Goal: Task Accomplishment & Management: Manage account settings

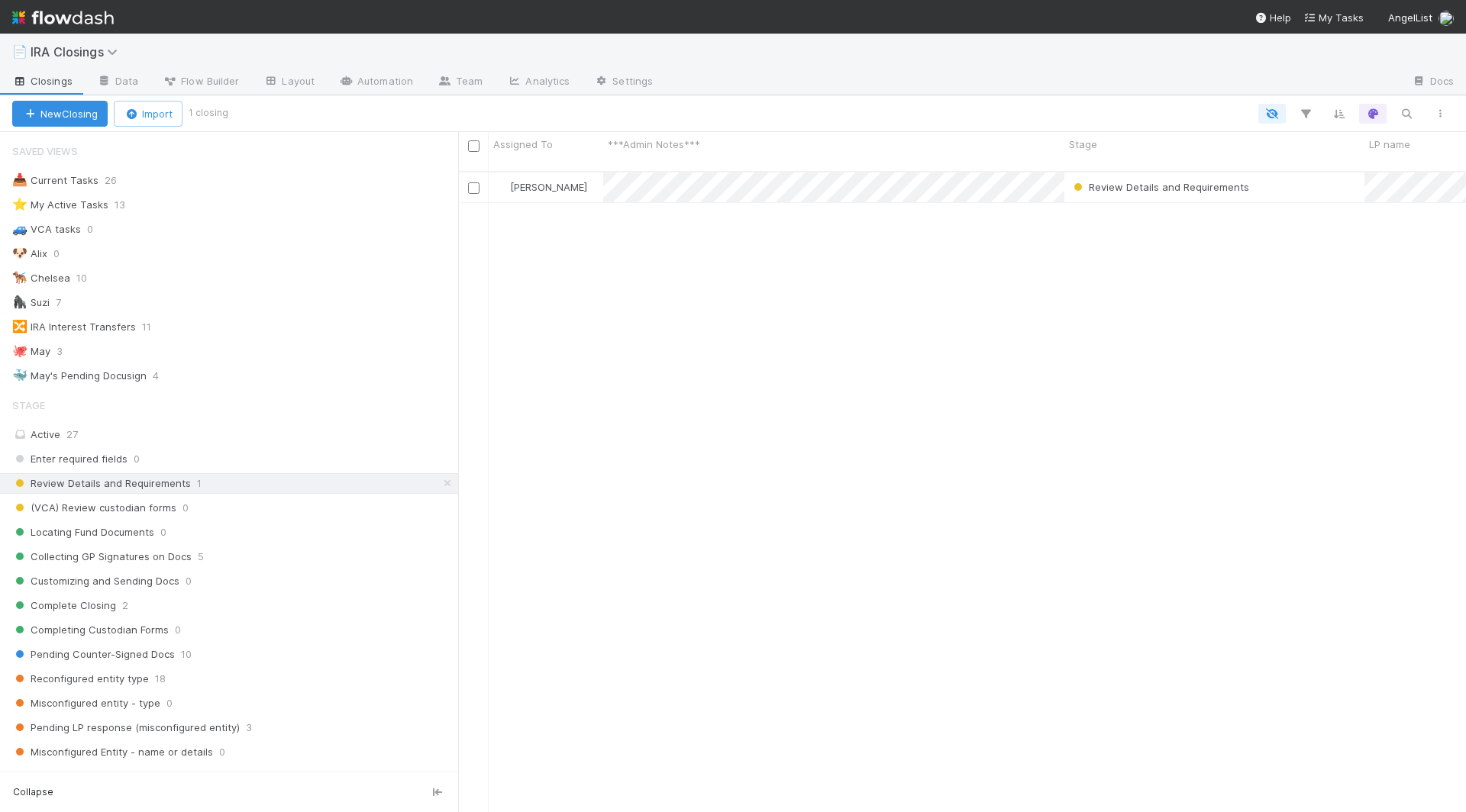
scroll to position [654, 1008]
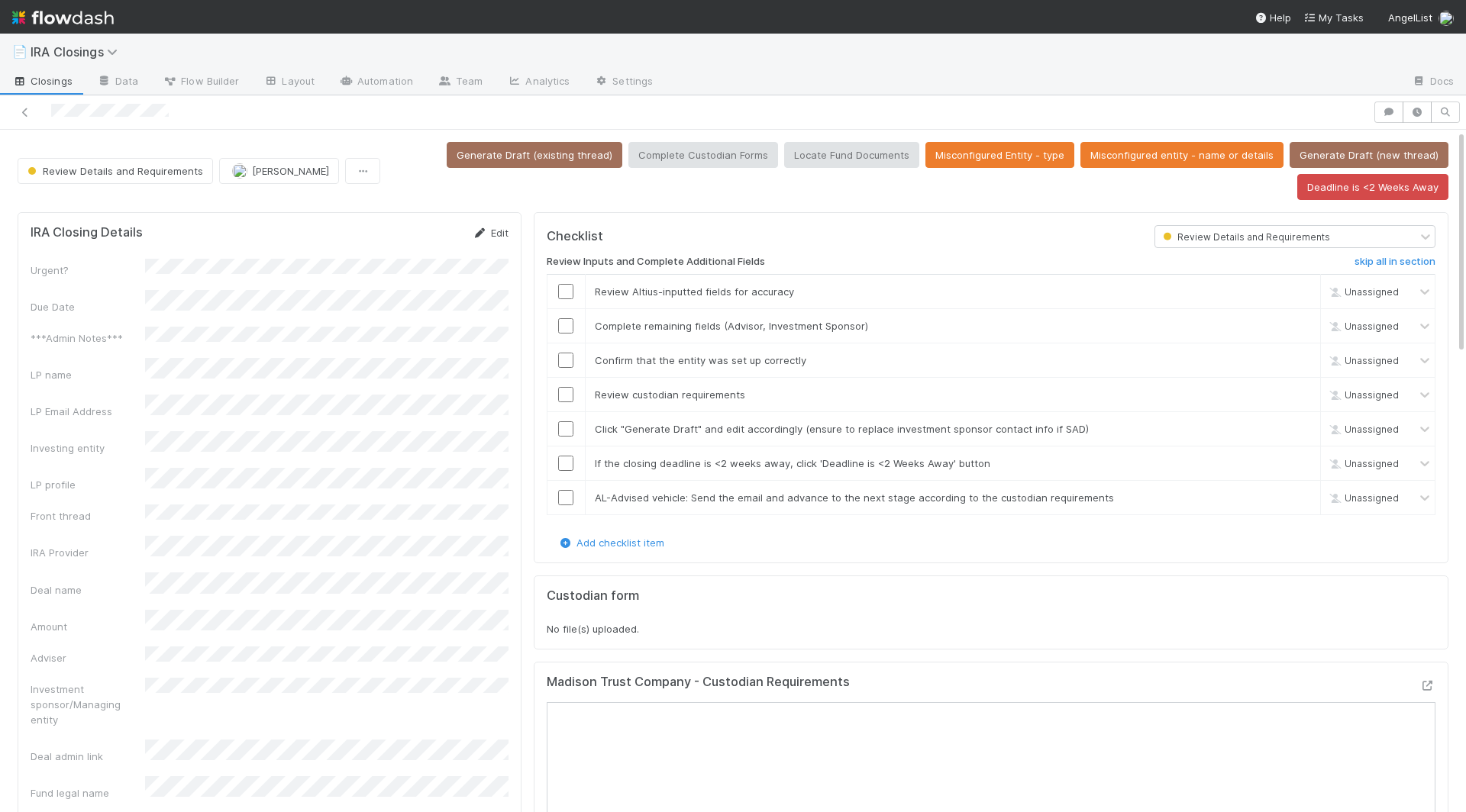
click at [504, 227] on link "Edit" at bounding box center [490, 232] width 36 height 12
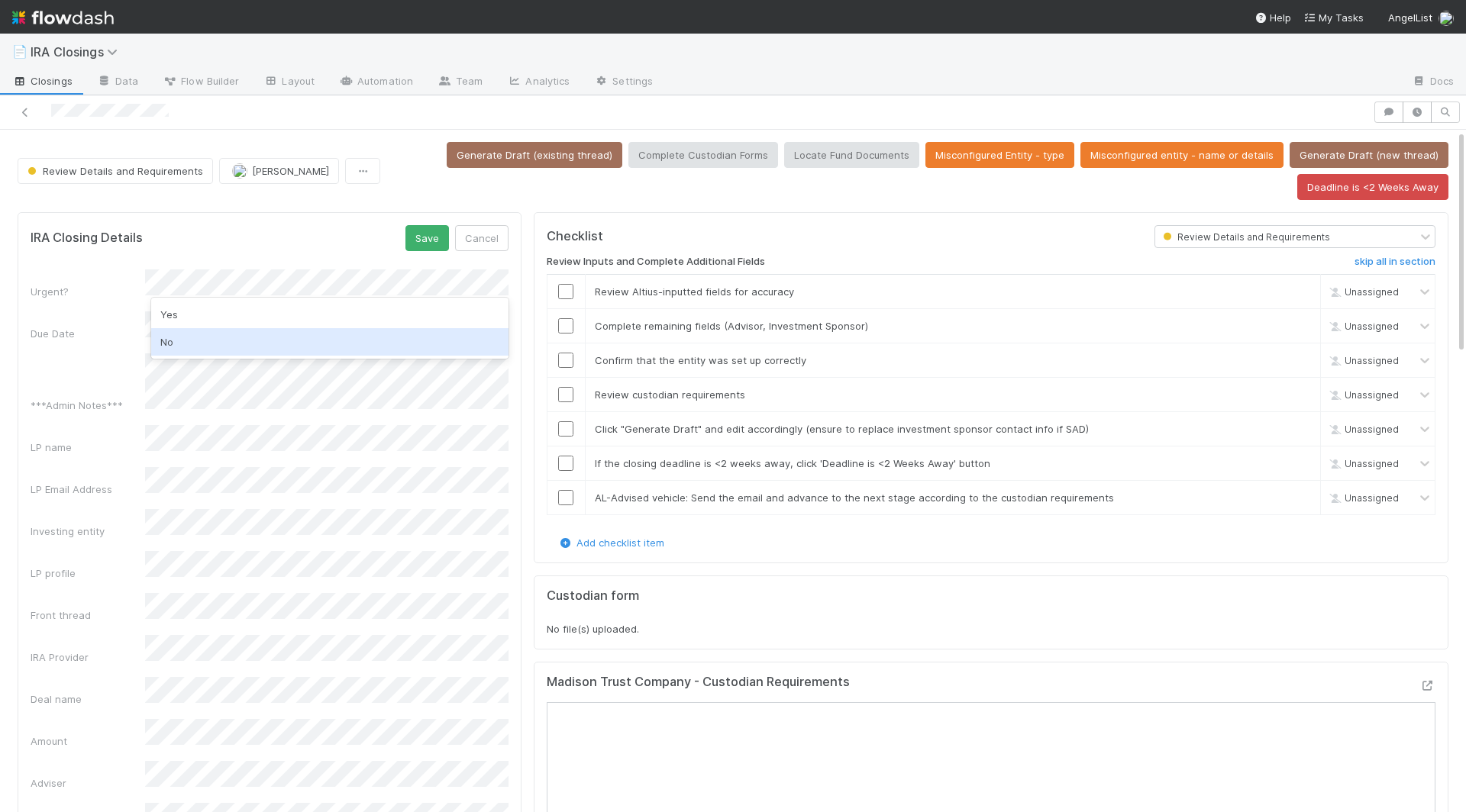
click at [271, 336] on div "No" at bounding box center [330, 342] width 358 height 28
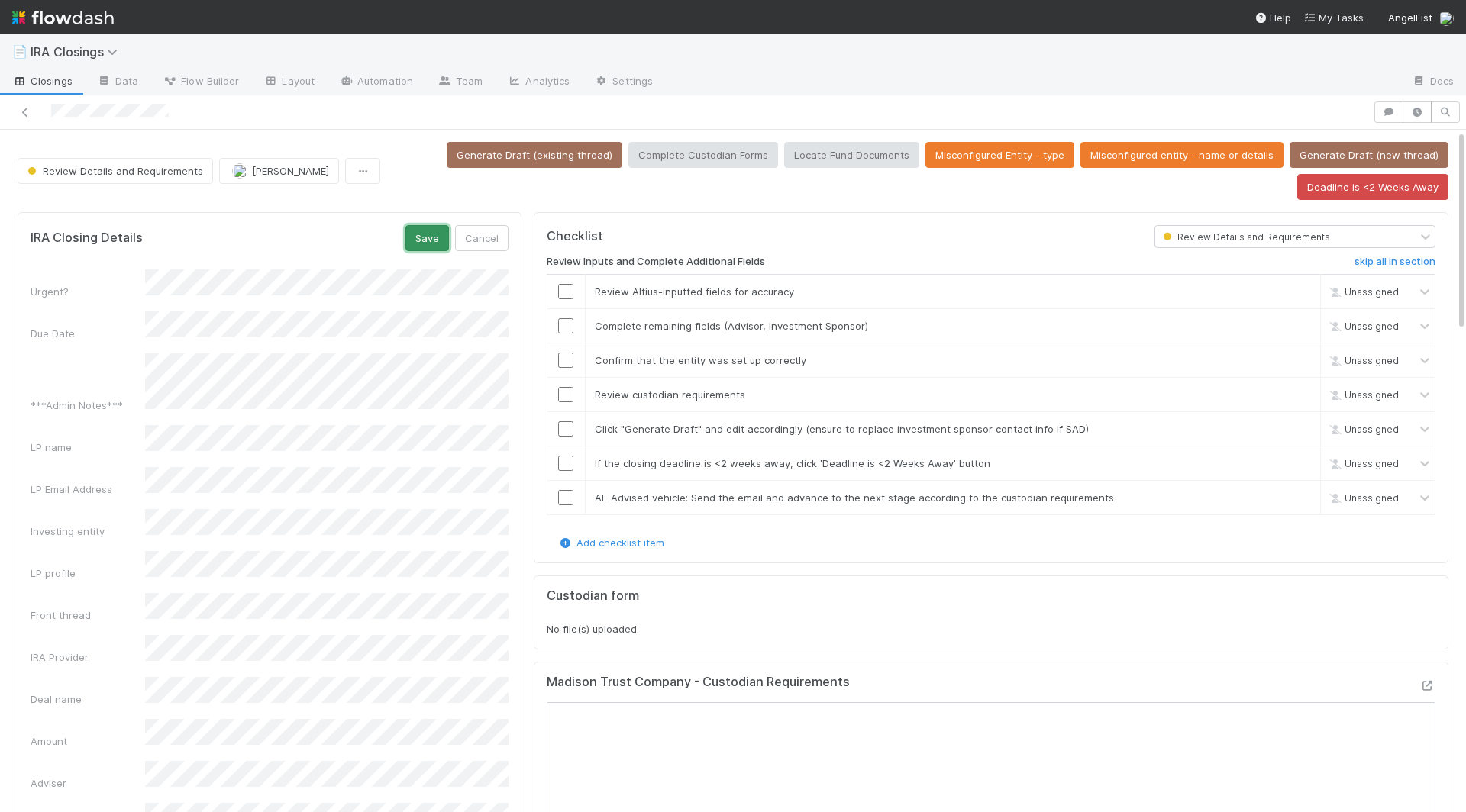
click at [425, 238] on button "Save" at bounding box center [427, 238] width 44 height 26
click at [566, 284] on input "checkbox" at bounding box center [565, 291] width 15 height 15
click at [566, 327] on input "checkbox" at bounding box center [565, 326] width 15 height 15
click at [566, 361] on input "checkbox" at bounding box center [565, 360] width 15 height 15
click at [567, 381] on td at bounding box center [566, 394] width 38 height 34
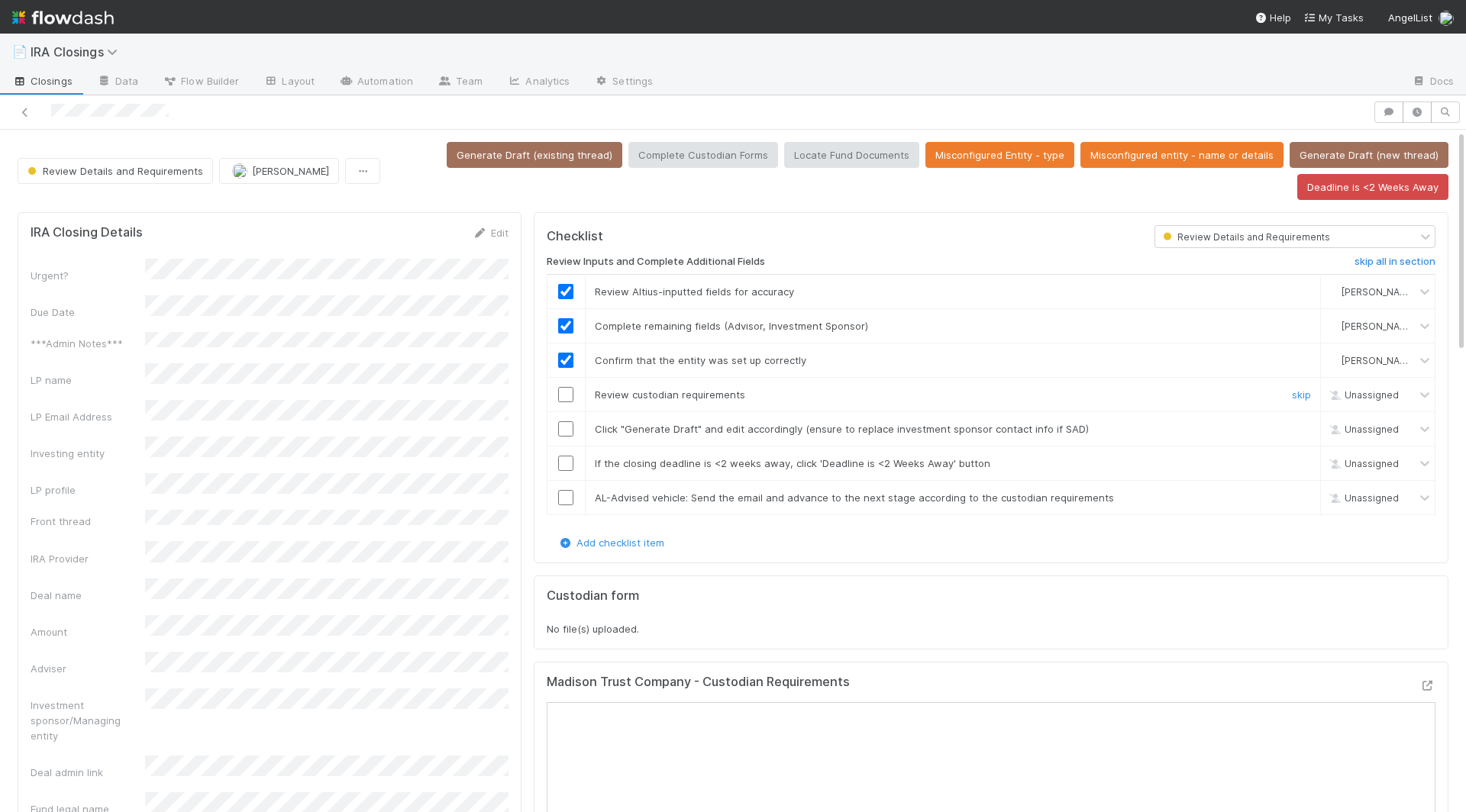
click at [567, 390] on input "checkbox" at bounding box center [565, 394] width 15 height 15
click at [567, 427] on input "checkbox" at bounding box center [565, 428] width 15 height 15
click at [567, 463] on input "checkbox" at bounding box center [565, 463] width 15 height 15
click at [567, 491] on input "checkbox" at bounding box center [565, 497] width 15 height 15
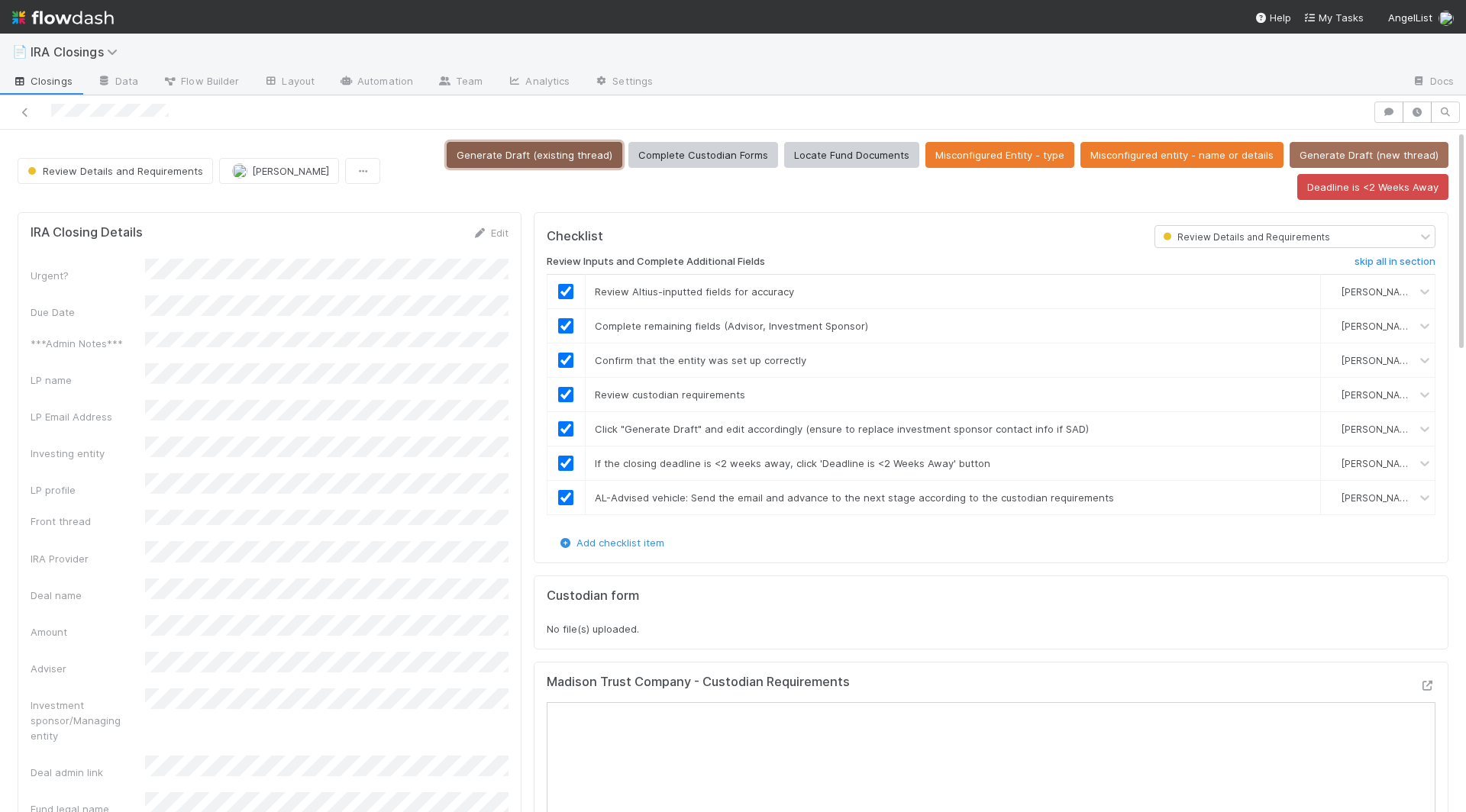
click at [540, 149] on button "Generate Draft (existing thread)" at bounding box center [534, 155] width 176 height 26
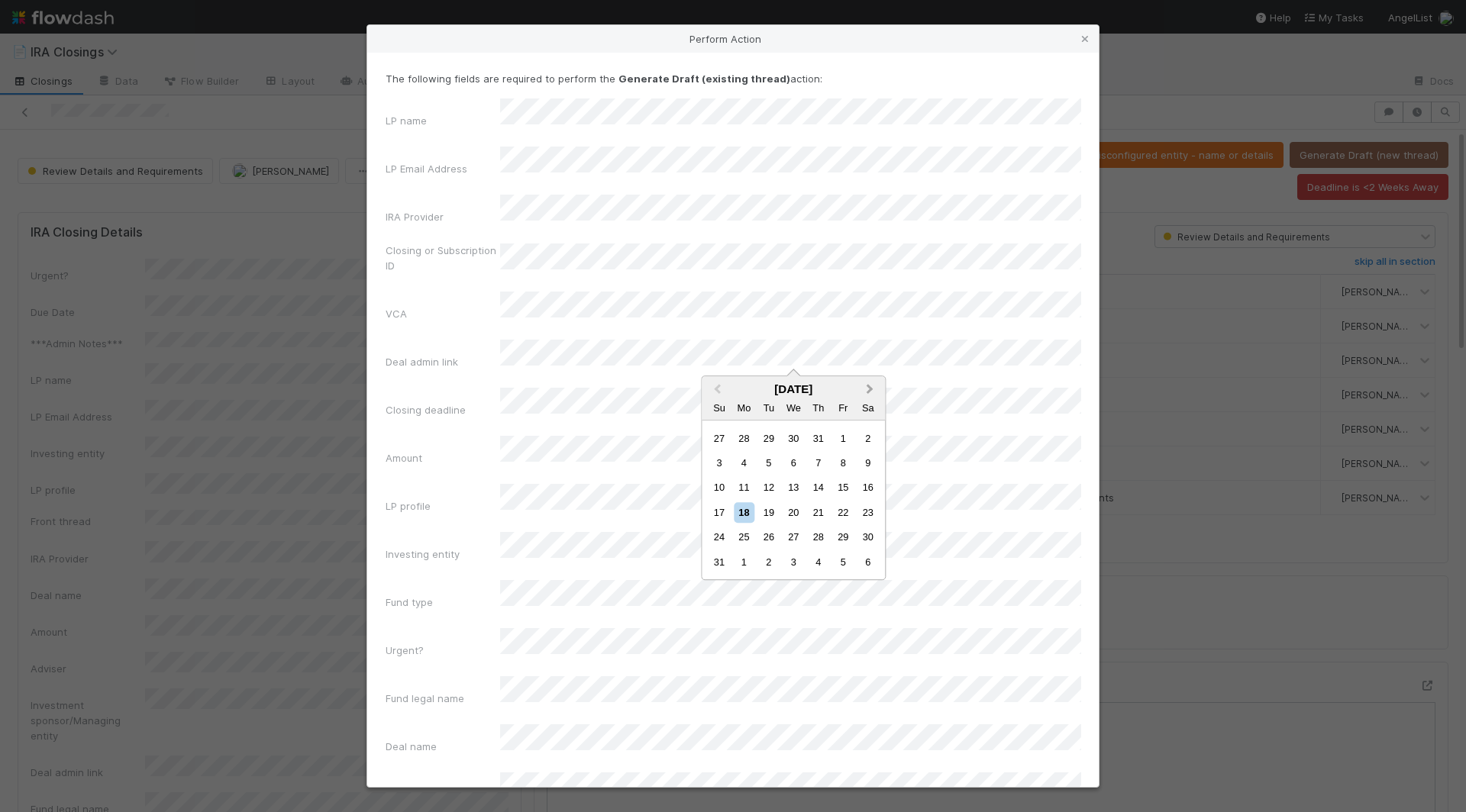
click at [873, 392] on button "Next Month" at bounding box center [871, 390] width 25 height 25
click at [773, 536] on div "30" at bounding box center [768, 538] width 21 height 21
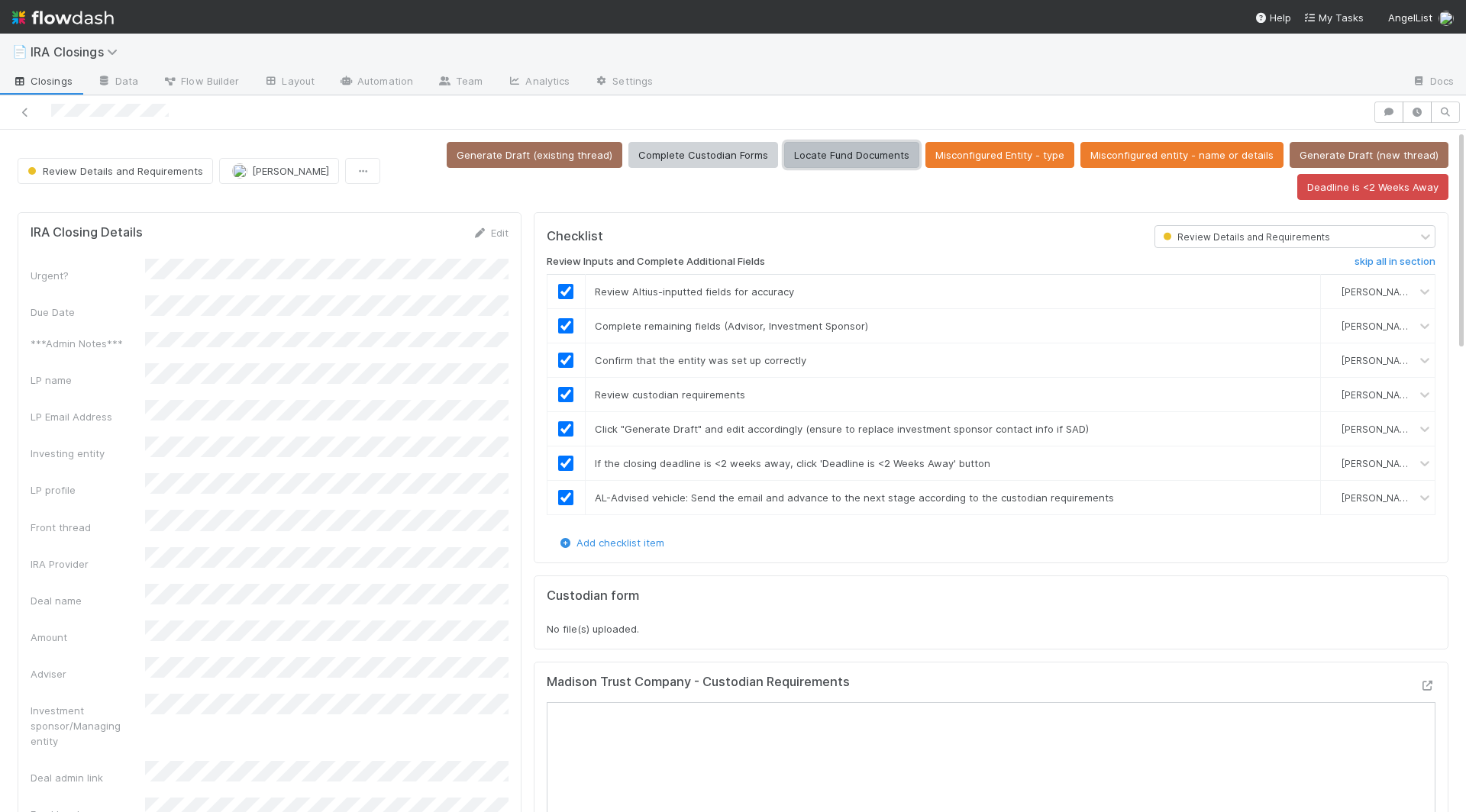
click at [868, 159] on button "Locate Fund Documents" at bounding box center [852, 155] width 135 height 26
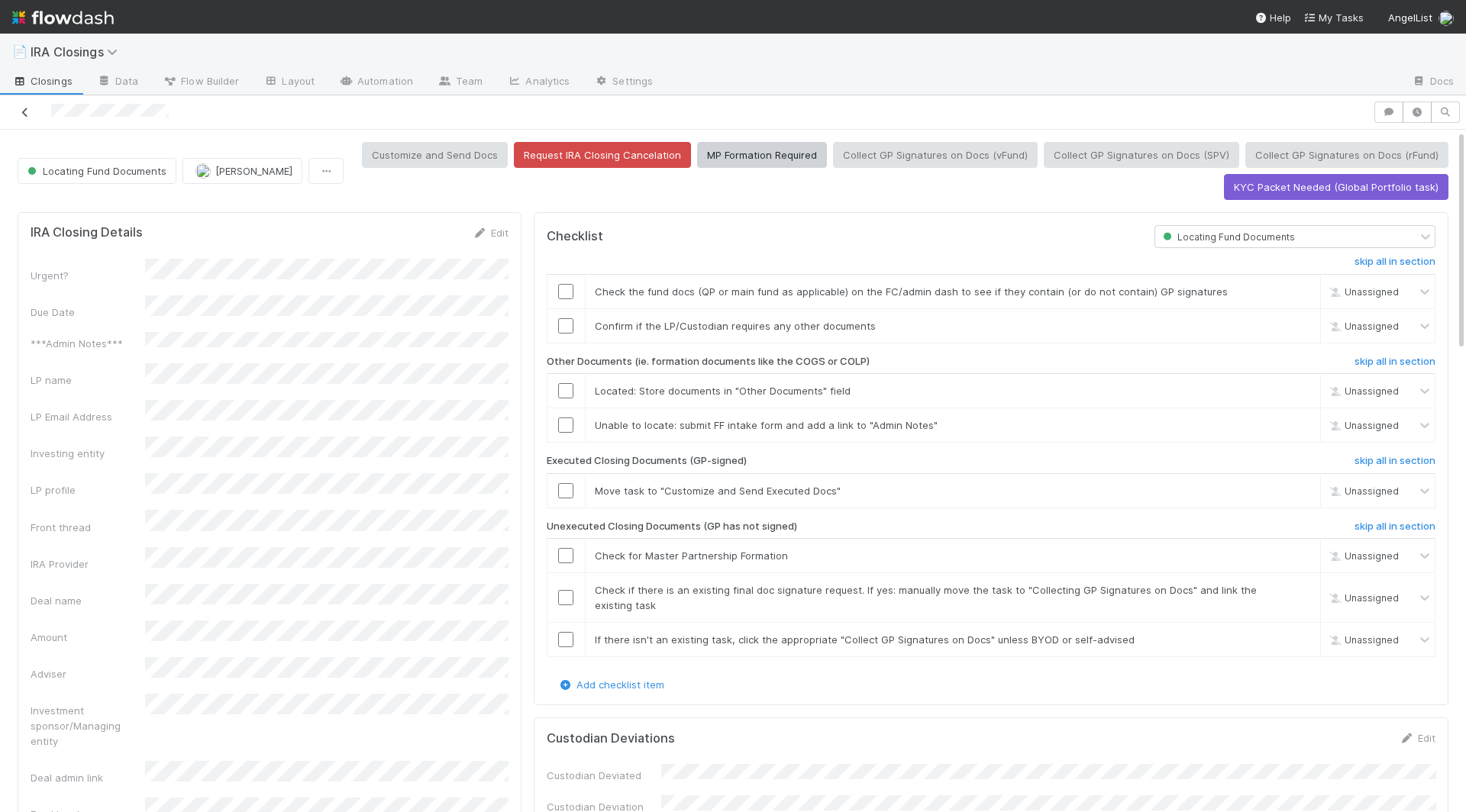
click at [30, 109] on icon at bounding box center [25, 112] width 15 height 10
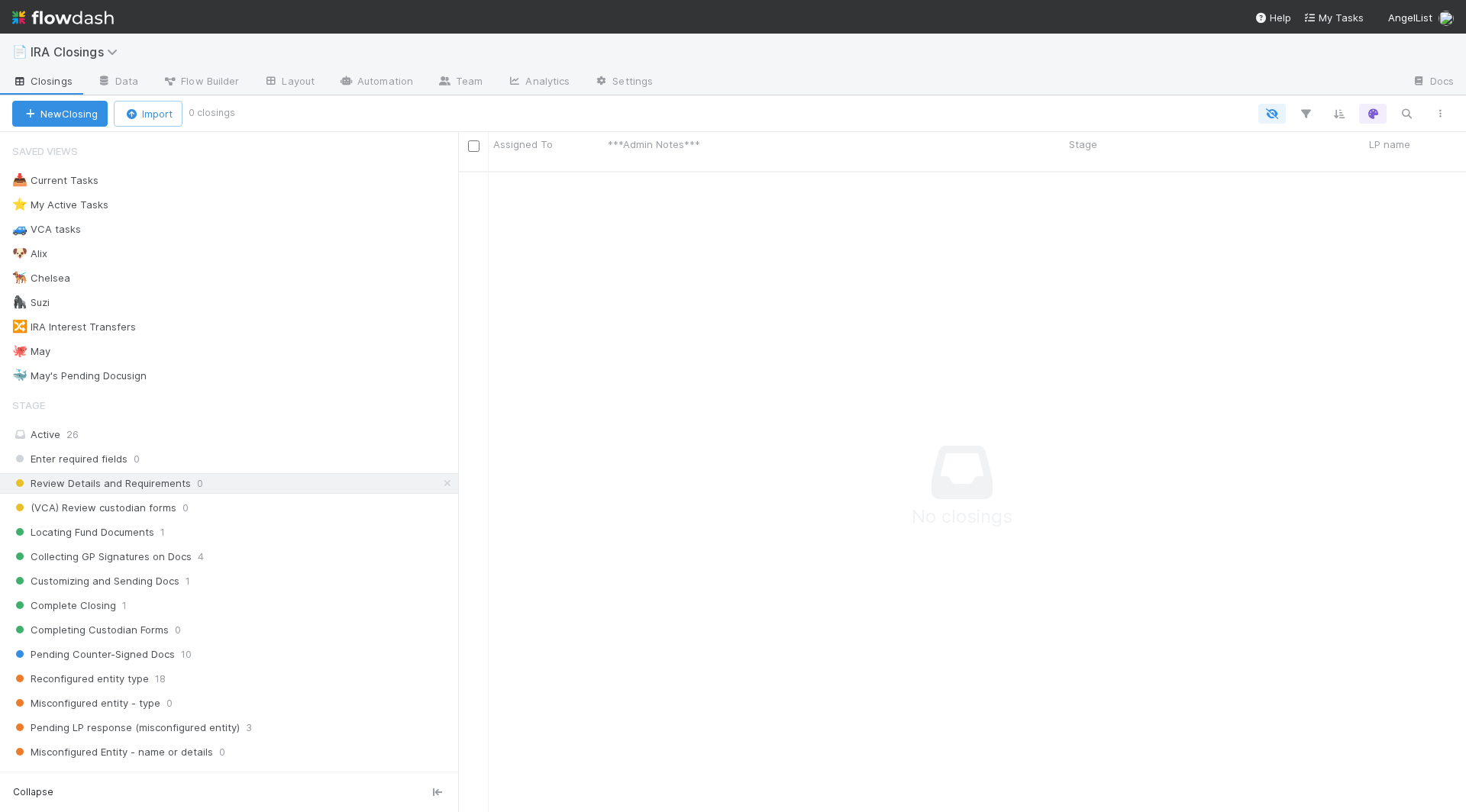
scroll to position [654, 1008]
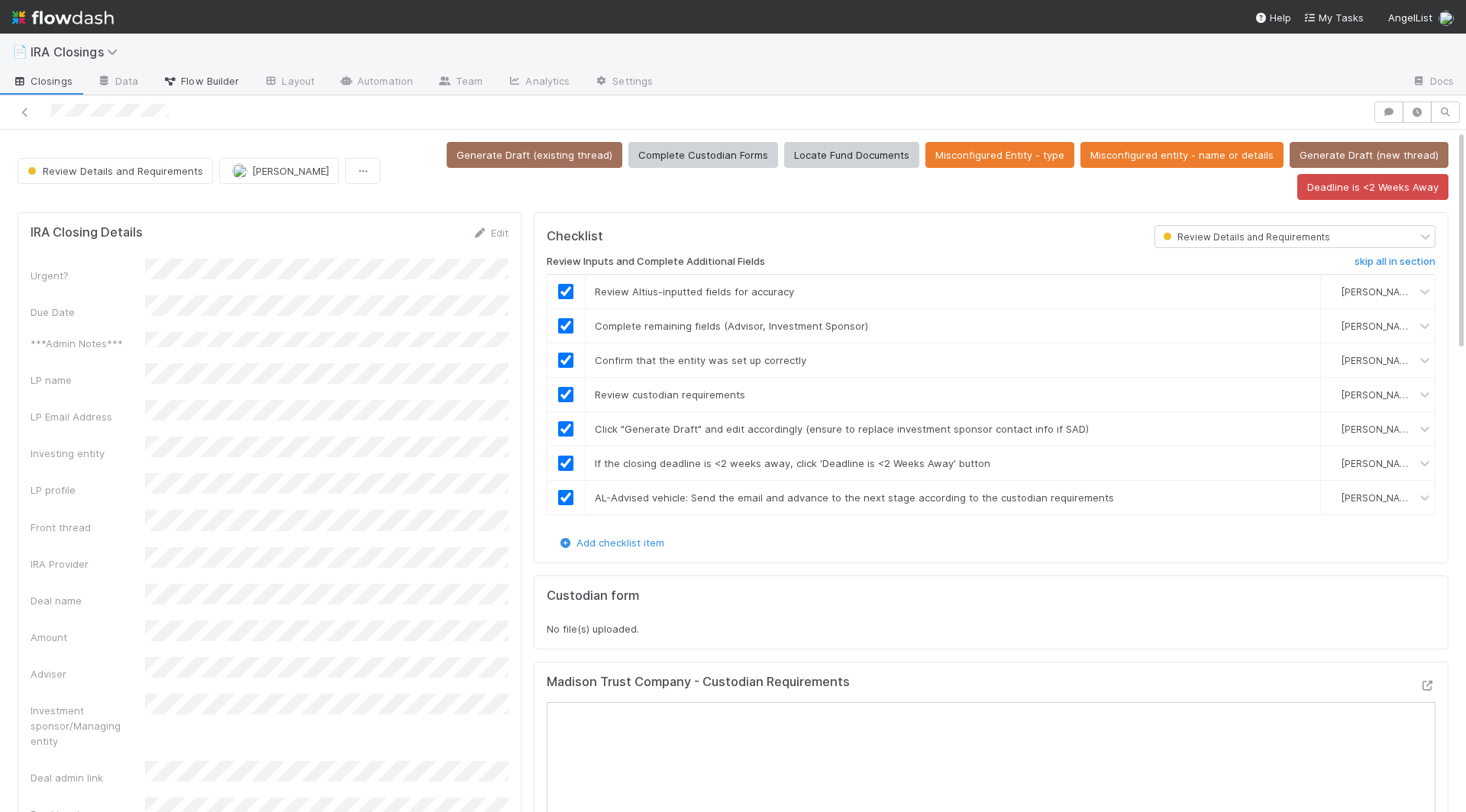
click at [191, 76] on span "Flow Builder" at bounding box center [201, 80] width 76 height 15
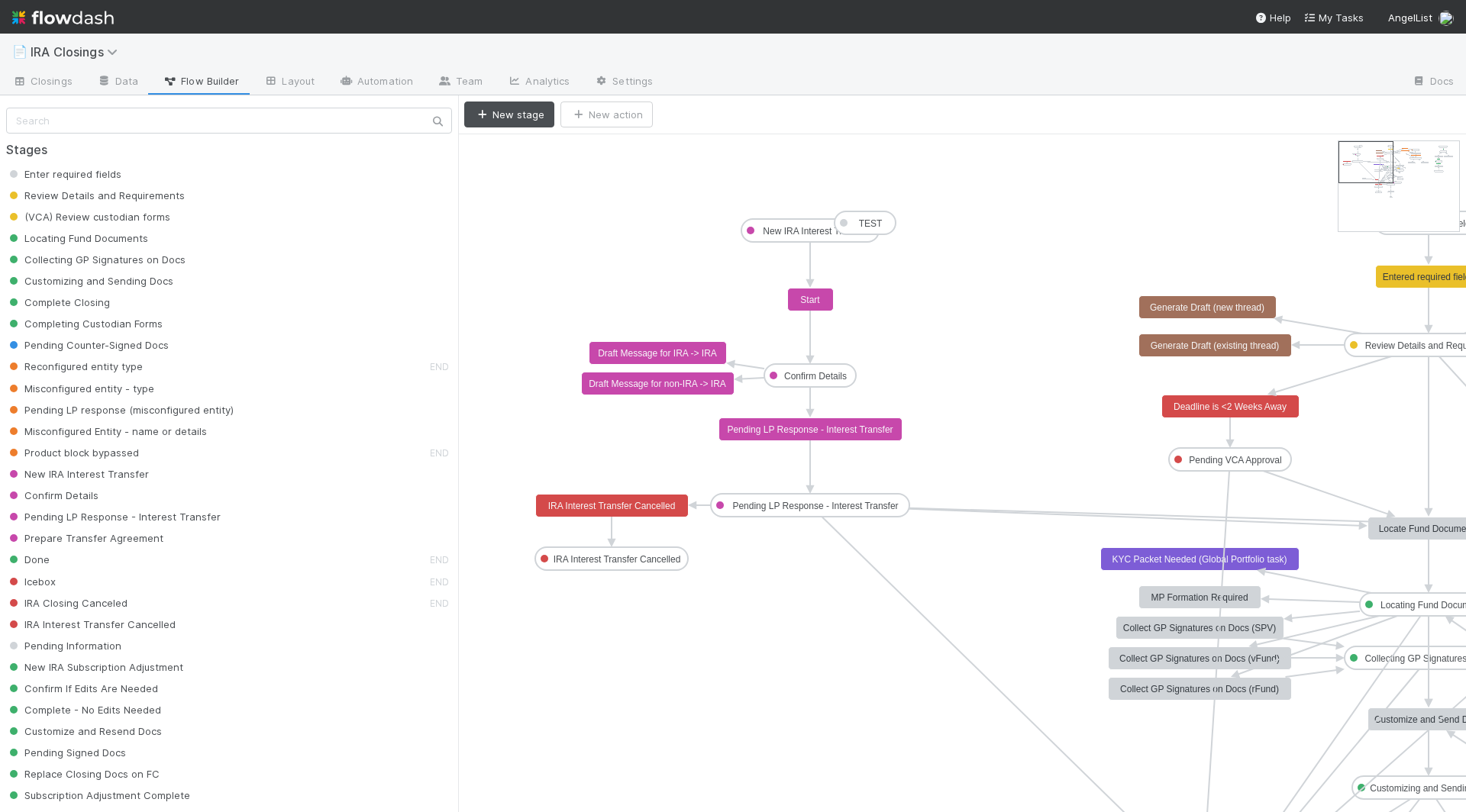
click at [1417, 279] on text "Entered required fields" at bounding box center [1429, 276] width 92 height 10
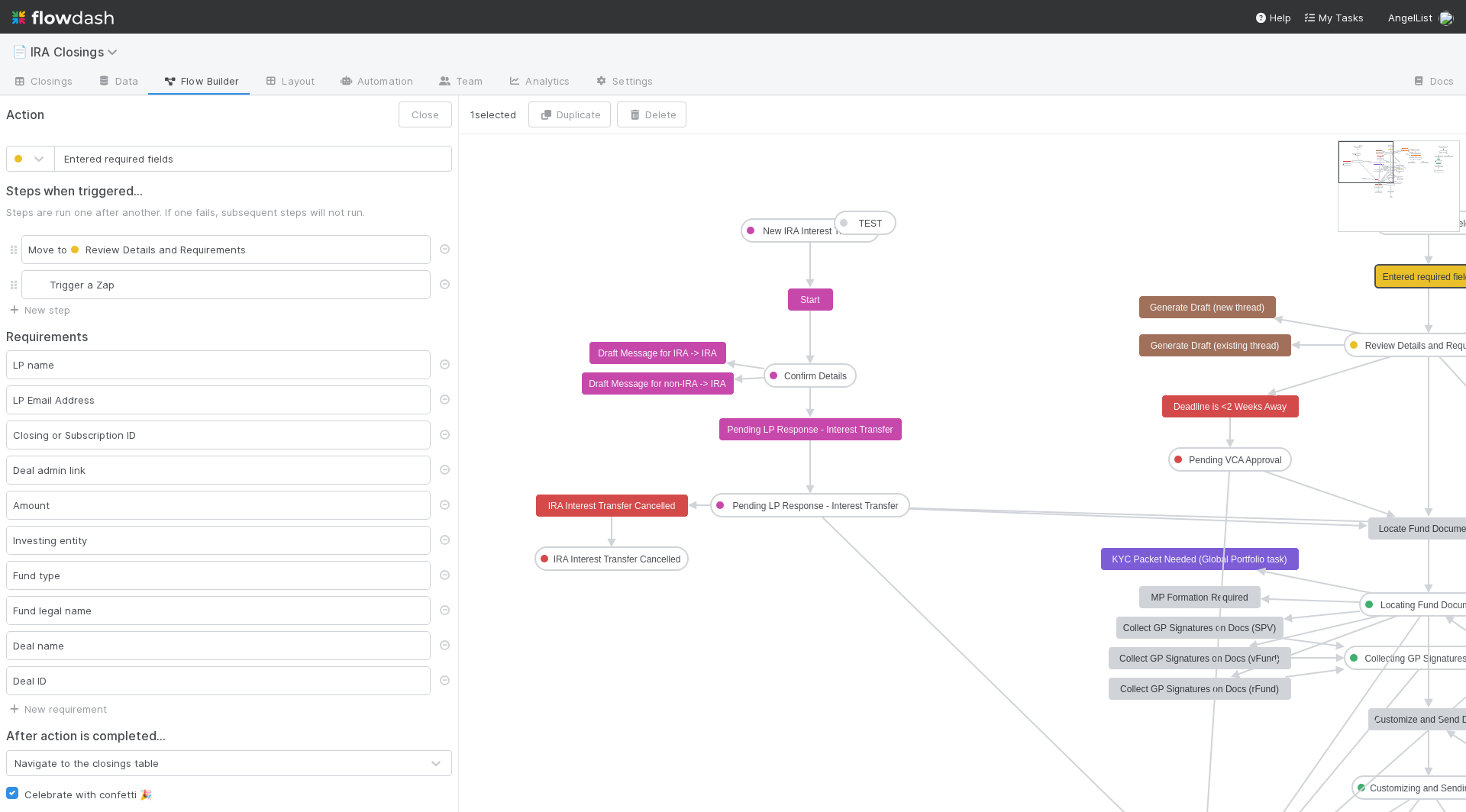
click at [1387, 347] on text "Review Details and Requirements" at bounding box center [1434, 346] width 138 height 10
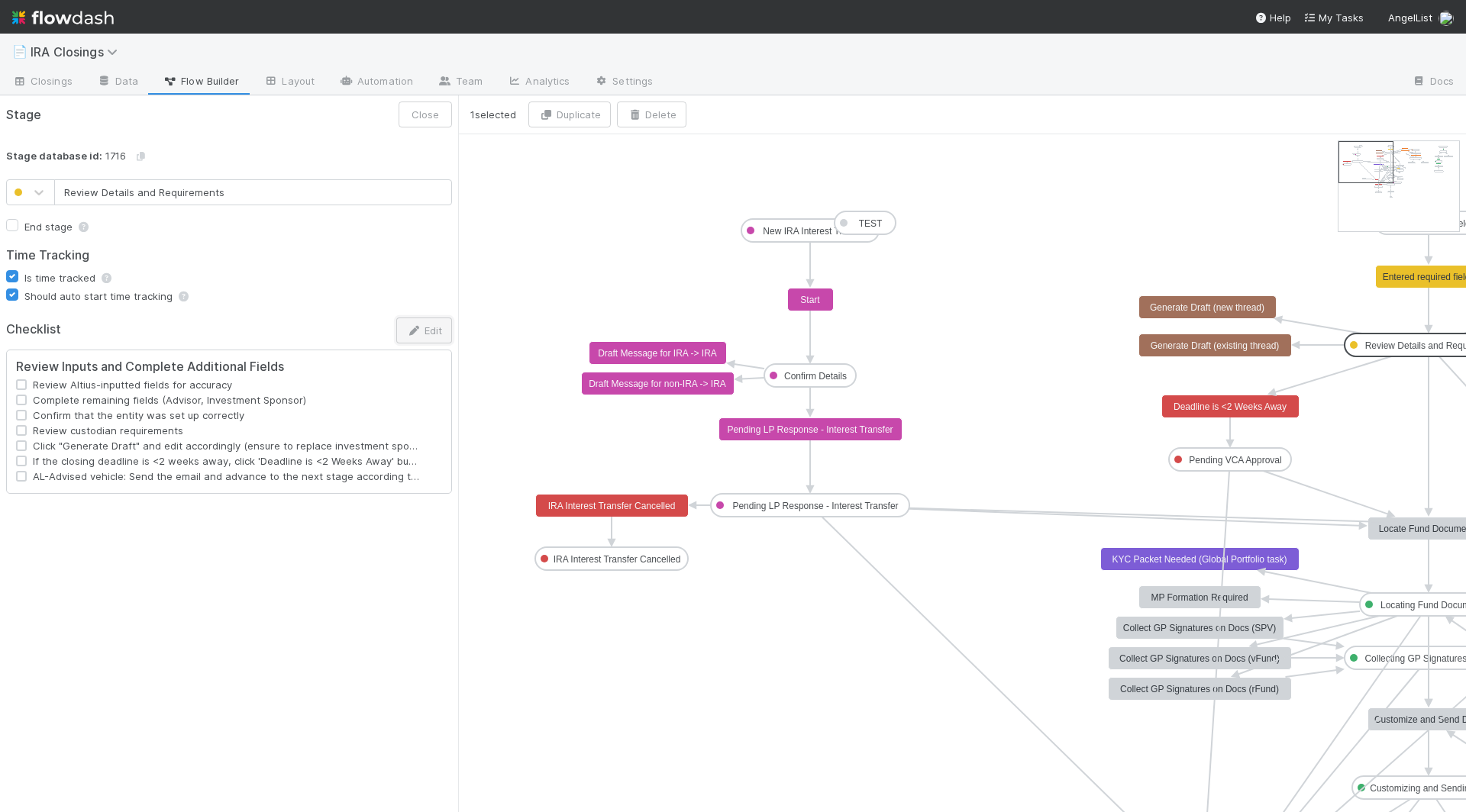
click at [418, 326] on icon "button" at bounding box center [413, 331] width 15 height 10
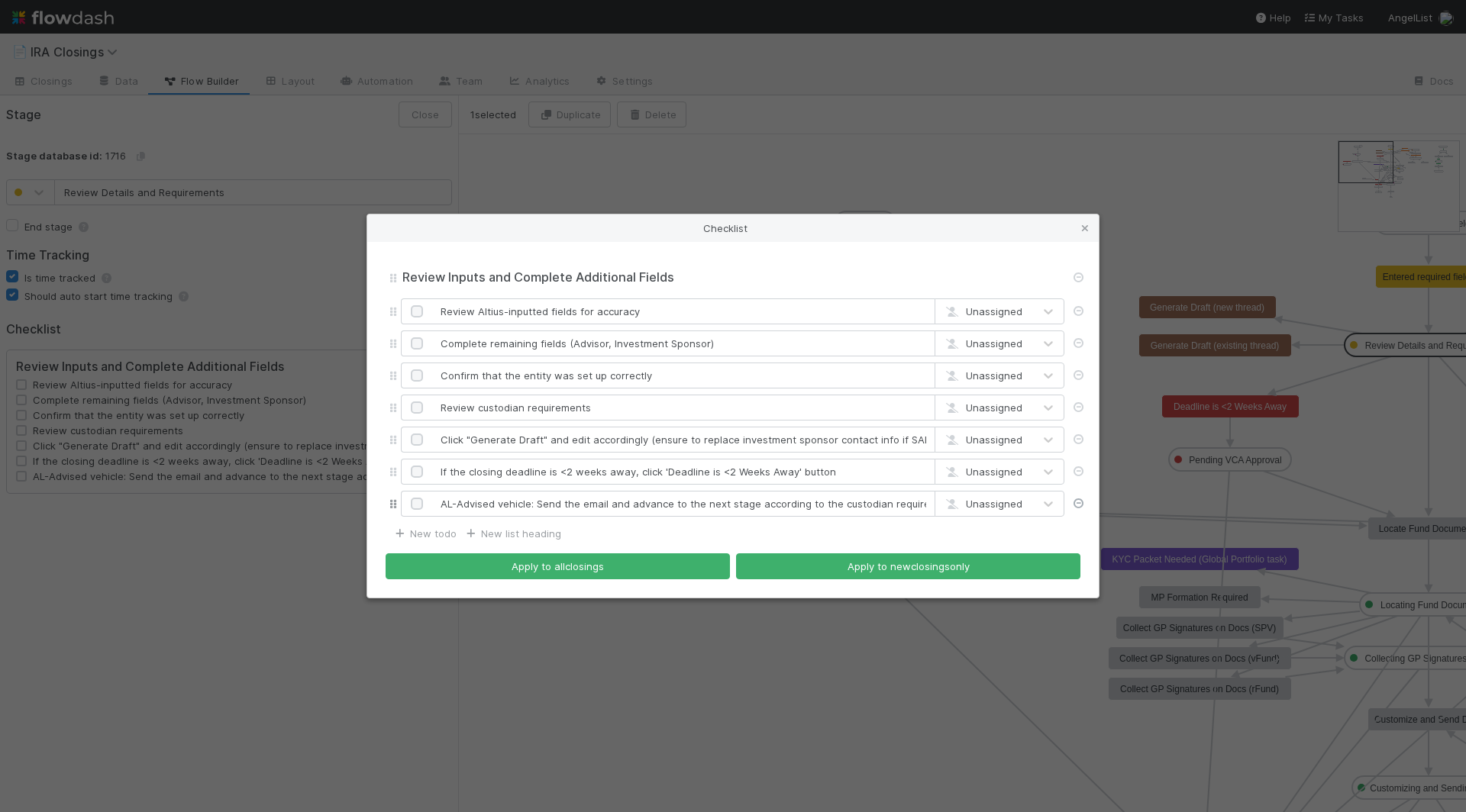
click at [1079, 501] on icon at bounding box center [1077, 503] width 15 height 10
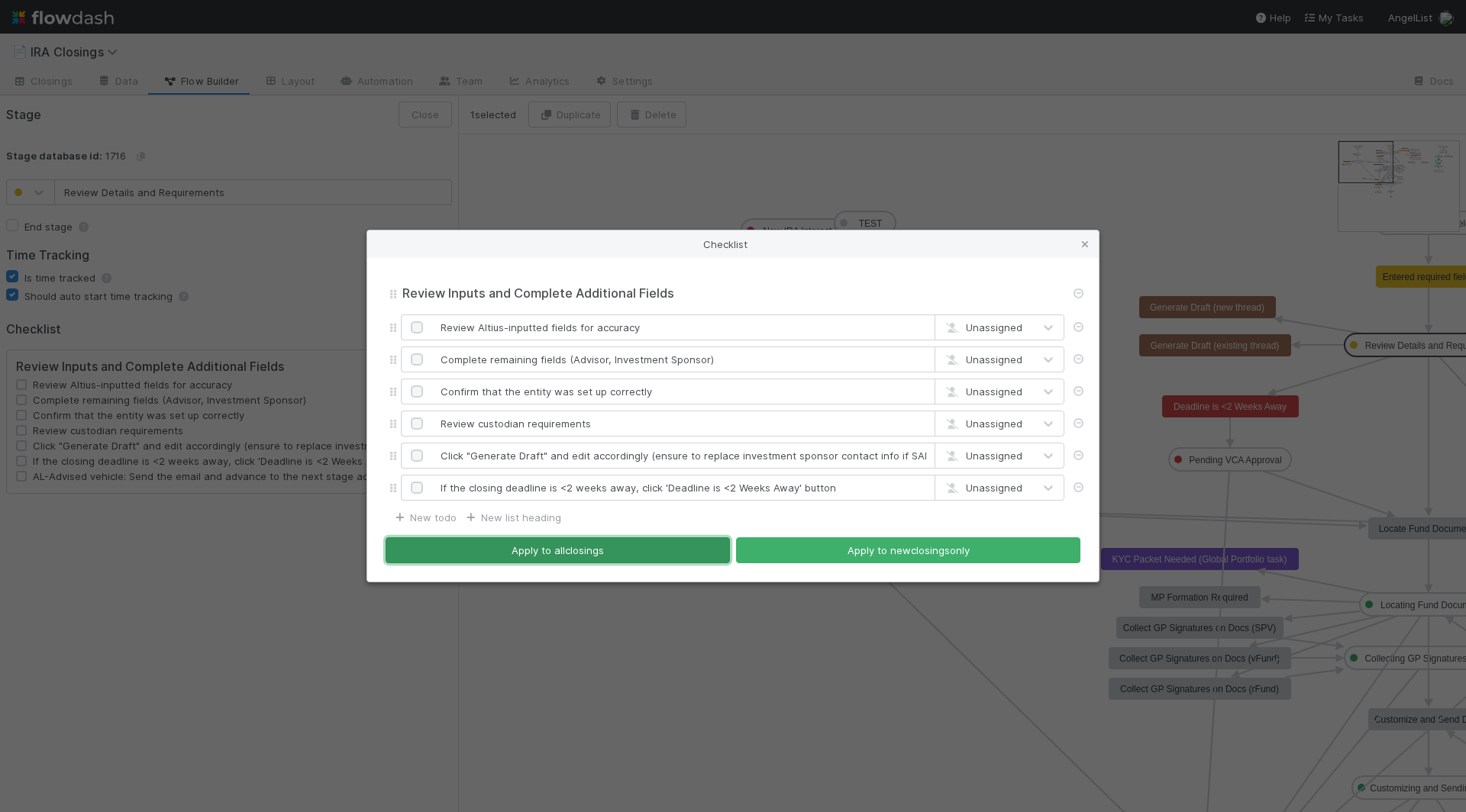
click at [629, 555] on button "Apply to all closings" at bounding box center [557, 550] width 344 height 26
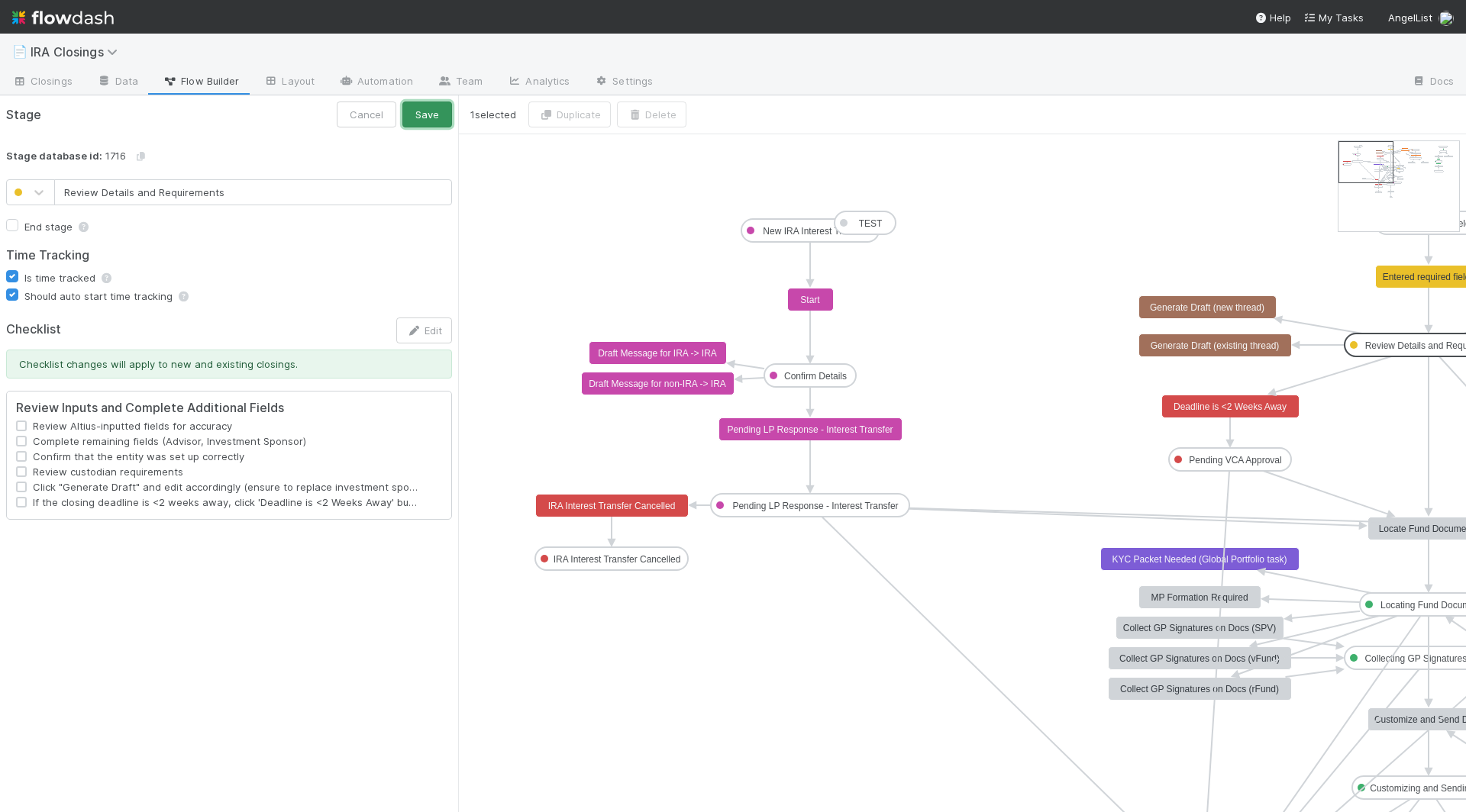
click at [416, 117] on button "Save" at bounding box center [427, 114] width 49 height 26
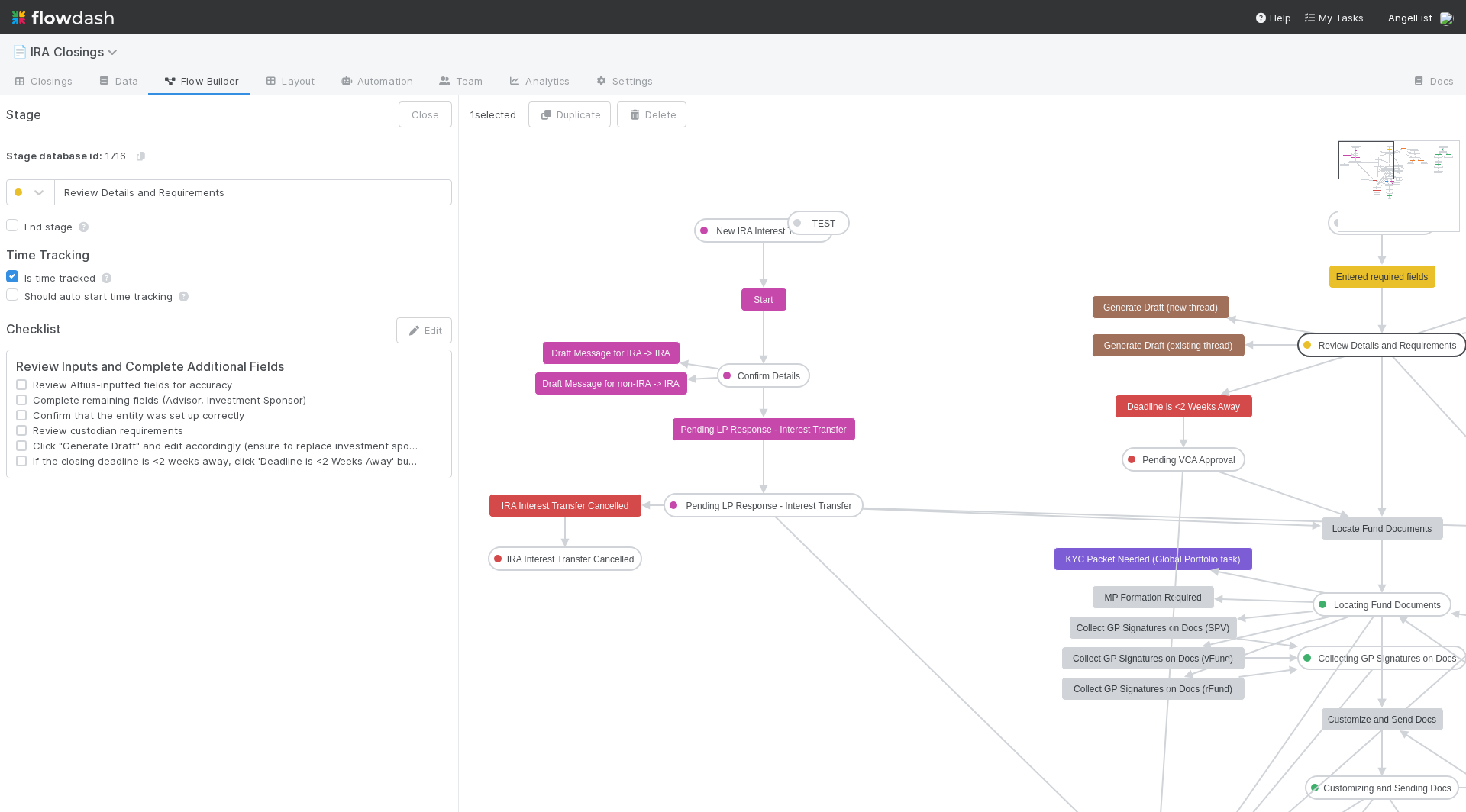
type input "TEST"
checkbox input "false"
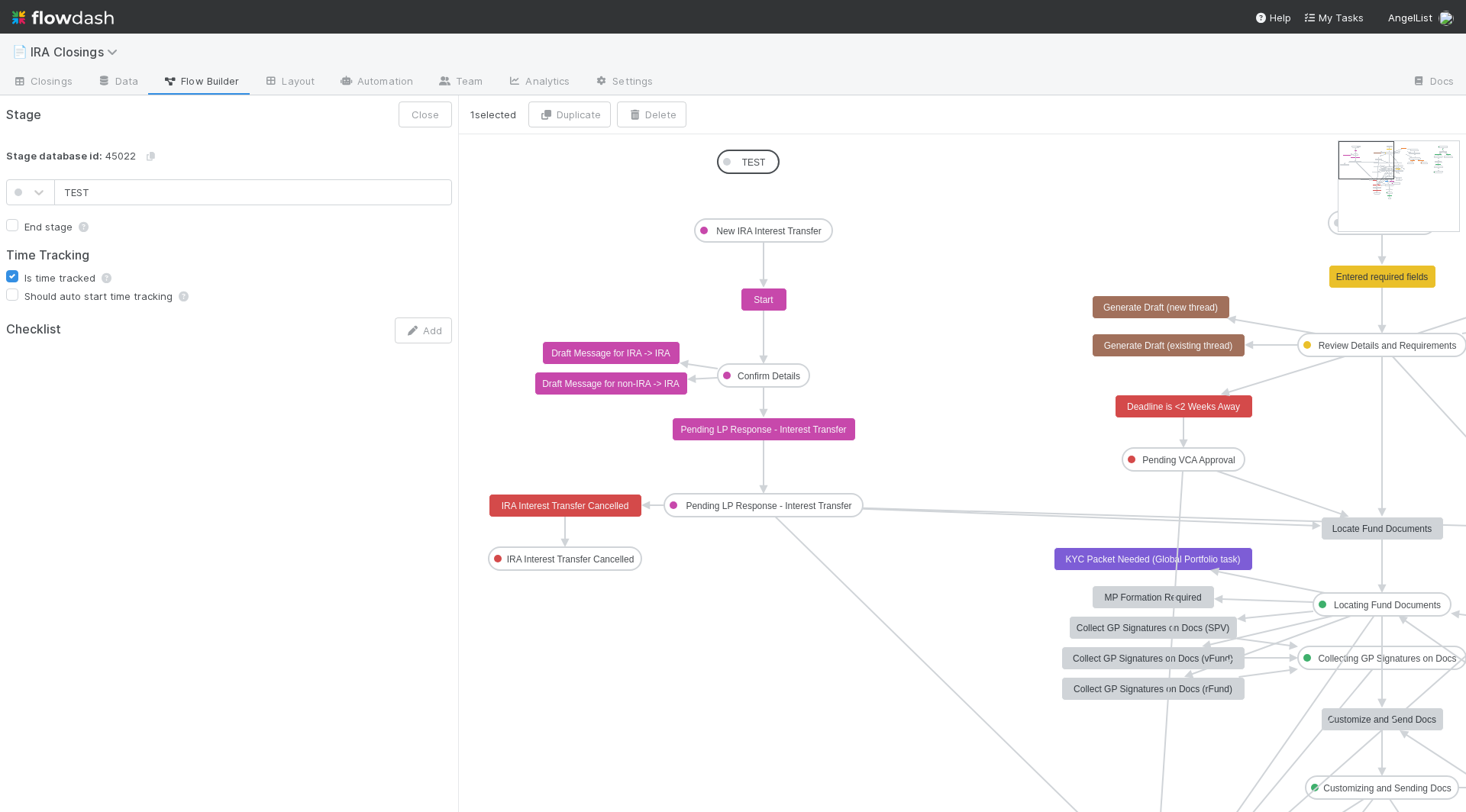
drag, startPoint x: 816, startPoint y: 223, endPoint x: 746, endPoint y: 163, distance: 92.2
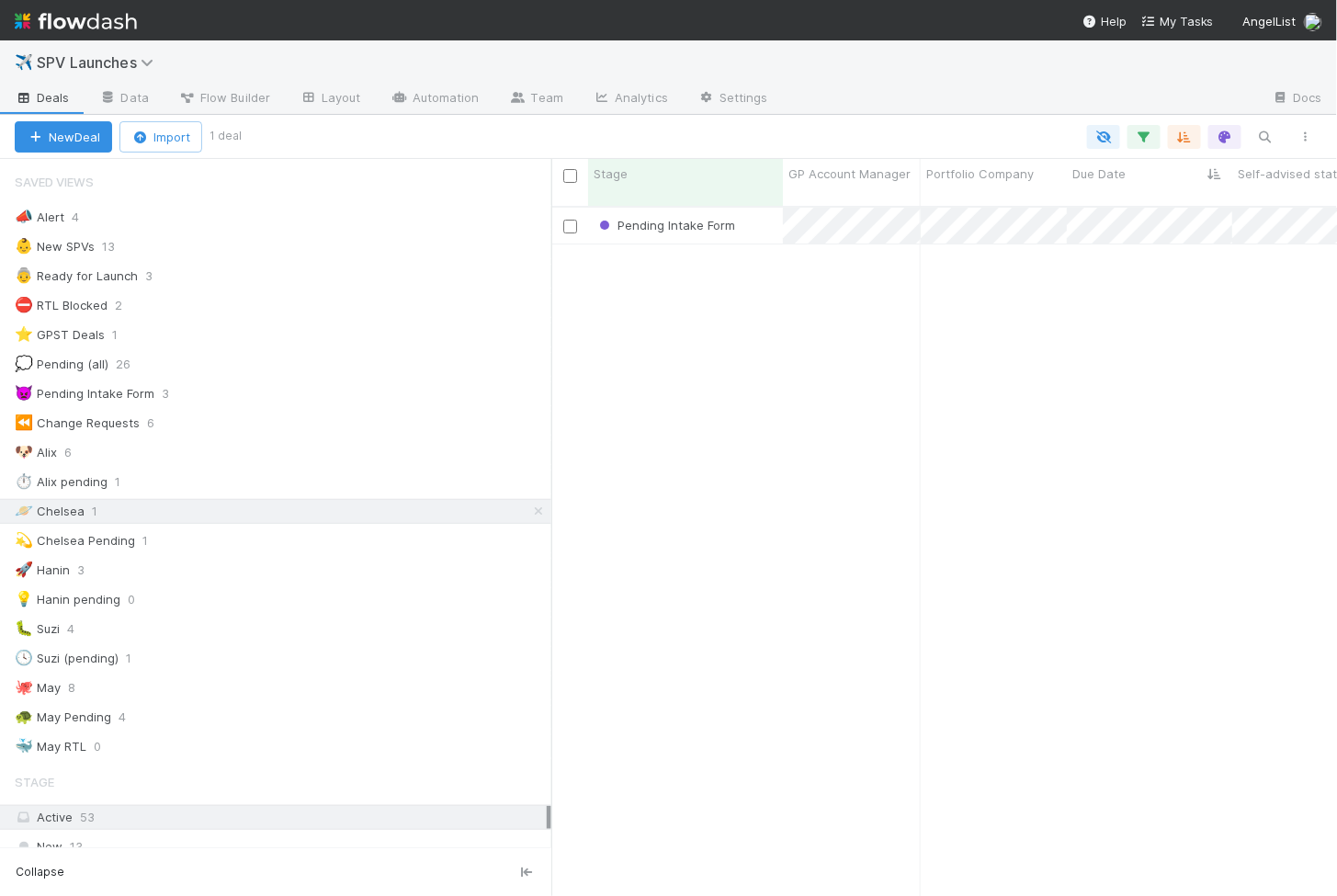
scroll to position [705, 786]
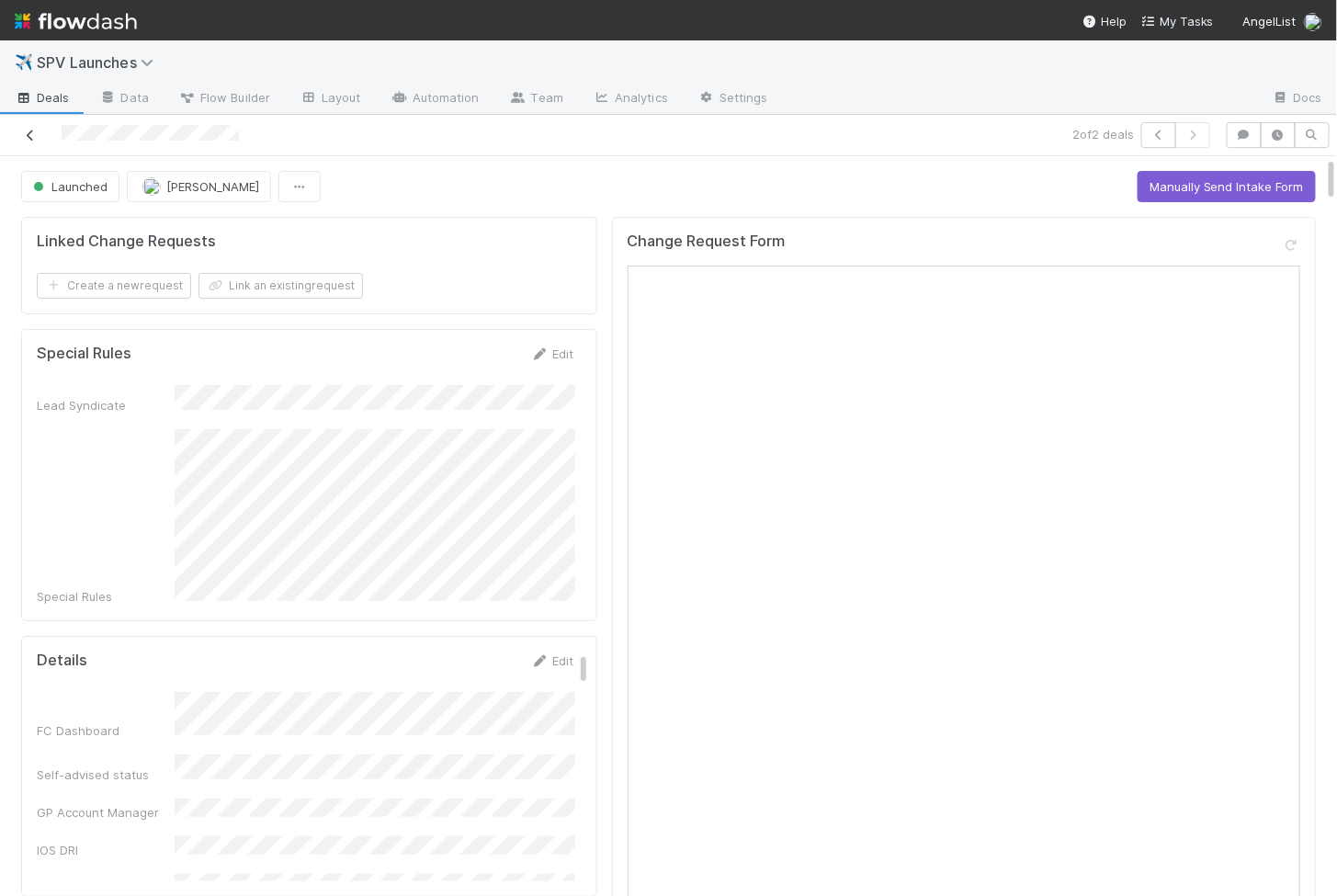
click at [32, 136] on icon at bounding box center [30, 135] width 18 height 11
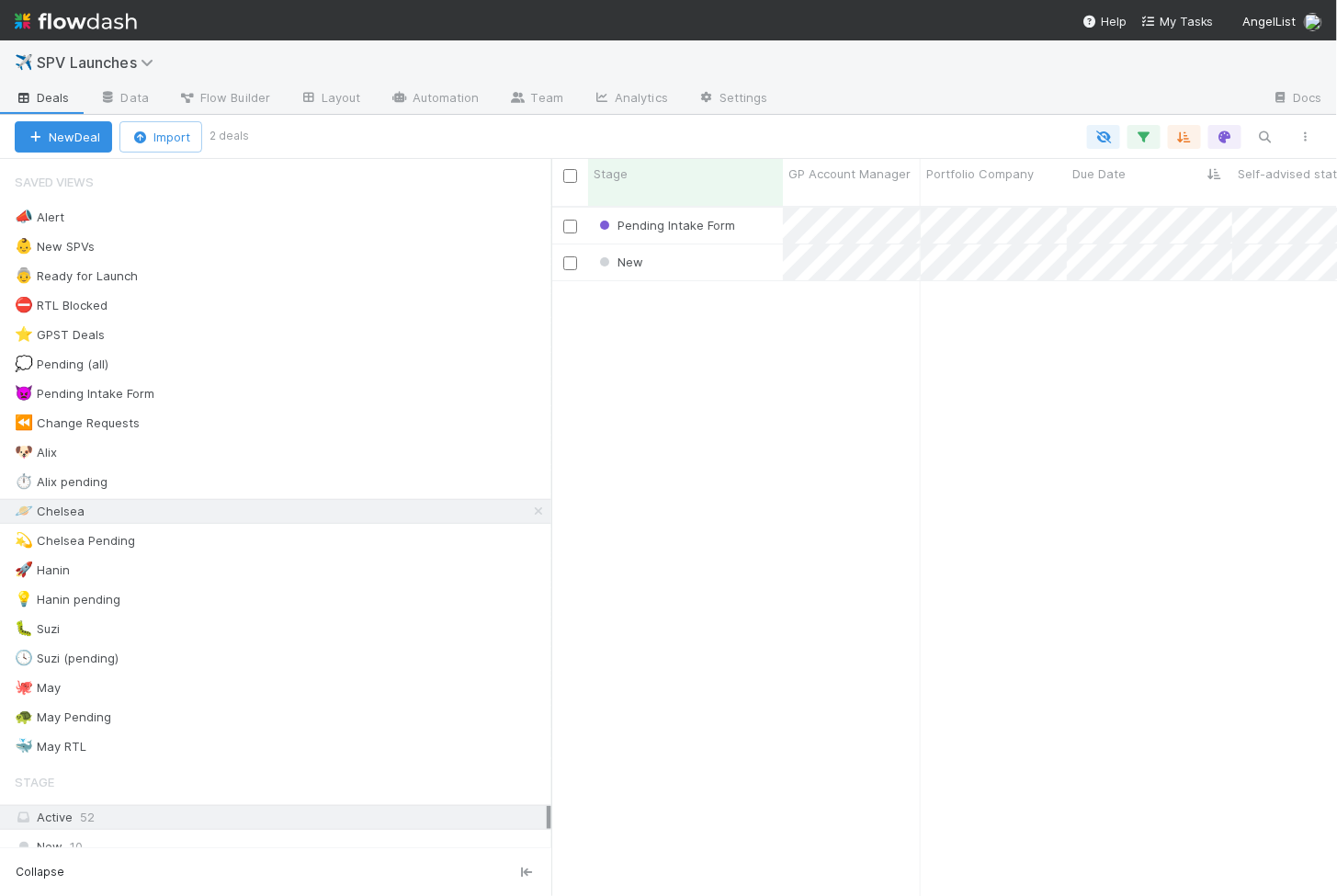
scroll to position [705, 786]
click at [736, 245] on div "New" at bounding box center [686, 262] width 195 height 35
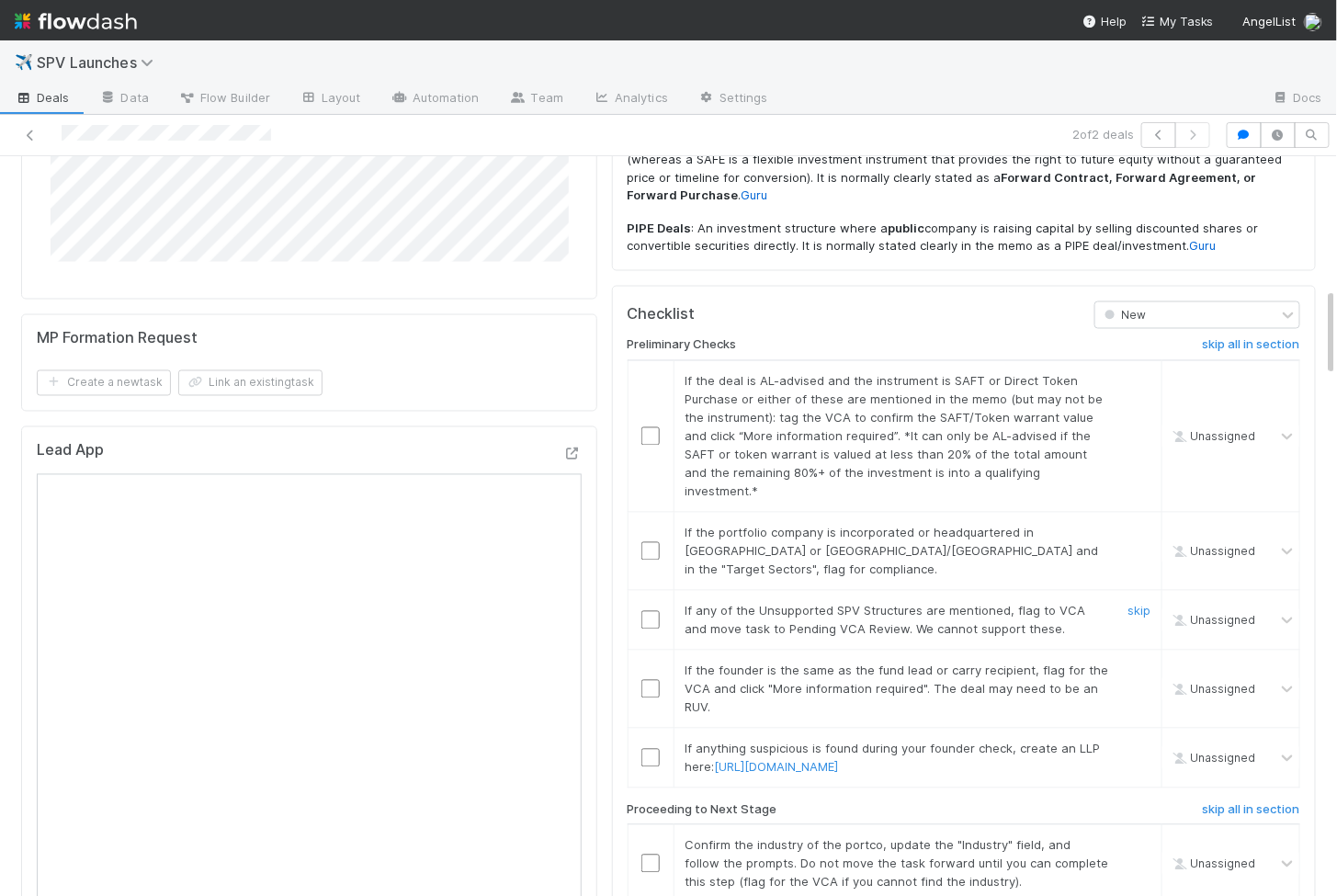
scroll to position [1085, 0]
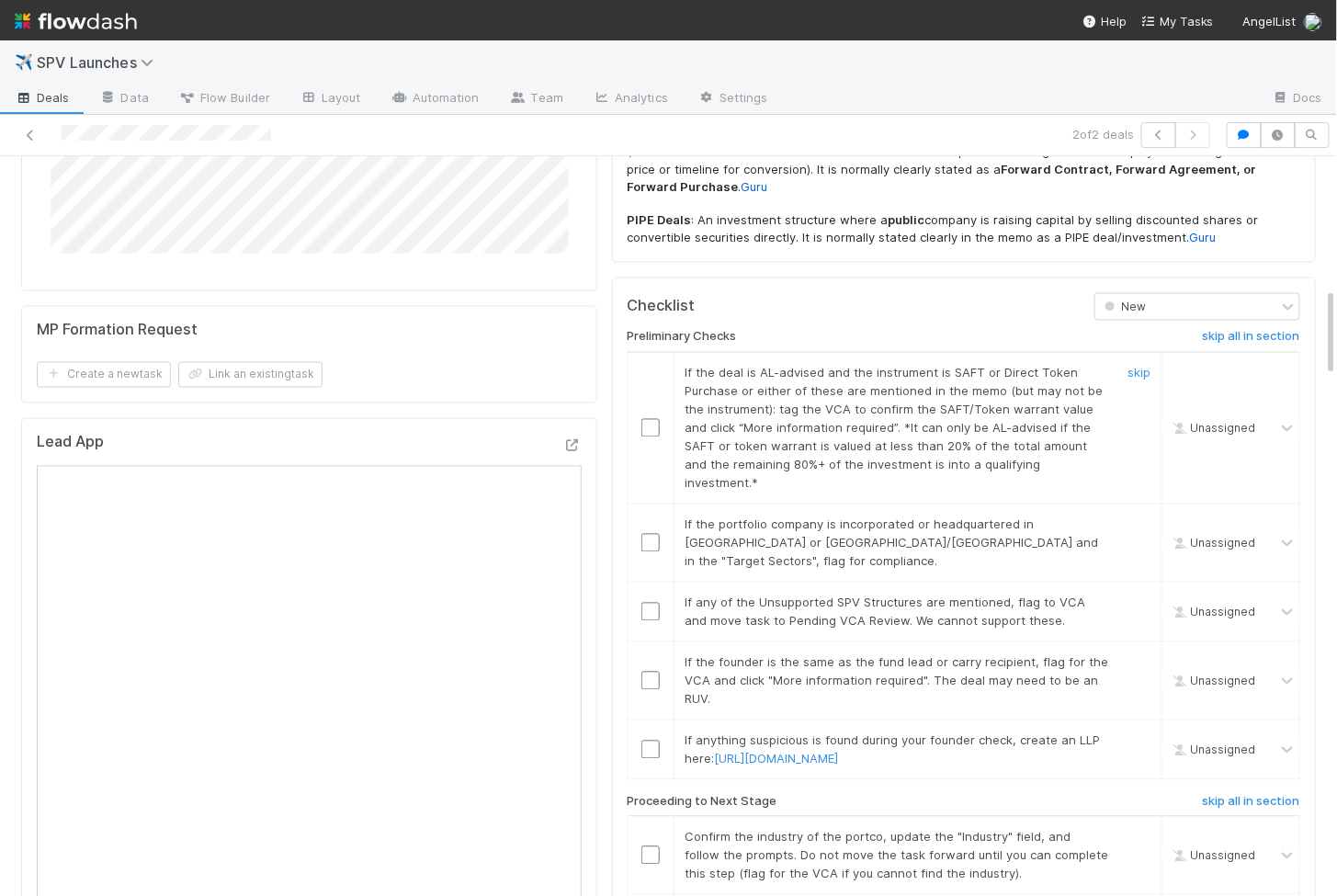
click at [652, 419] on input "checkbox" at bounding box center [650, 427] width 18 height 18
click at [653, 534] on input "checkbox" at bounding box center [650, 542] width 18 height 18
click at [653, 602] on input "checkbox" at bounding box center [650, 611] width 18 height 18
click at [652, 671] on input "checkbox" at bounding box center [650, 680] width 18 height 18
click at [653, 740] on input "checkbox" at bounding box center [650, 749] width 18 height 18
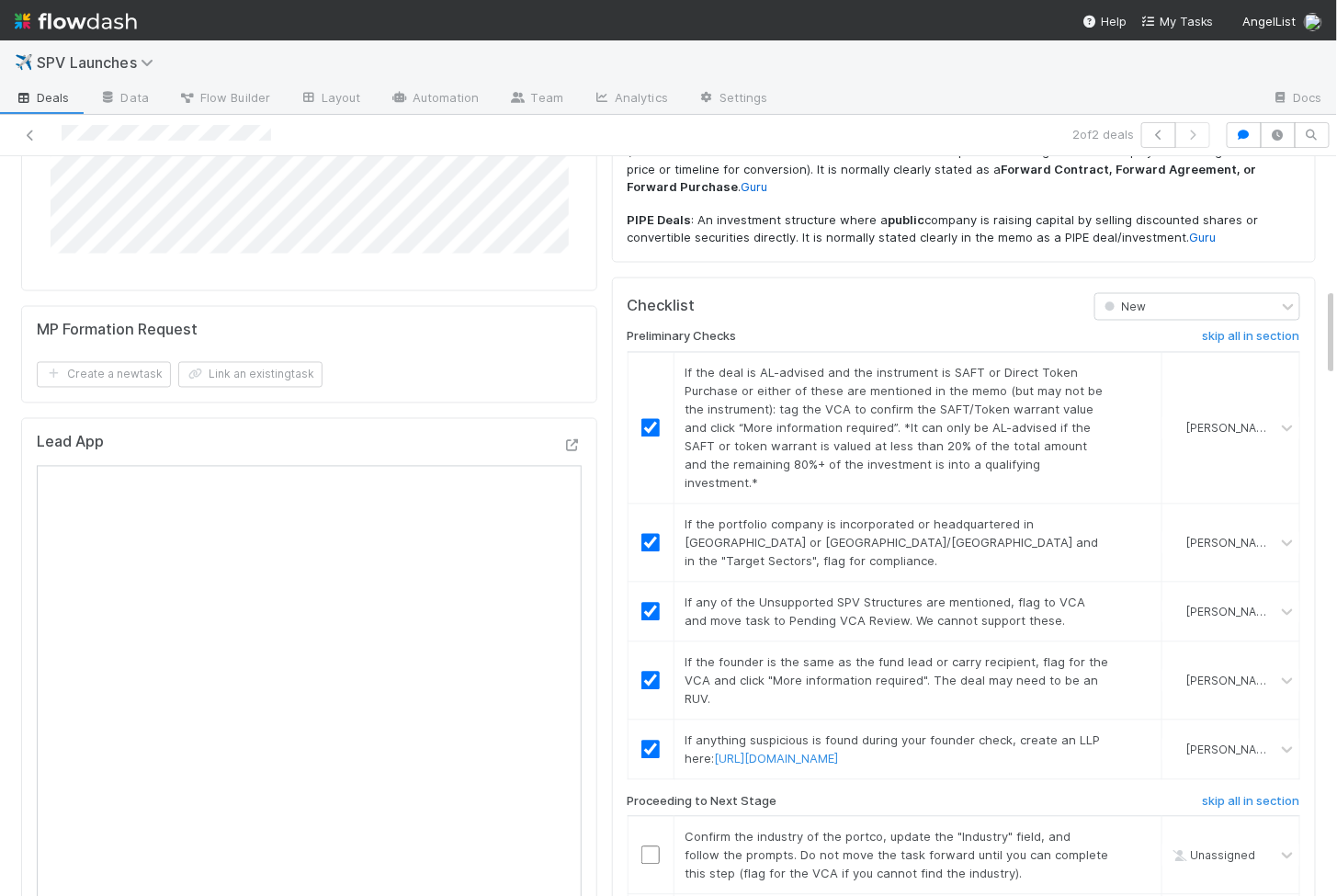
click at [656, 846] on input "checkbox" at bounding box center [650, 855] width 18 height 18
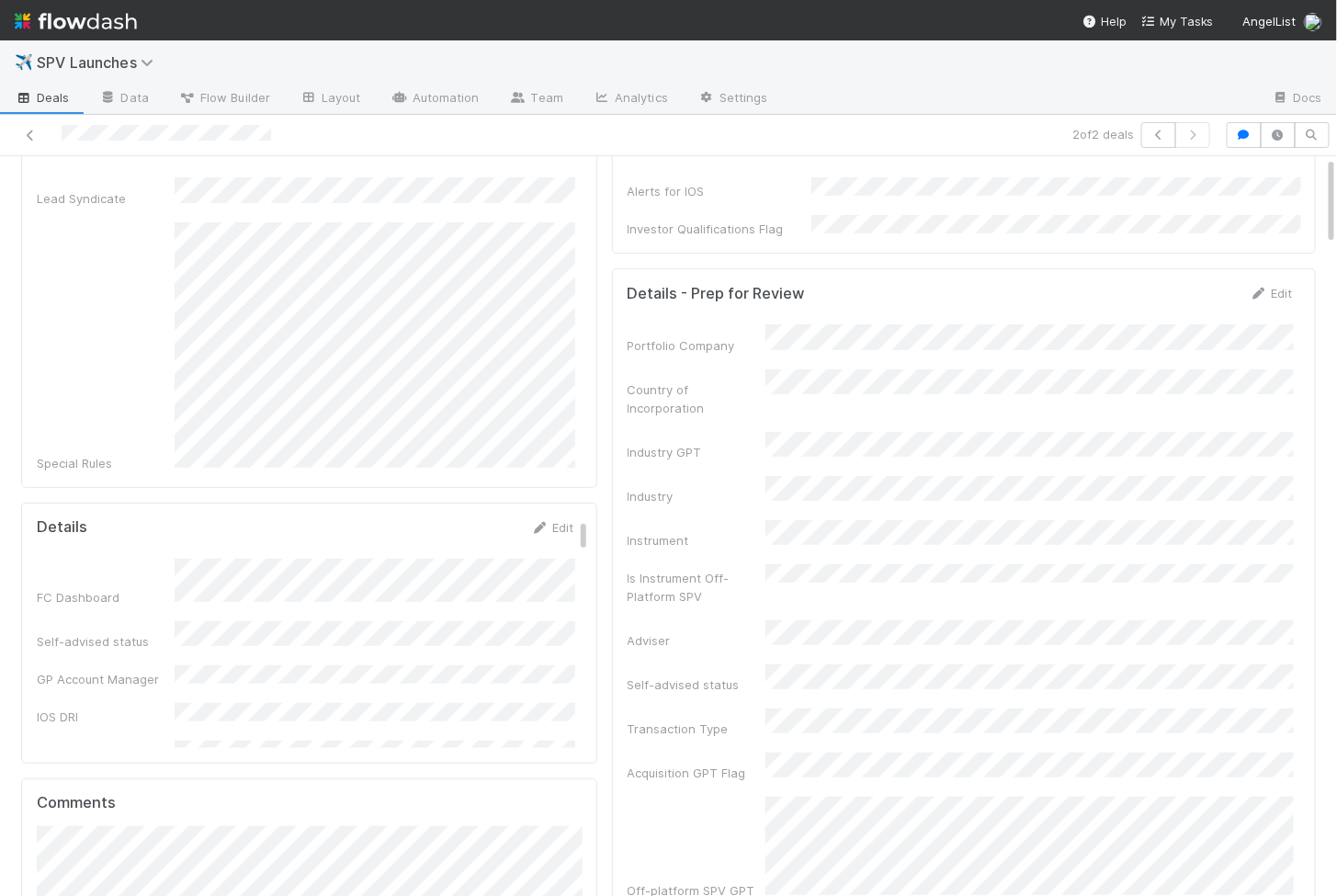
scroll to position [0, 0]
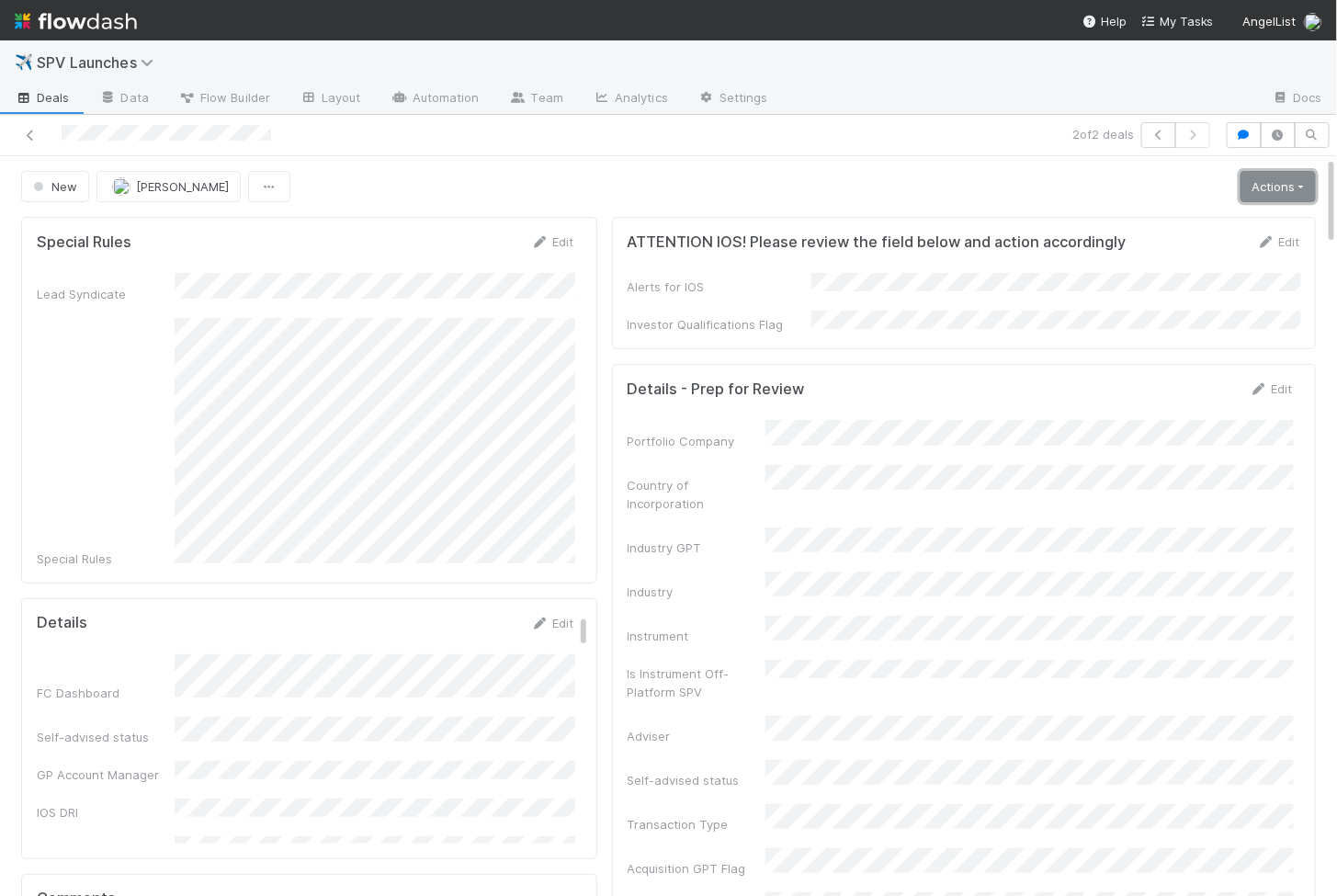
click at [1286, 176] on link "Actions" at bounding box center [1278, 186] width 76 height 32
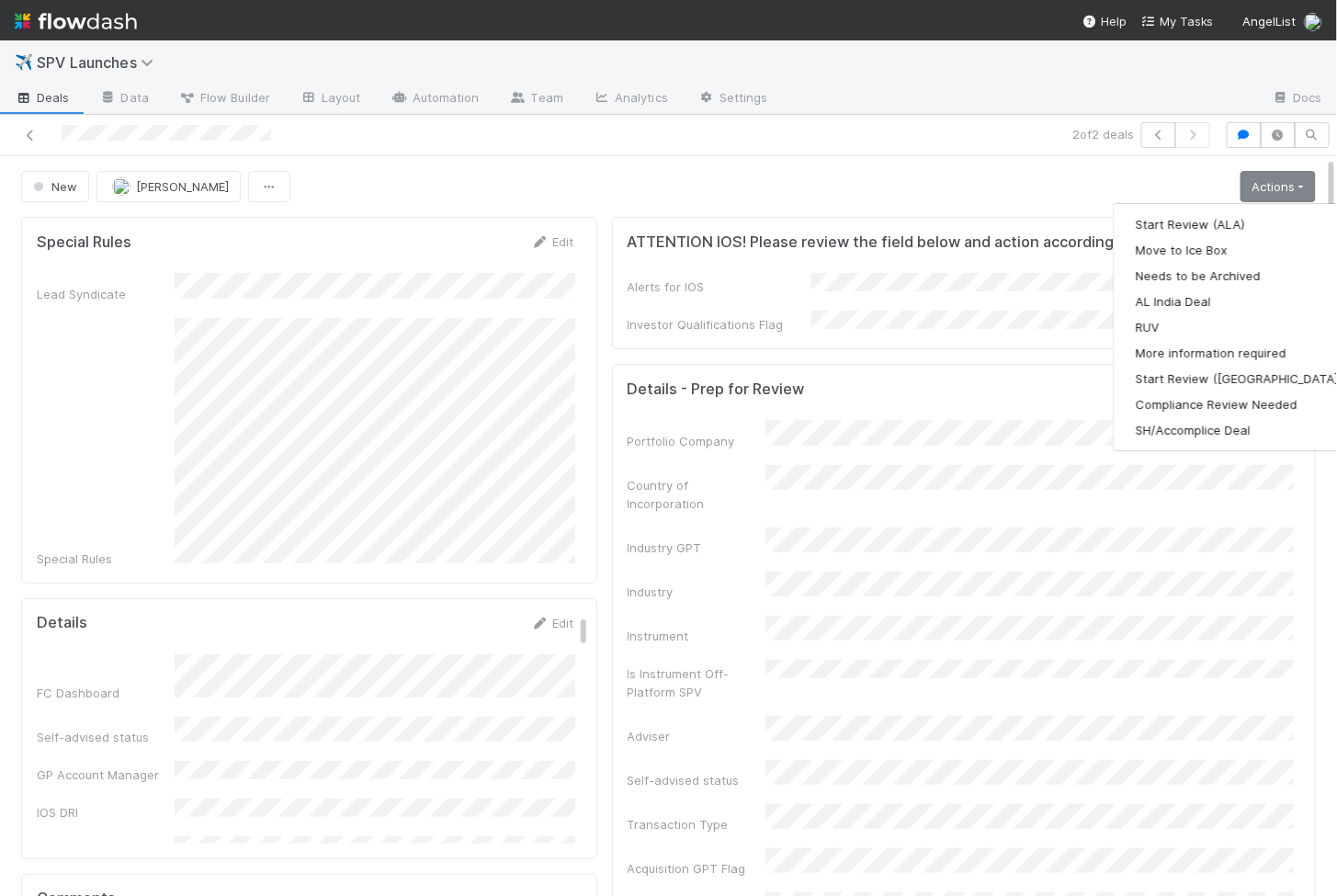
click at [1222, 206] on div "Start Review (ALA) Move to Ice Box Needs to be Archived AL India Deal RUV More …" at bounding box center [1239, 326] width 252 height 248
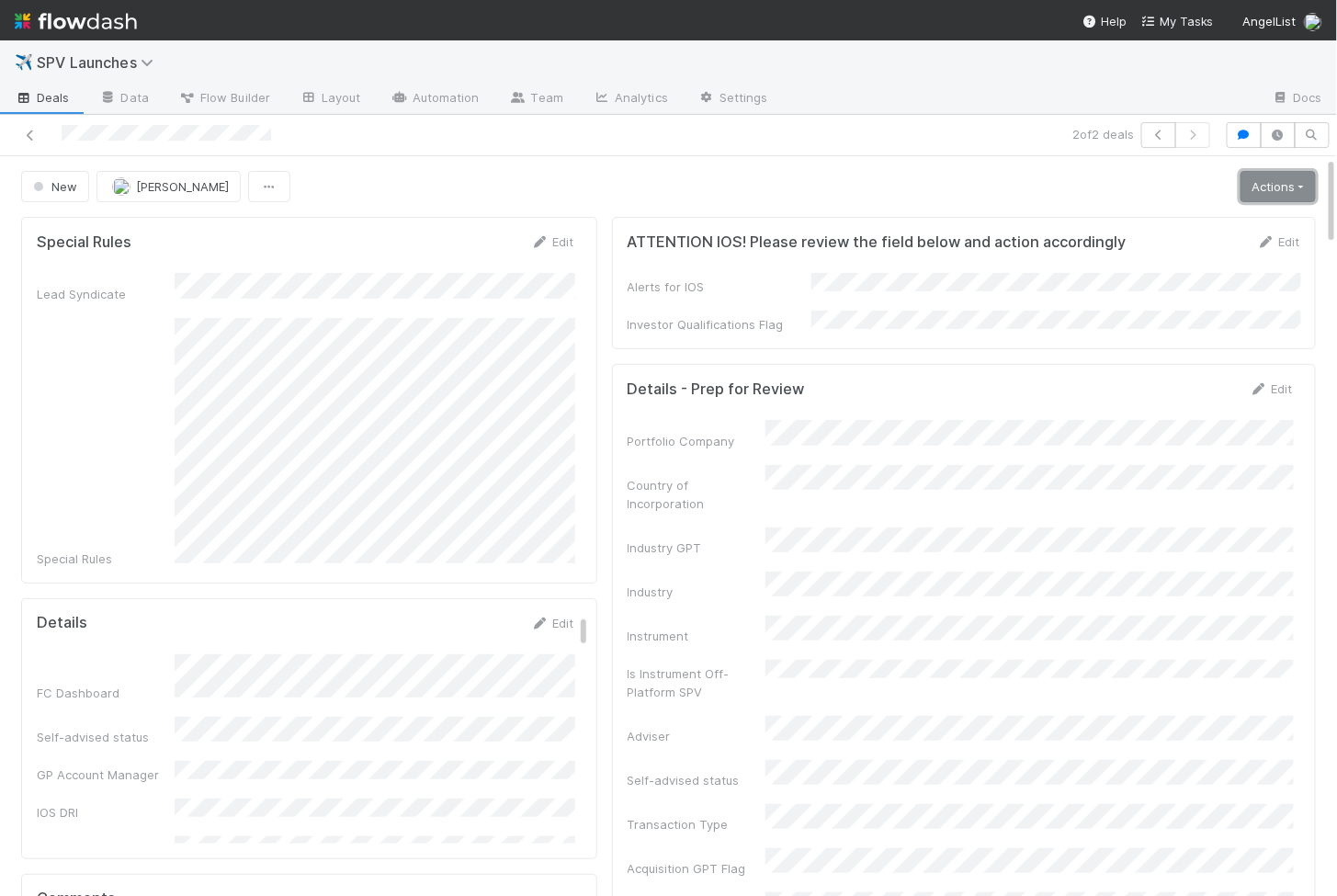
click at [1264, 183] on link "Actions" at bounding box center [1278, 186] width 76 height 32
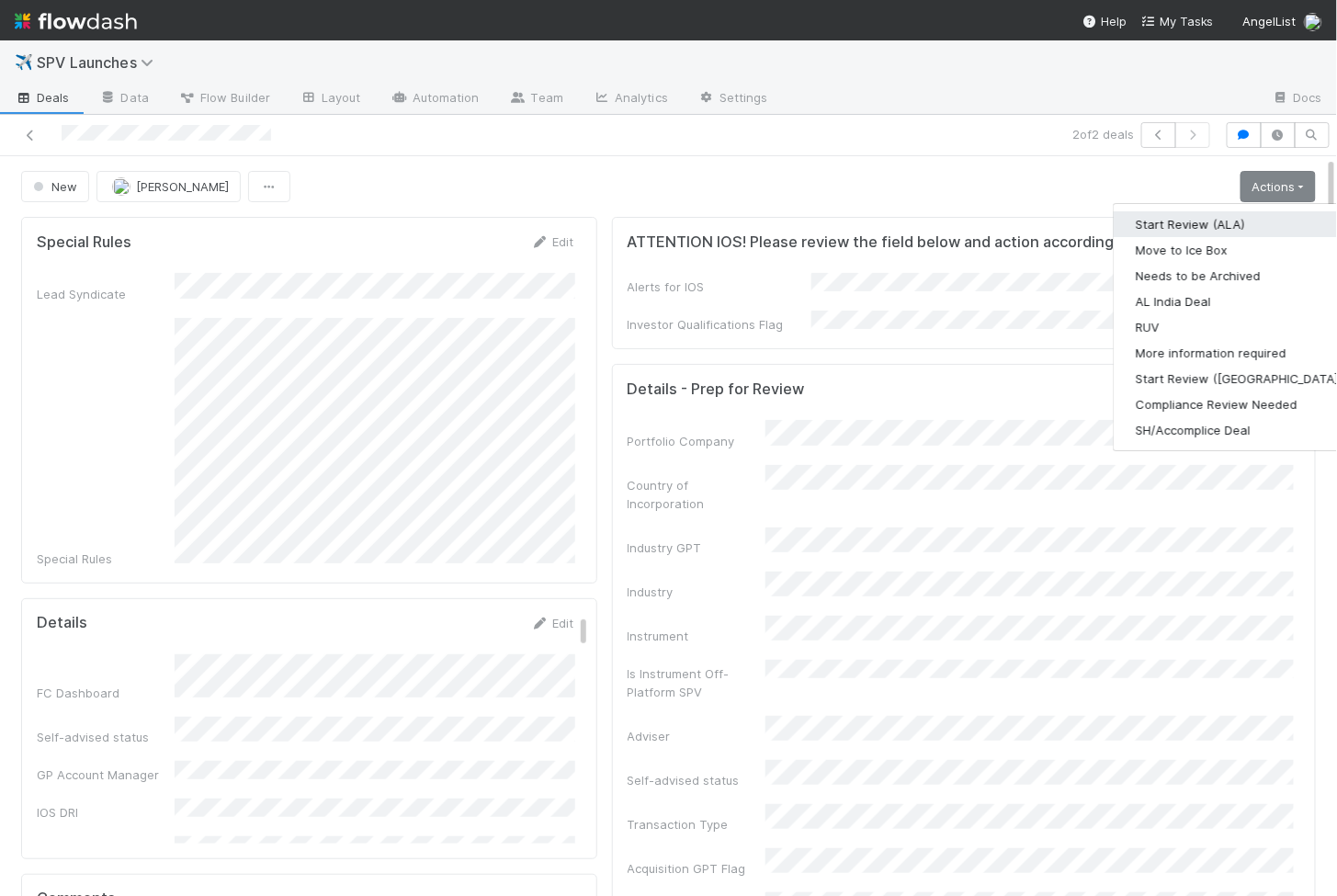
click at [1232, 214] on button "Start Review (ALA)" at bounding box center [1239, 224] width 251 height 26
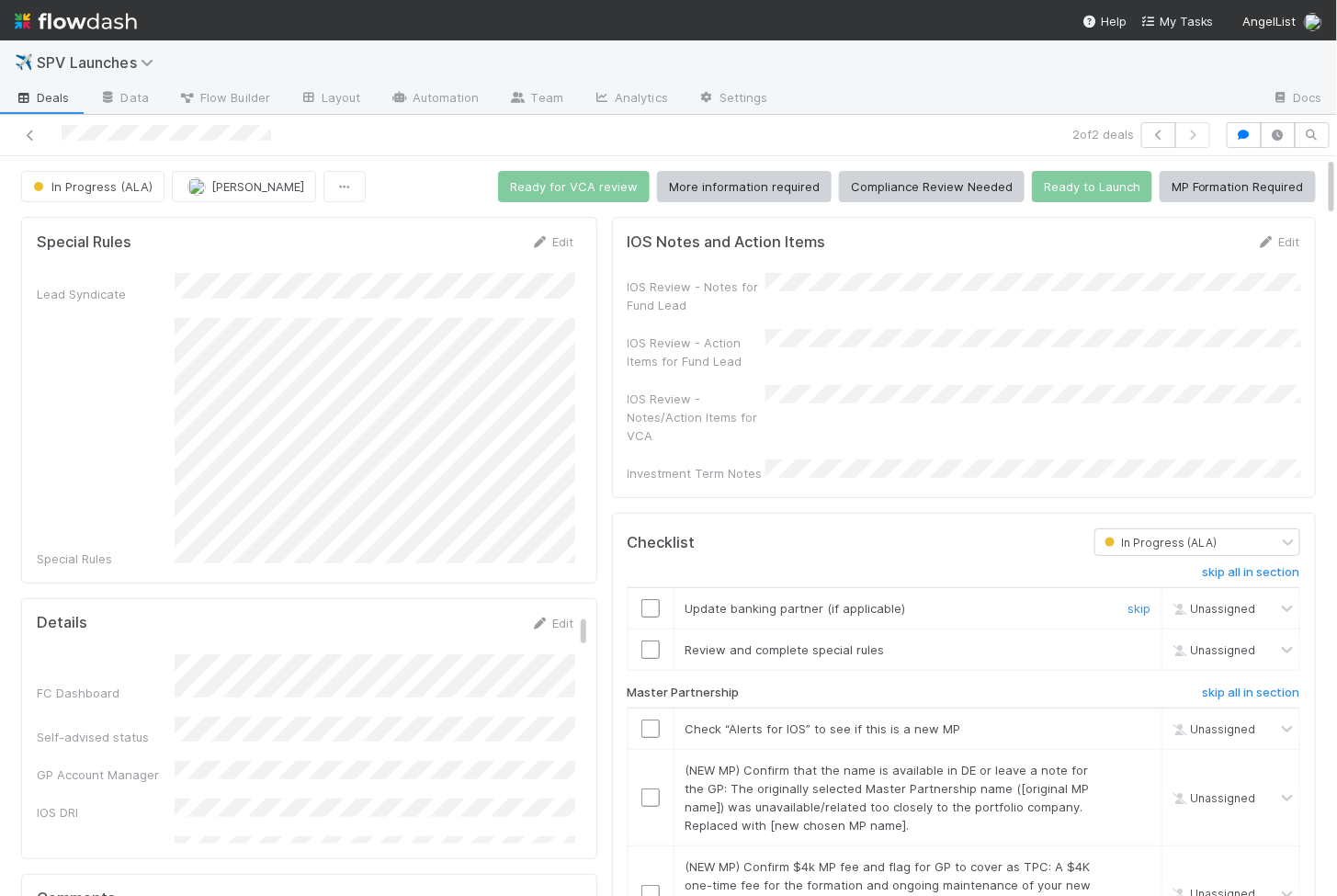
click at [646, 599] on input "checkbox" at bounding box center [650, 607] width 18 height 18
click at [656, 641] on input "checkbox" at bounding box center [650, 649] width 18 height 18
click at [647, 599] on input "checkbox" at bounding box center [650, 607] width 18 height 18
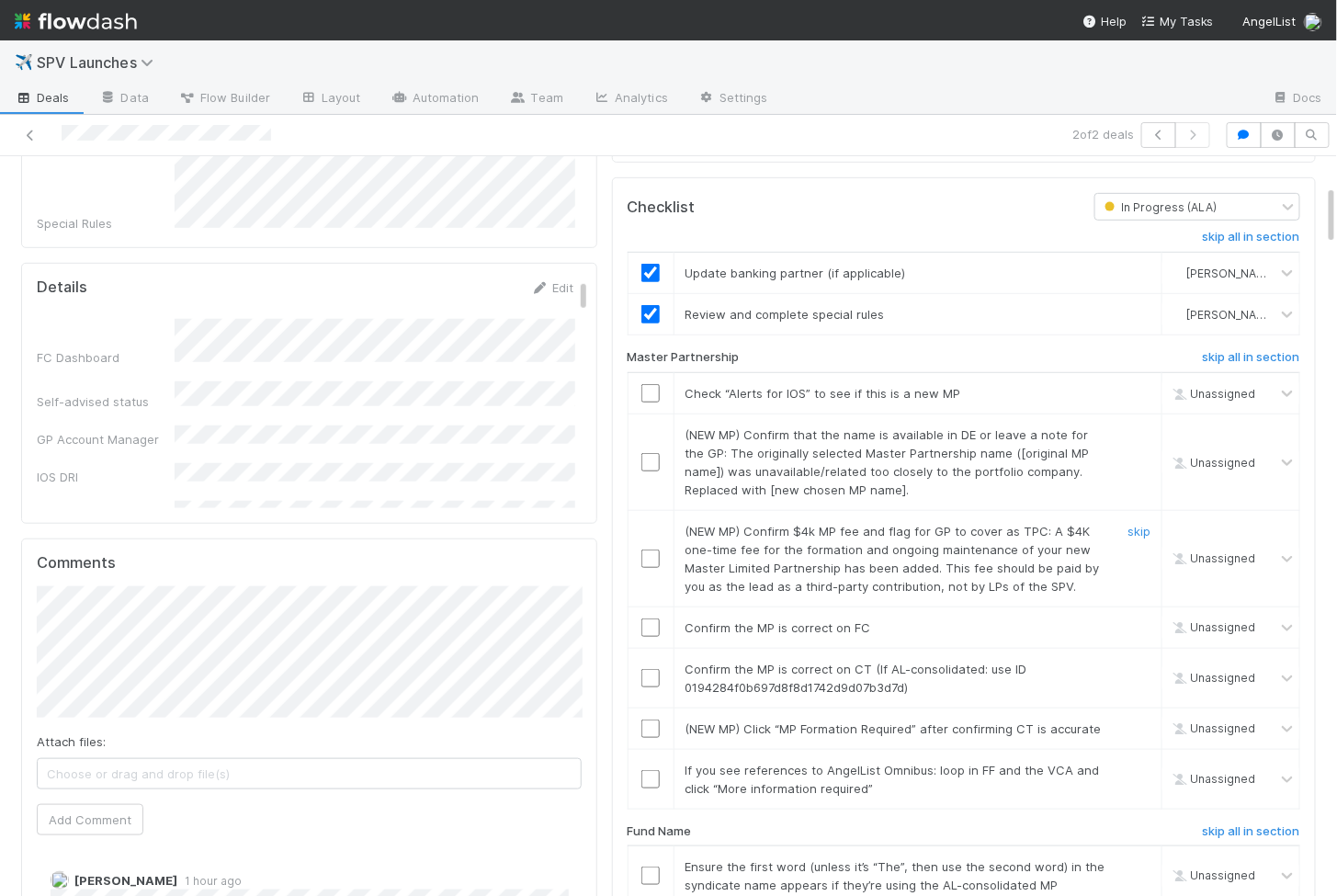
scroll to position [341, 0]
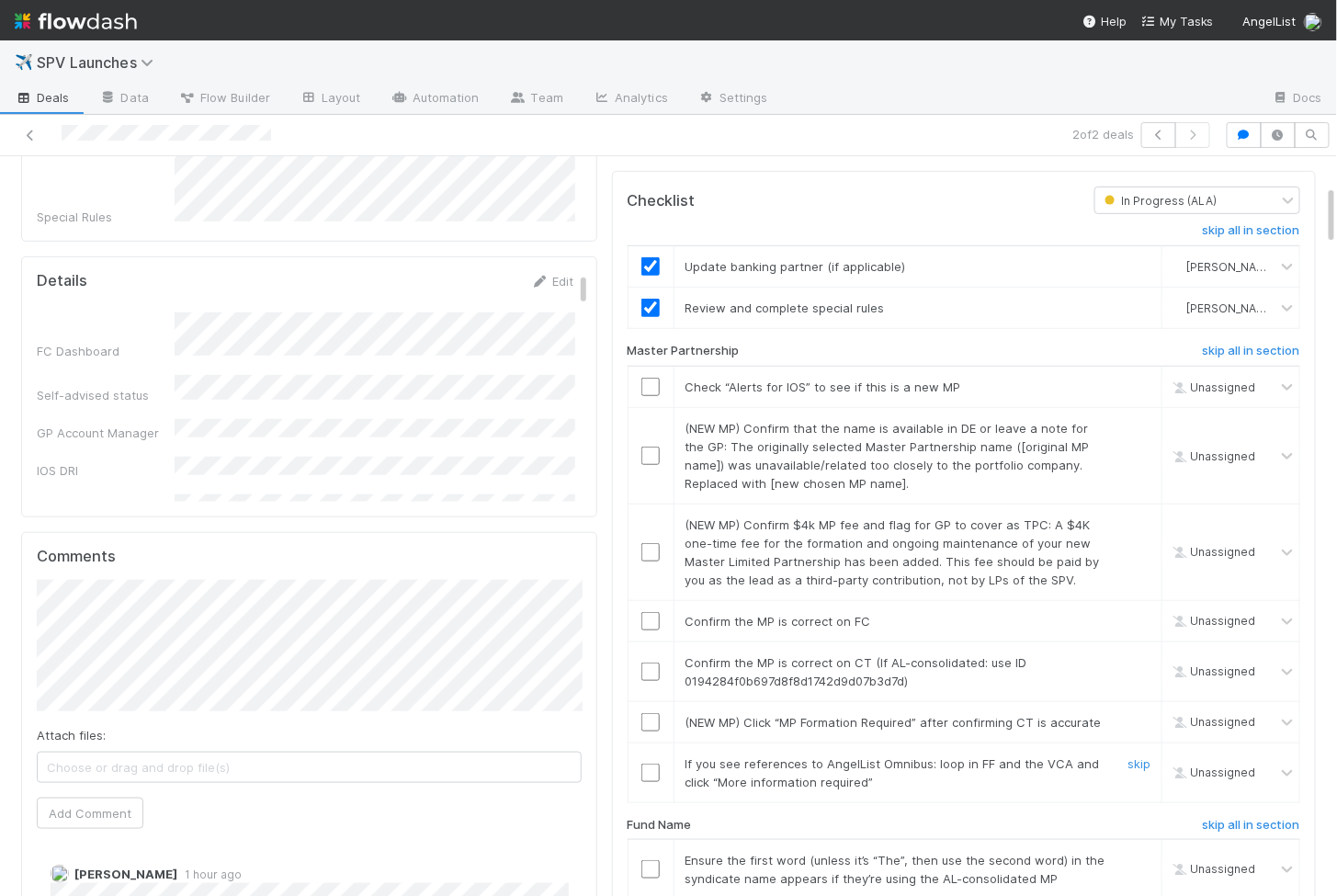
click at [652, 763] on input "checkbox" at bounding box center [650, 772] width 18 height 18
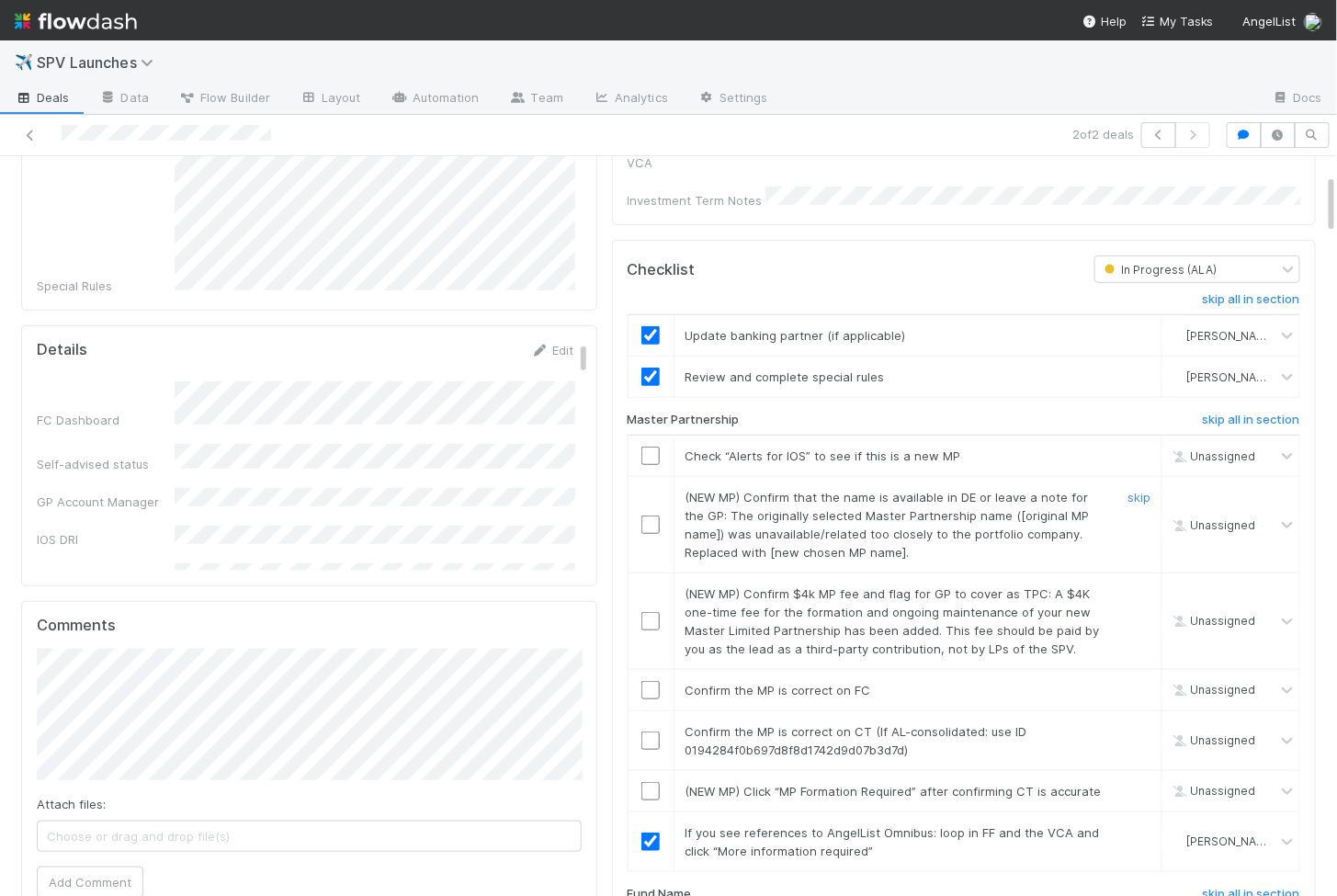
scroll to position [285, 0]
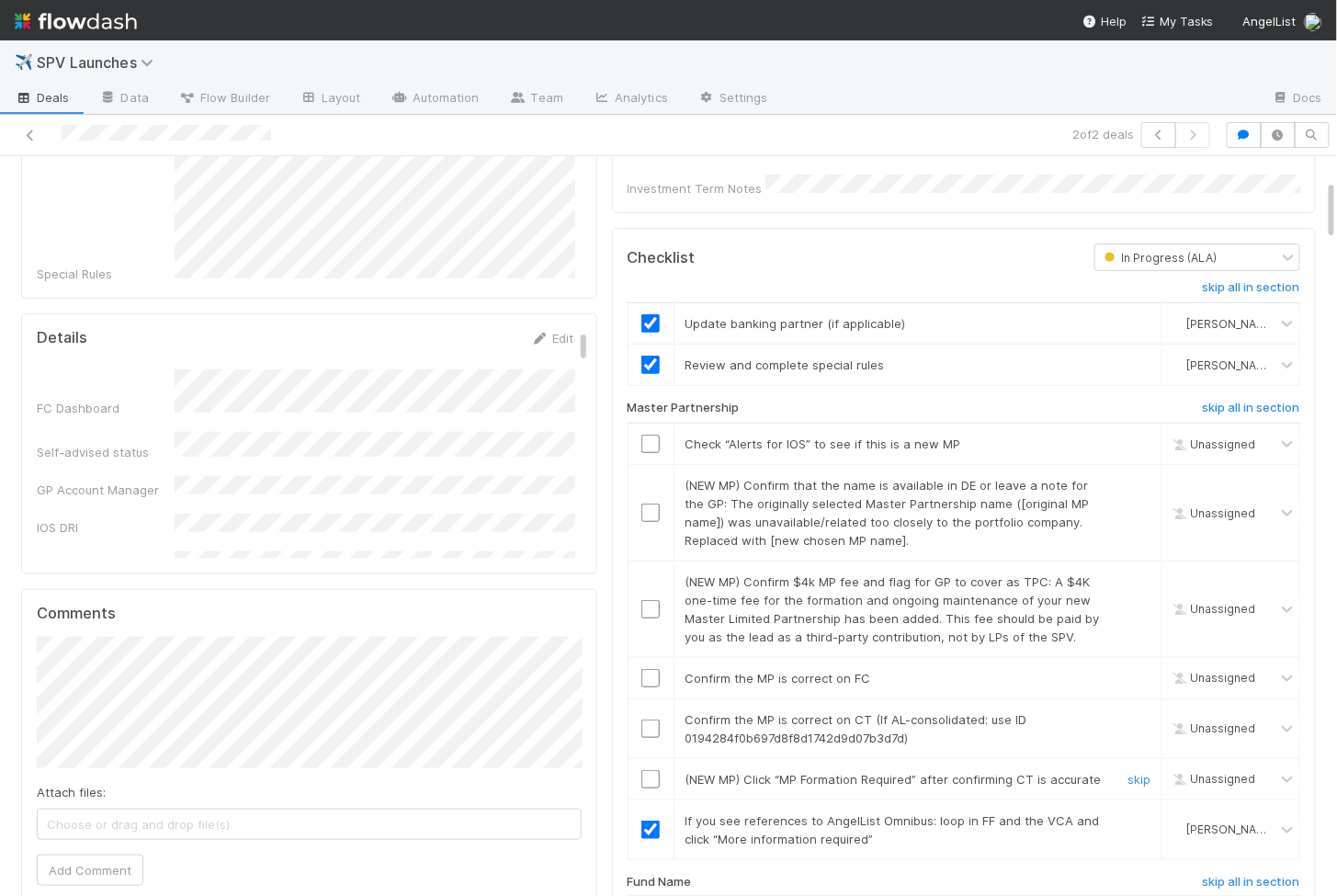
click at [651, 770] on input "checkbox" at bounding box center [650, 778] width 18 height 18
click at [651, 719] on input "checkbox" at bounding box center [650, 728] width 18 height 18
click at [645, 669] on input "checkbox" at bounding box center [650, 678] width 18 height 18
click at [646, 600] on input "checkbox" at bounding box center [650, 608] width 18 height 18
click at [654, 504] on input "checkbox" at bounding box center [650, 513] width 18 height 18
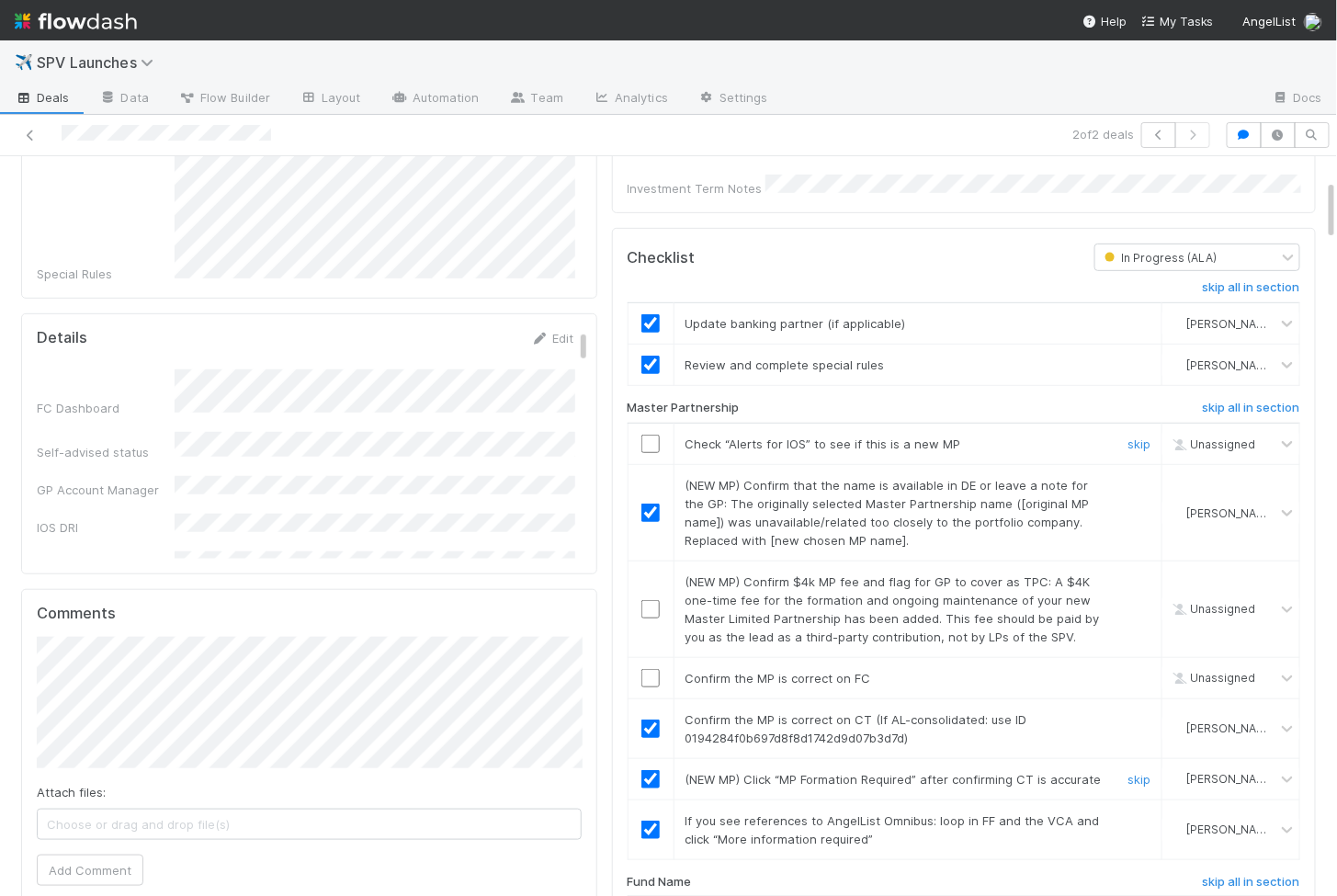
click at [650, 434] on input "checkbox" at bounding box center [650, 443] width 18 height 18
click at [646, 600] on input "checkbox" at bounding box center [650, 608] width 18 height 18
click at [651, 669] on input "checkbox" at bounding box center [650, 678] width 18 height 18
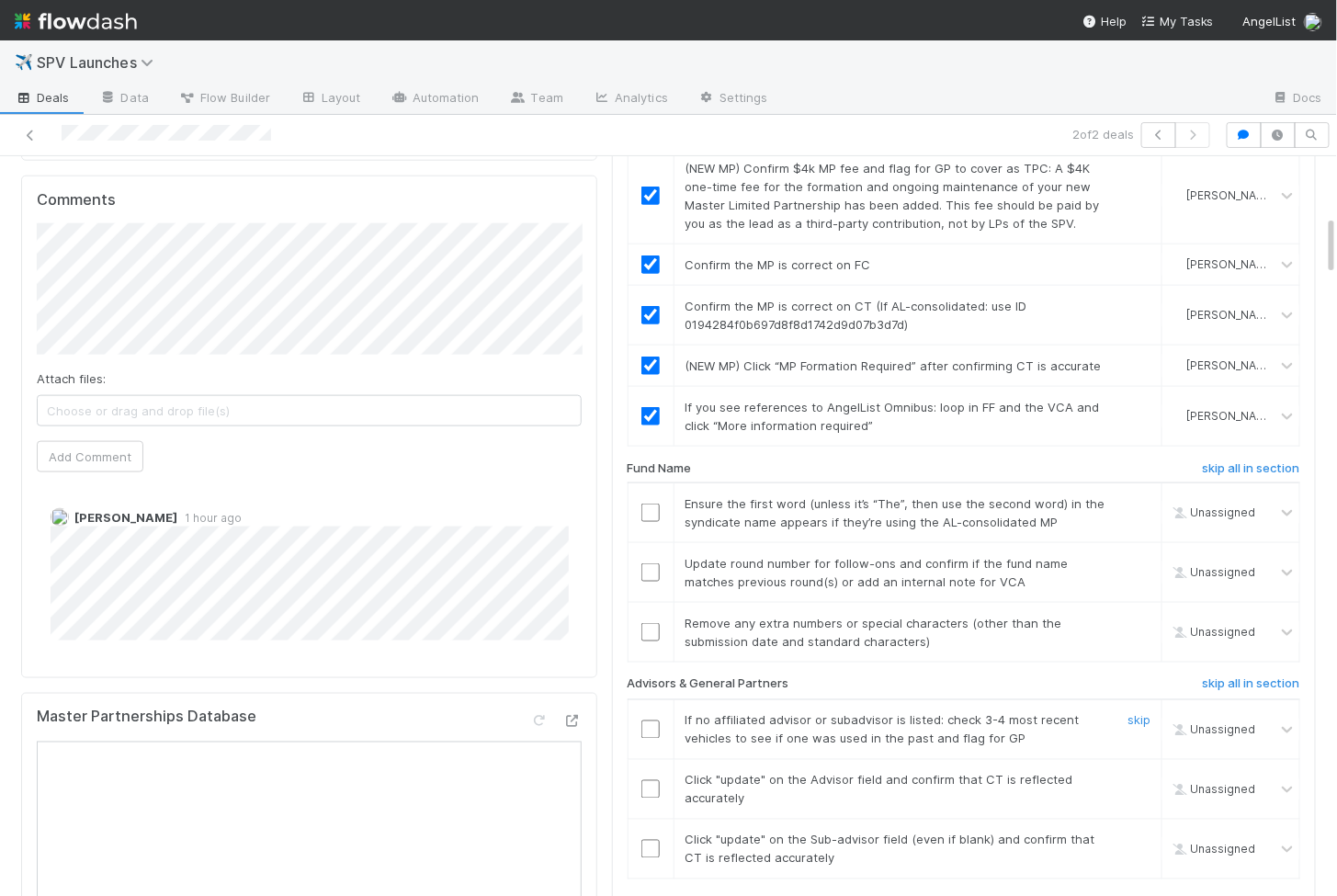
scroll to position [716, 0]
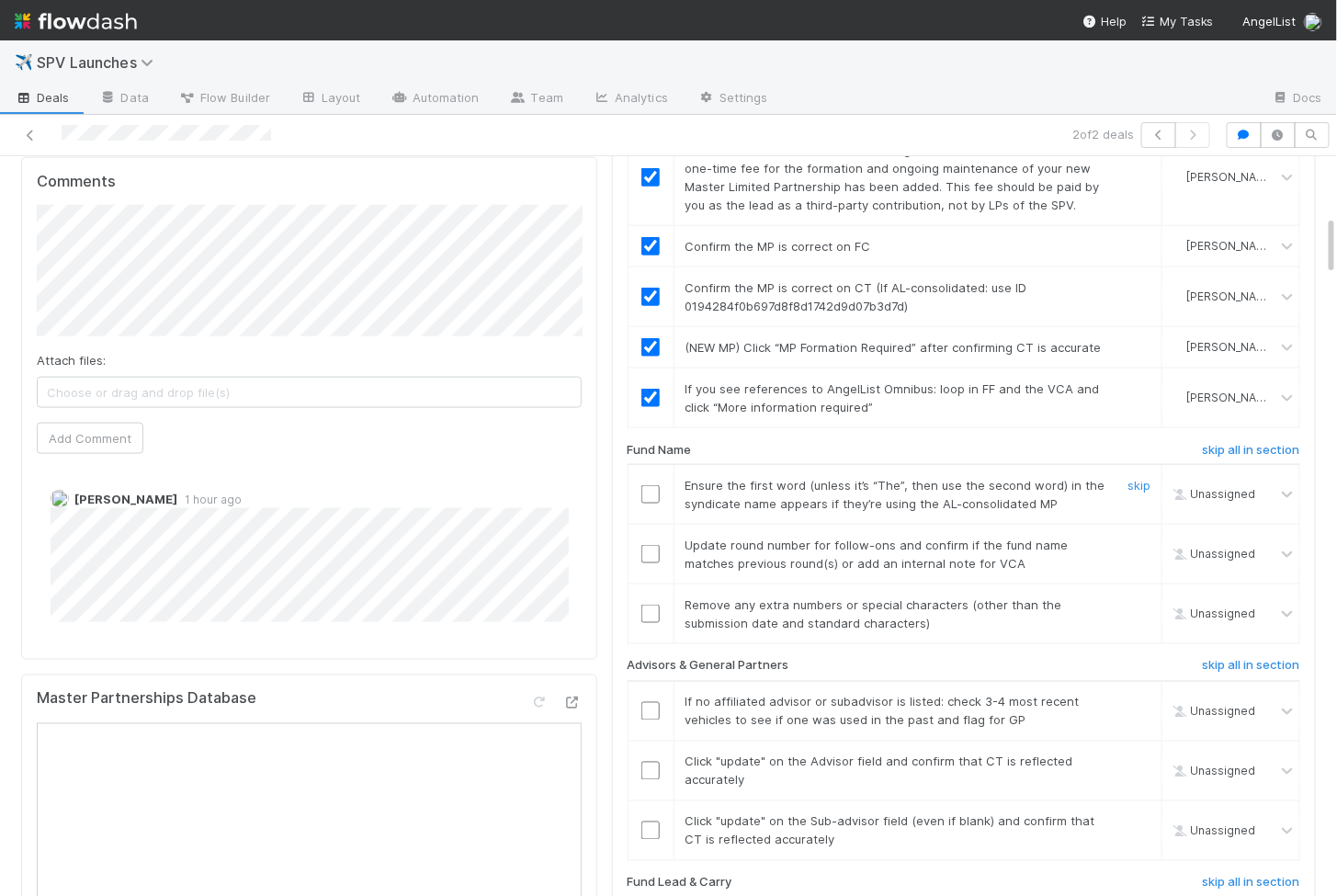
click at [640, 485] on div at bounding box center [650, 493] width 45 height 18
click at [646, 485] on input "checkbox" at bounding box center [650, 493] width 18 height 18
click at [646, 545] on input "checkbox" at bounding box center [650, 554] width 18 height 18
click at [648, 604] on input "checkbox" at bounding box center [650, 613] width 18 height 18
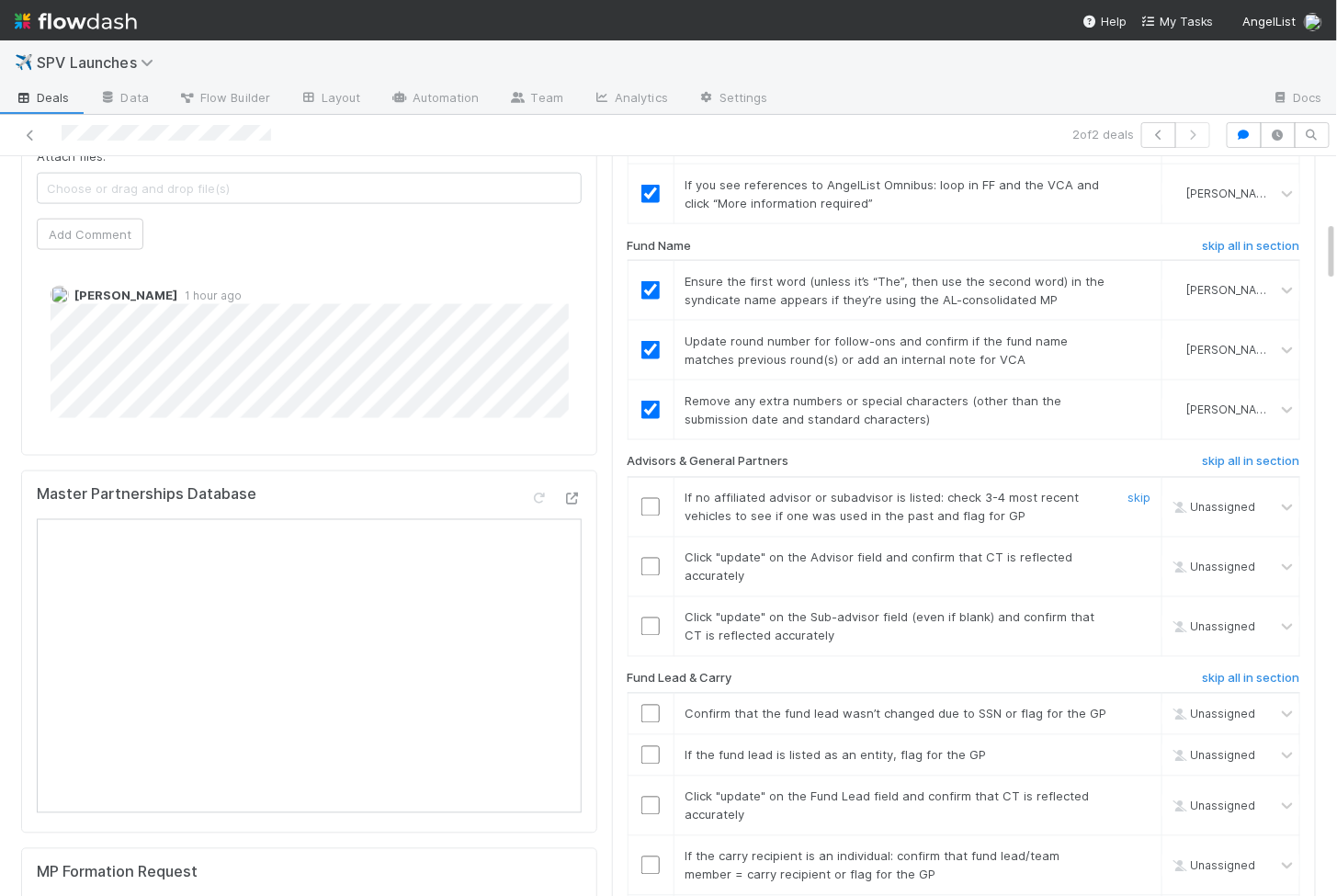
scroll to position [922, 0]
click at [649, 497] on input "checkbox" at bounding box center [650, 506] width 18 height 18
click at [648, 557] on input "checkbox" at bounding box center [650, 565] width 18 height 18
click at [648, 617] on input "checkbox" at bounding box center [650, 625] width 18 height 18
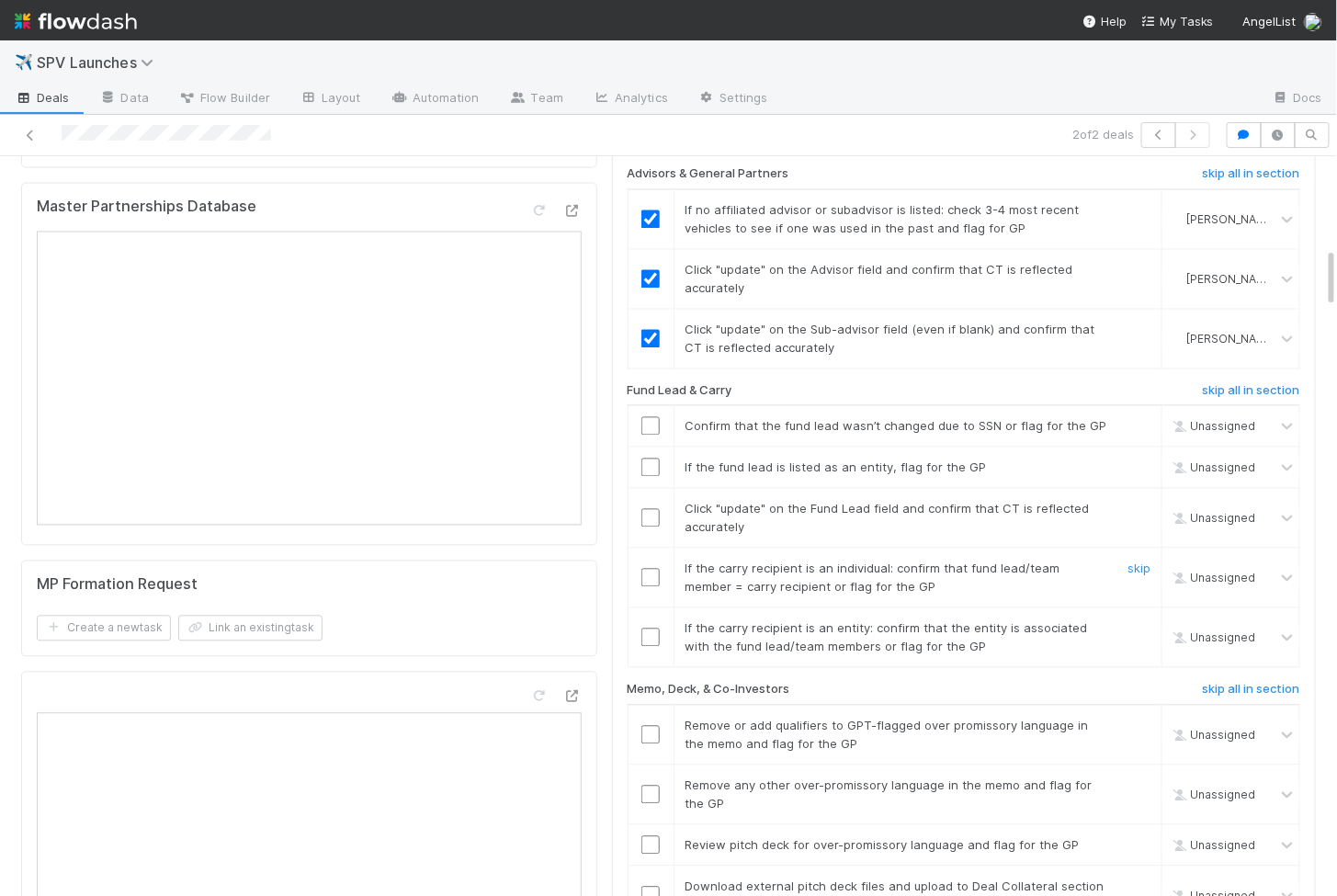
scroll to position [1213, 0]
click at [652, 623] on input "checkbox" at bounding box center [650, 632] width 18 height 18
click at [647, 564] on input "checkbox" at bounding box center [650, 573] width 18 height 18
click at [647, 505] on input "checkbox" at bounding box center [650, 514] width 18 height 18
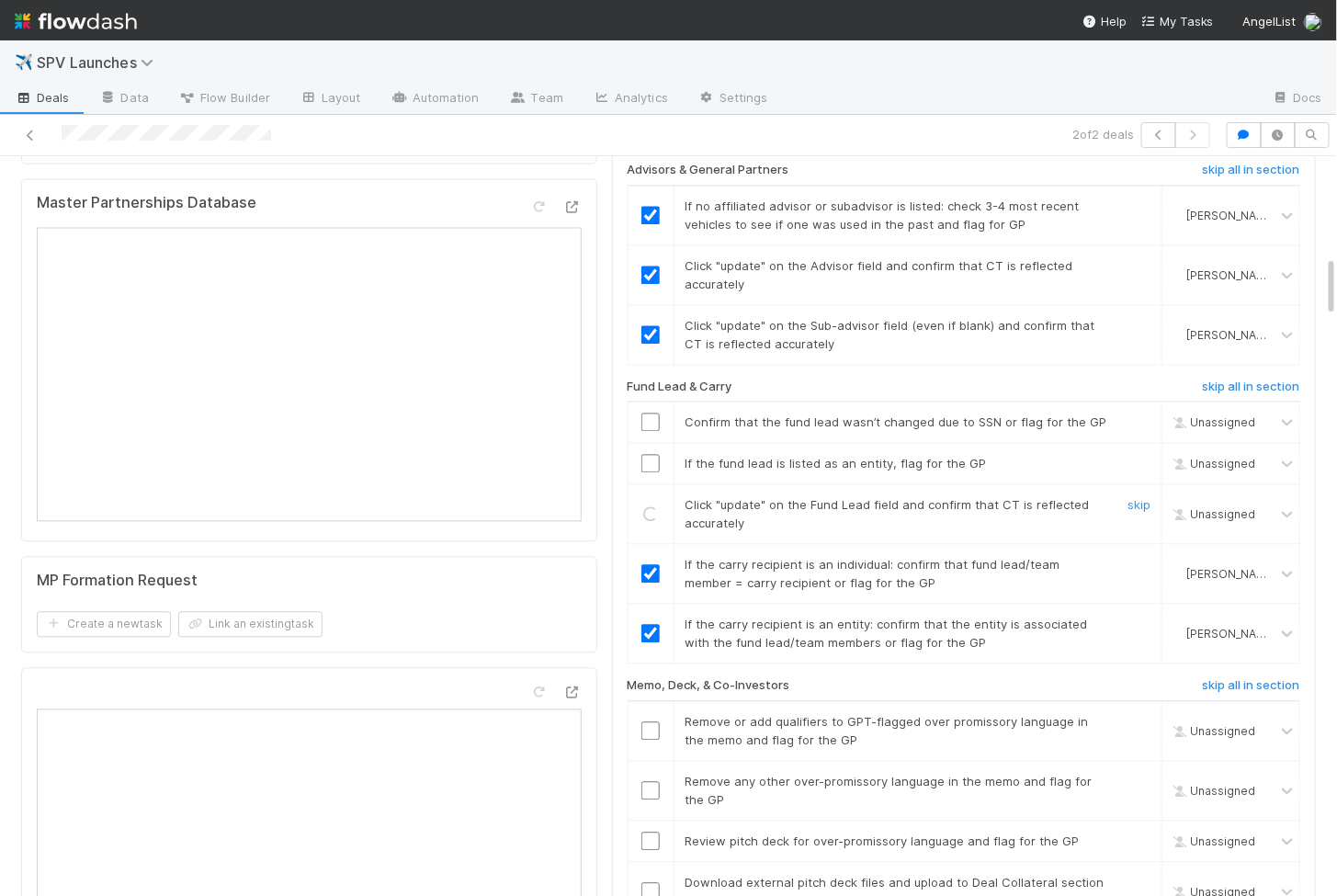
click at [647, 454] on input "checkbox" at bounding box center [650, 463] width 18 height 18
click at [649, 412] on input "checkbox" at bounding box center [650, 421] width 18 height 18
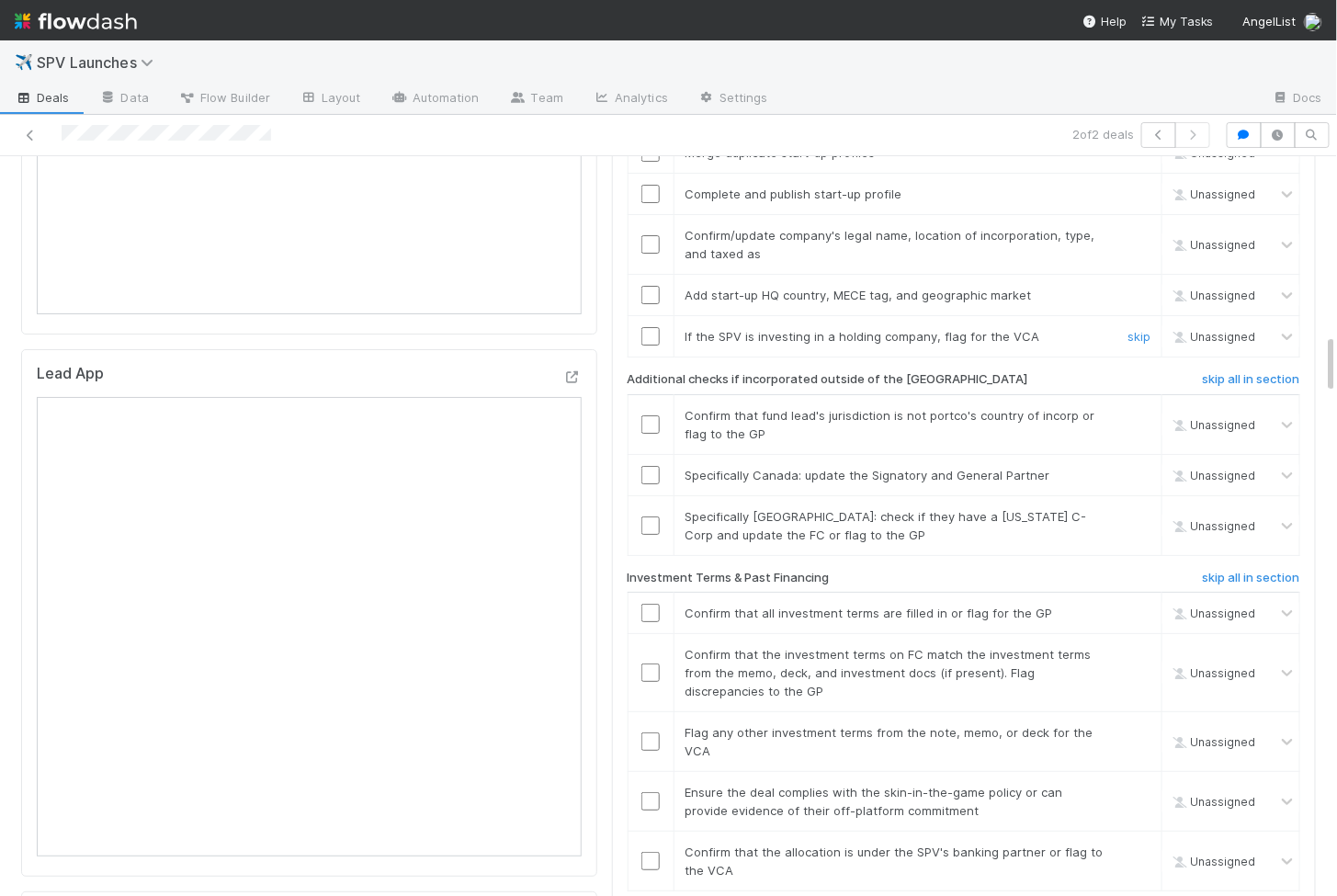
scroll to position [2369, 0]
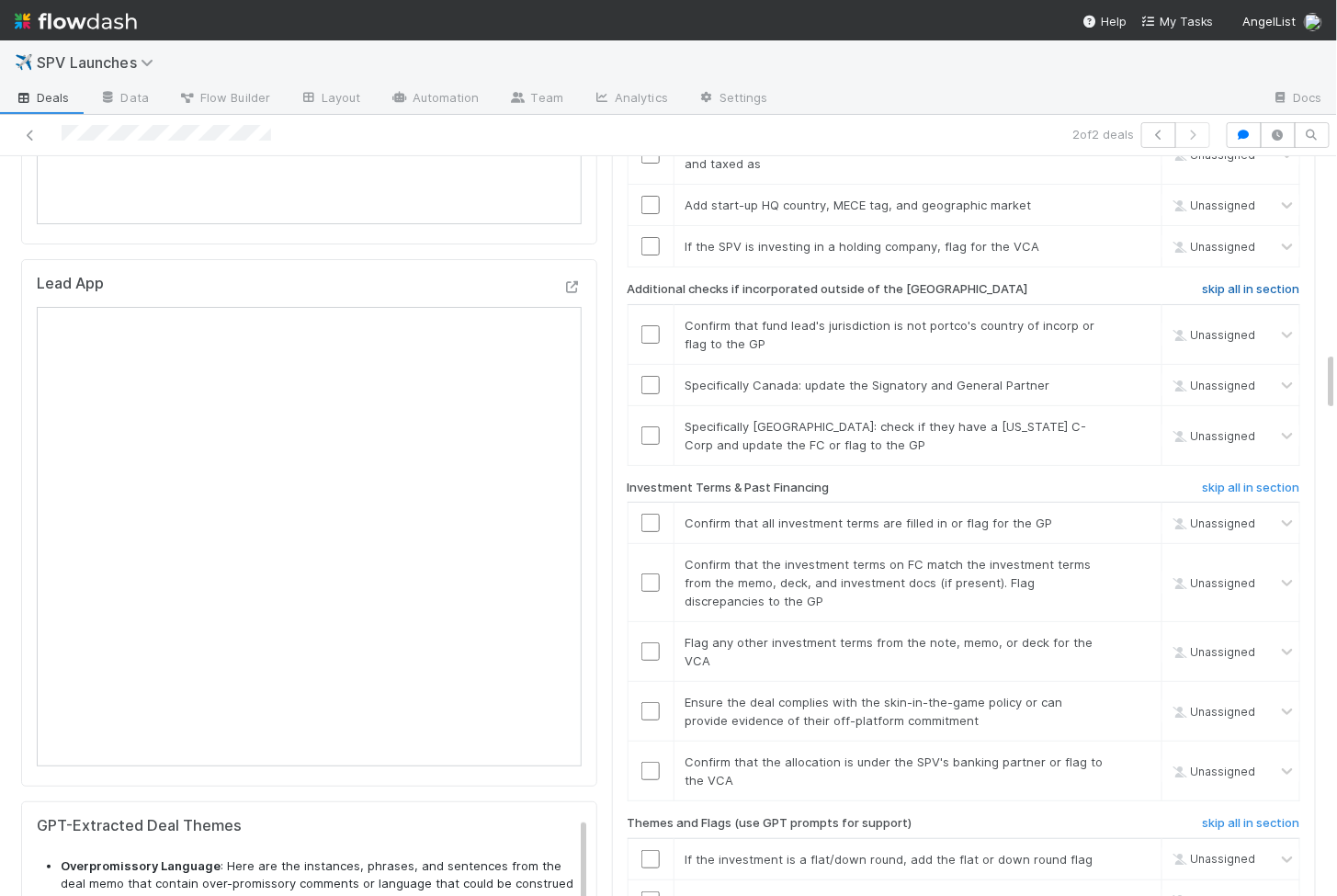
click at [1223, 282] on h6 "skip all in section" at bounding box center [1252, 289] width 98 height 14
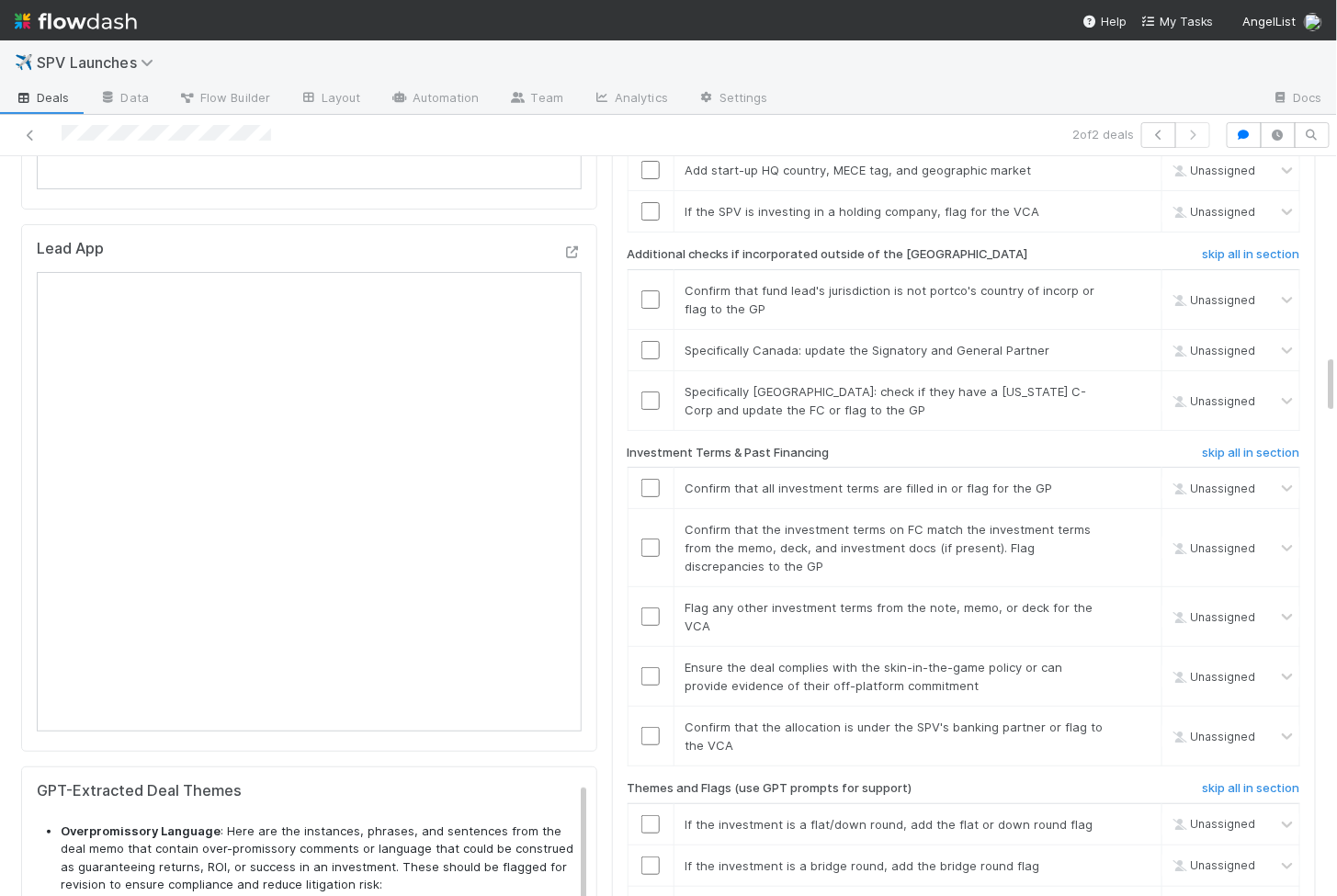
scroll to position [2406, 0]
click at [1237, 246] on h6 "skip all in section" at bounding box center [1252, 252] width 98 height 14
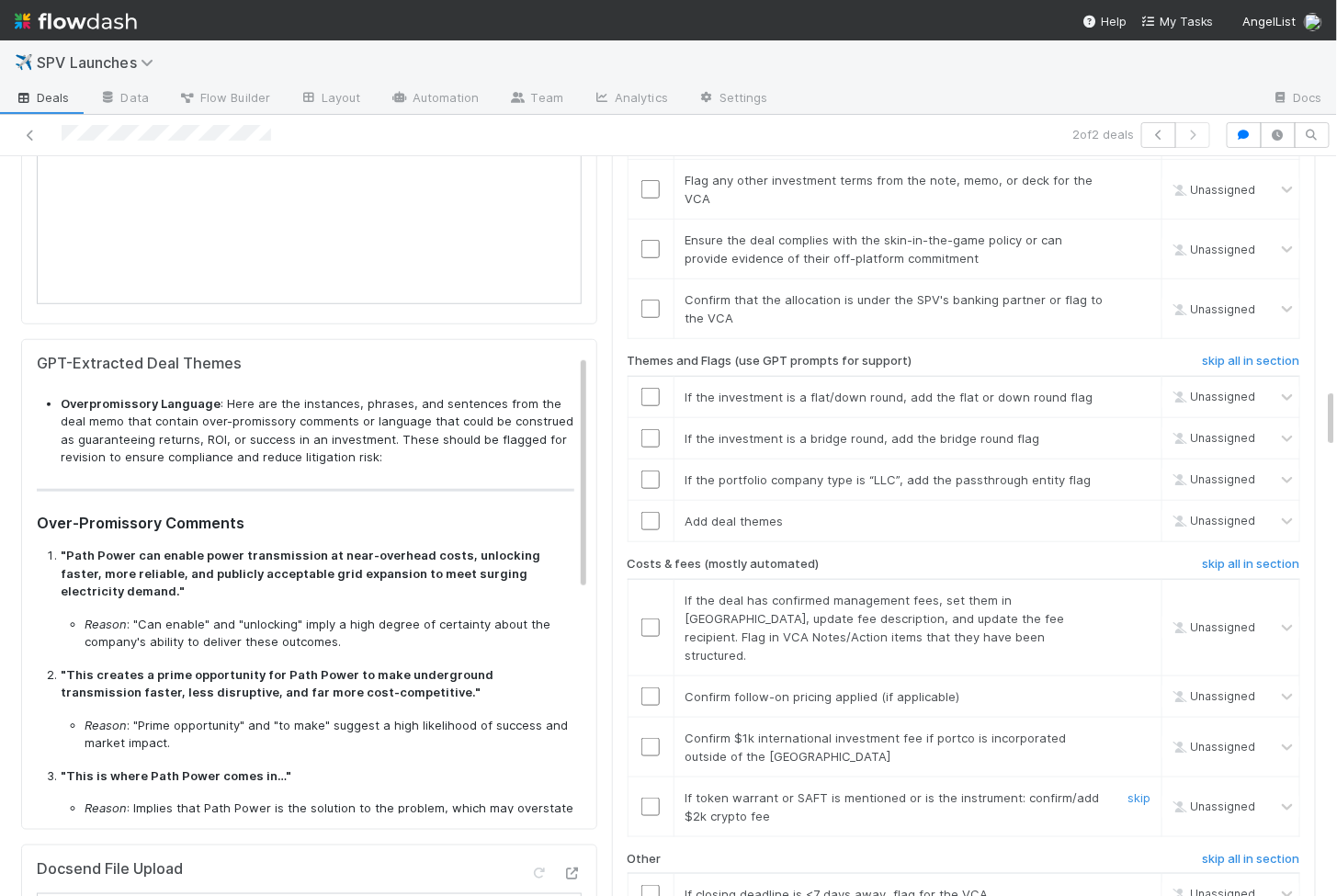
scroll to position [2852, 0]
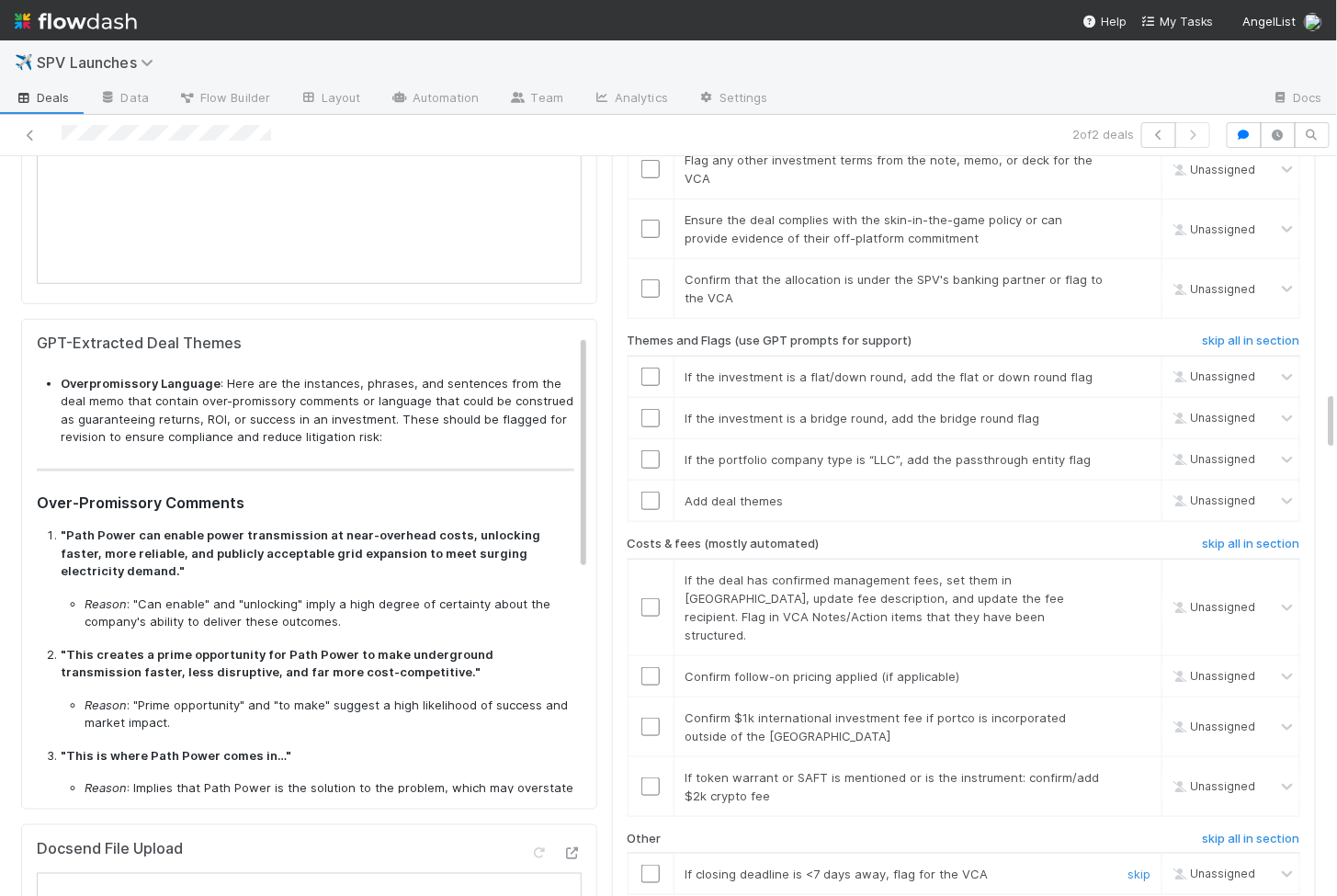
click at [643, 864] on input "checkbox" at bounding box center [650, 873] width 18 height 18
click at [645, 777] on input "checkbox" at bounding box center [650, 786] width 18 height 18
click at [651, 717] on input "checkbox" at bounding box center [650, 726] width 18 height 18
click at [651, 655] on td at bounding box center [650, 675] width 46 height 41
click at [651, 667] on input "checkbox" at bounding box center [650, 676] width 18 height 18
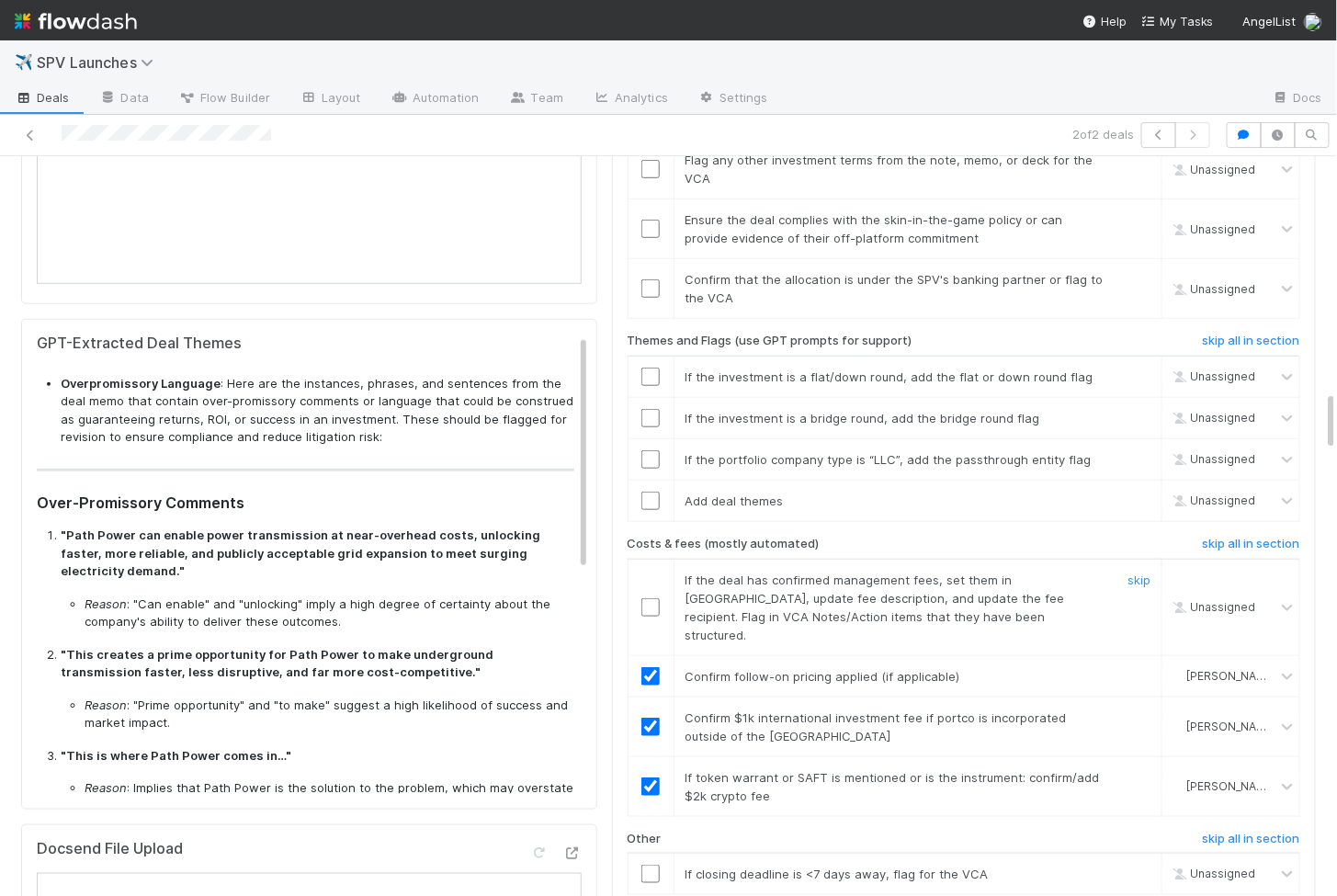
click at [647, 599] on input "checkbox" at bounding box center [650, 607] width 18 height 18
click at [646, 854] on td at bounding box center [650, 874] width 46 height 41
click at [646, 864] on input "checkbox" at bounding box center [650, 873] width 18 height 18
click at [647, 492] on input "checkbox" at bounding box center [650, 500] width 18 height 18
click at [648, 450] on input "checkbox" at bounding box center [650, 459] width 18 height 18
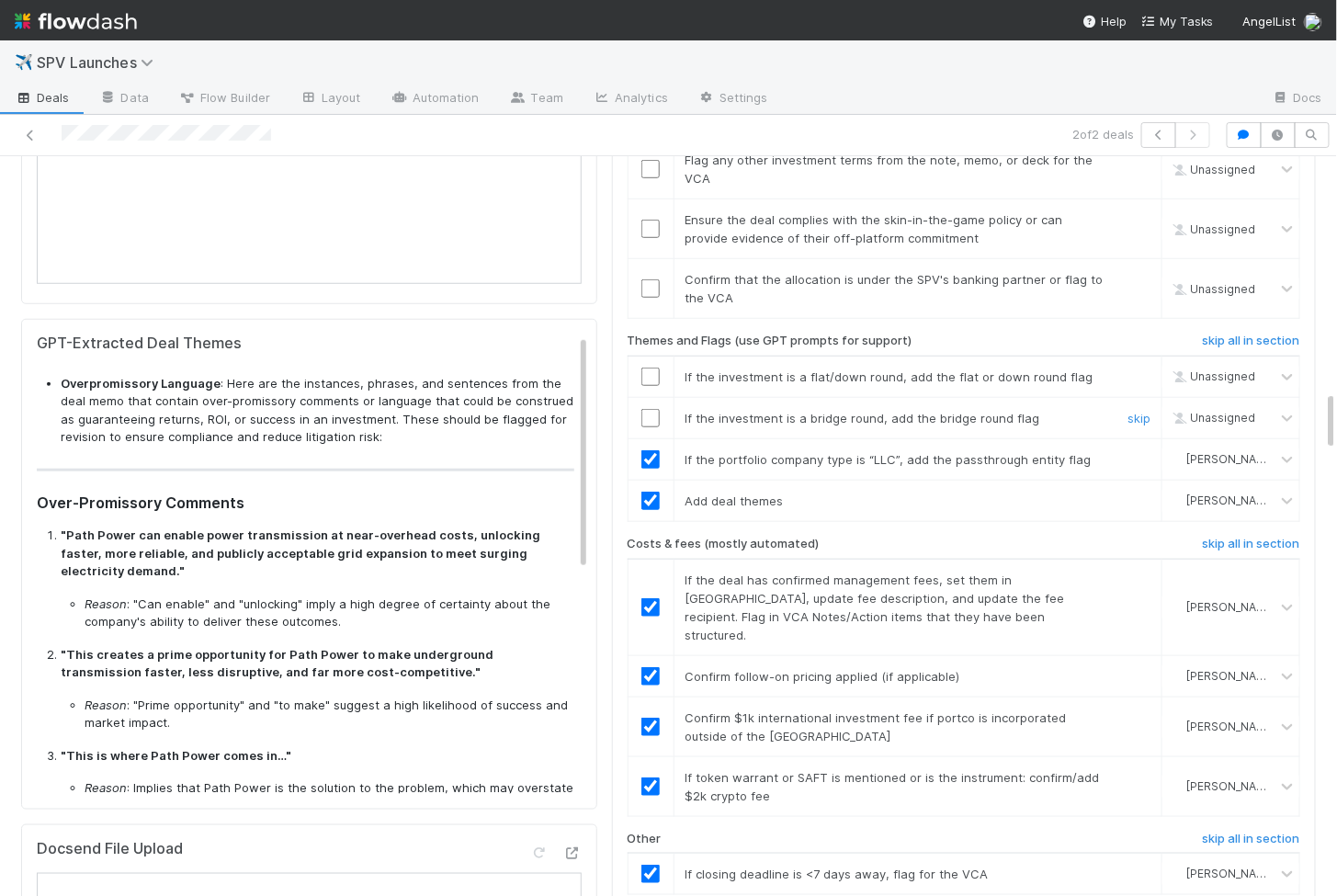
click at [649, 409] on input "checkbox" at bounding box center [650, 418] width 18 height 18
click at [651, 367] on input "checkbox" at bounding box center [650, 376] width 18 height 18
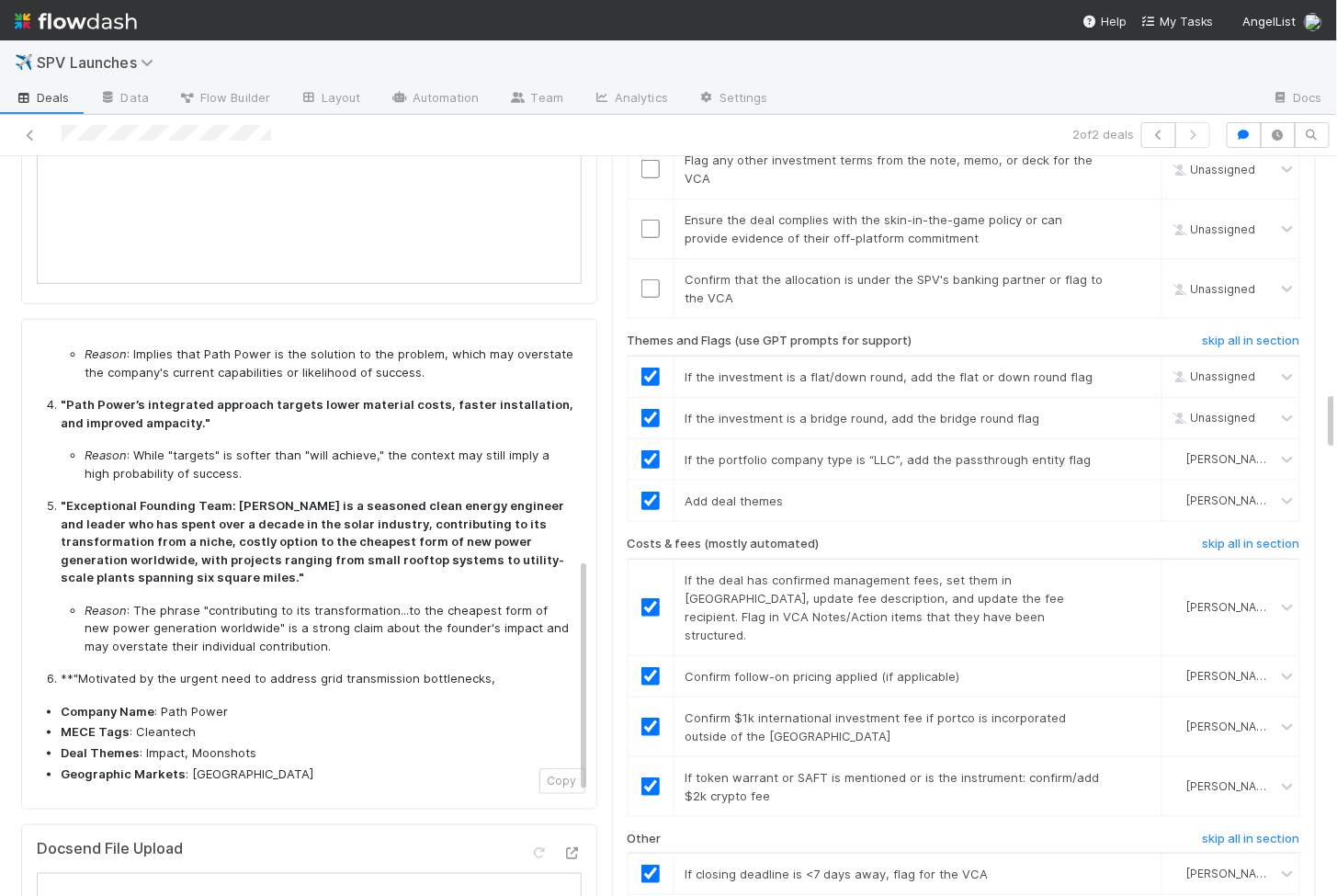
checkbox input "true"
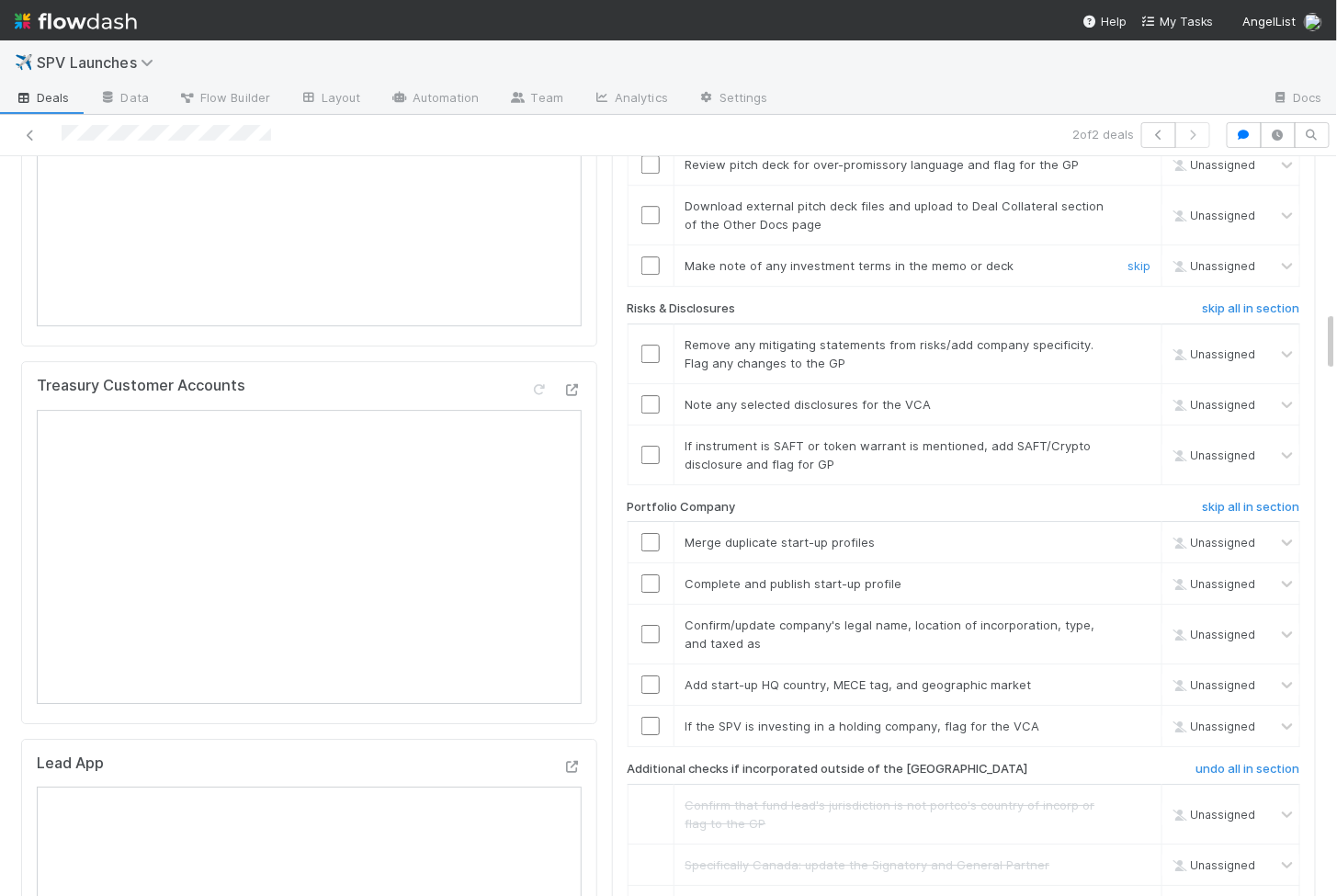
scroll to position [1884, 0]
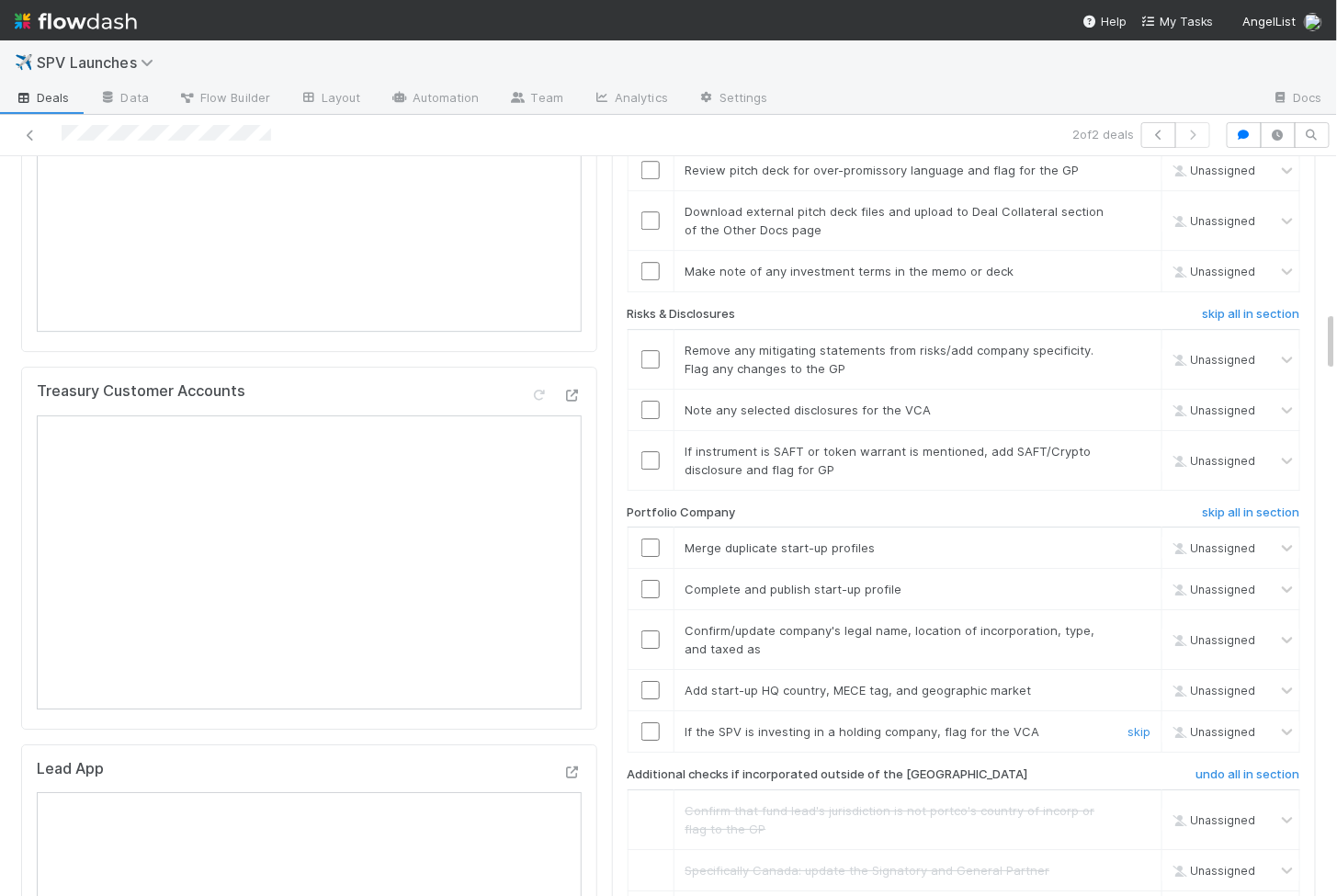
click at [648, 722] on input "checkbox" at bounding box center [650, 731] width 18 height 18
click at [649, 681] on input "checkbox" at bounding box center [650, 689] width 18 height 18
click at [649, 630] on input "checkbox" at bounding box center [650, 639] width 18 height 18
click at [649, 579] on input "checkbox" at bounding box center [650, 588] width 18 height 18
click at [649, 538] on input "checkbox" at bounding box center [650, 547] width 18 height 18
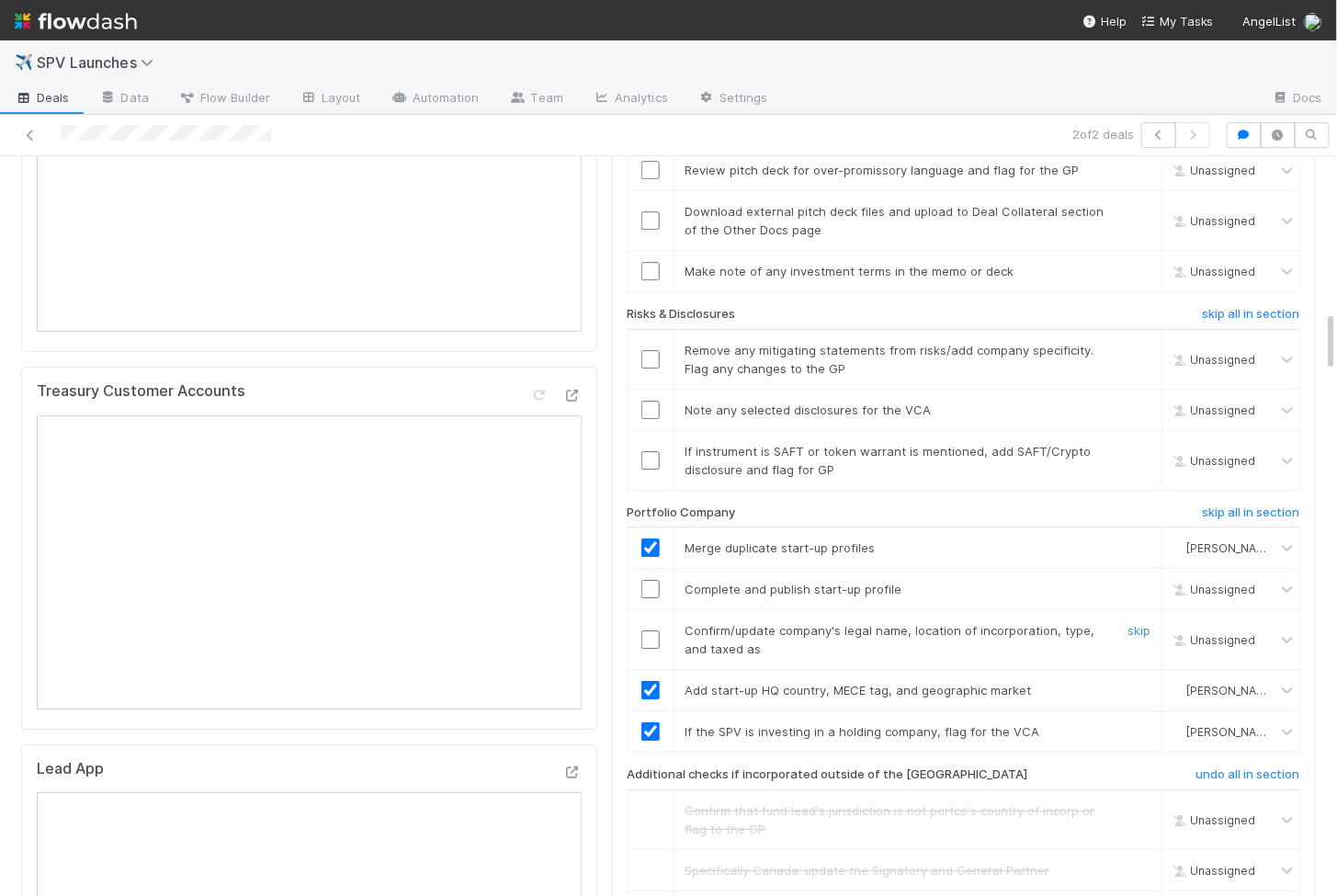
click at [654, 630] on input "checkbox" at bounding box center [650, 639] width 18 height 18
click at [654, 579] on input "checkbox" at bounding box center [650, 588] width 18 height 18
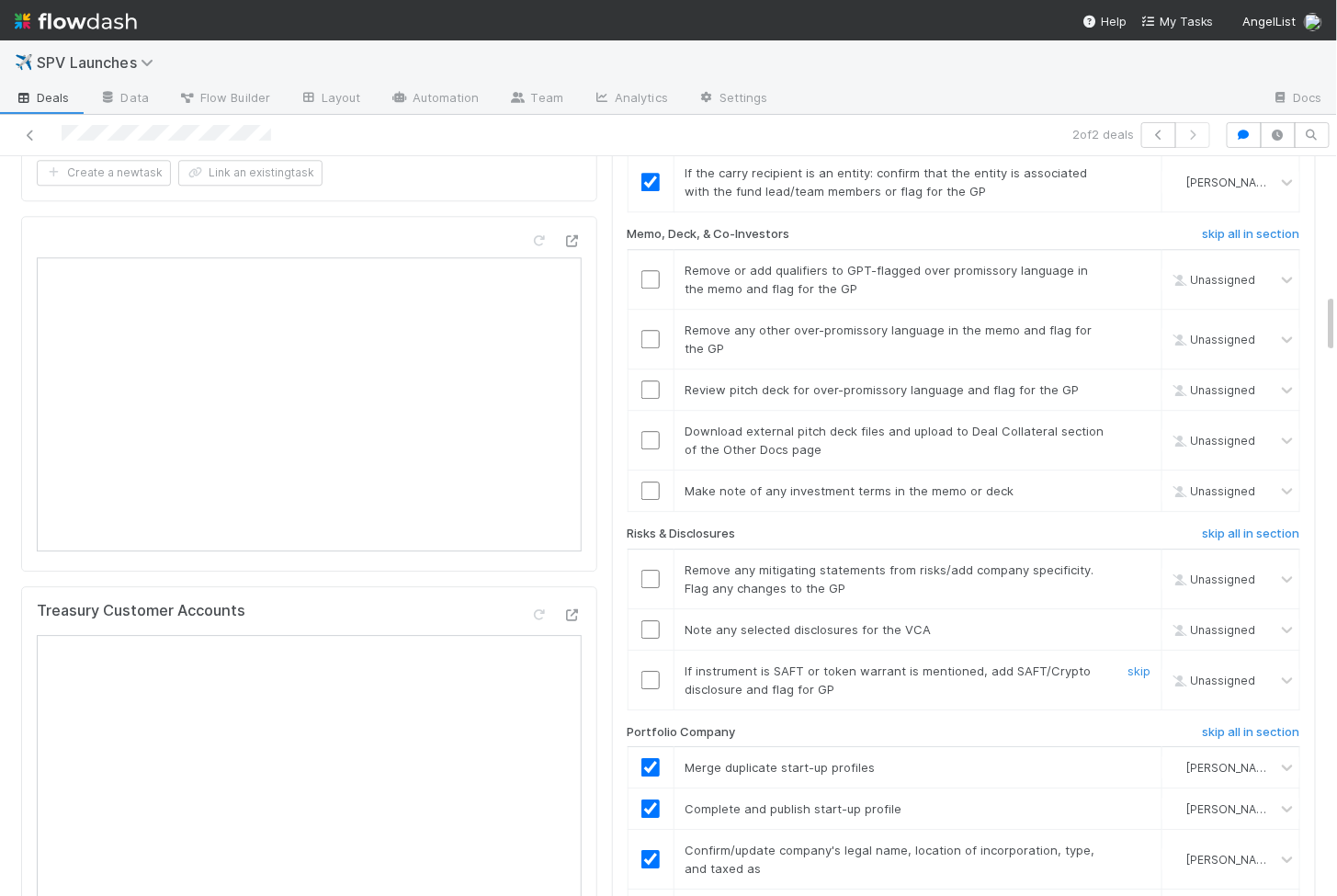
scroll to position [1677, 0]
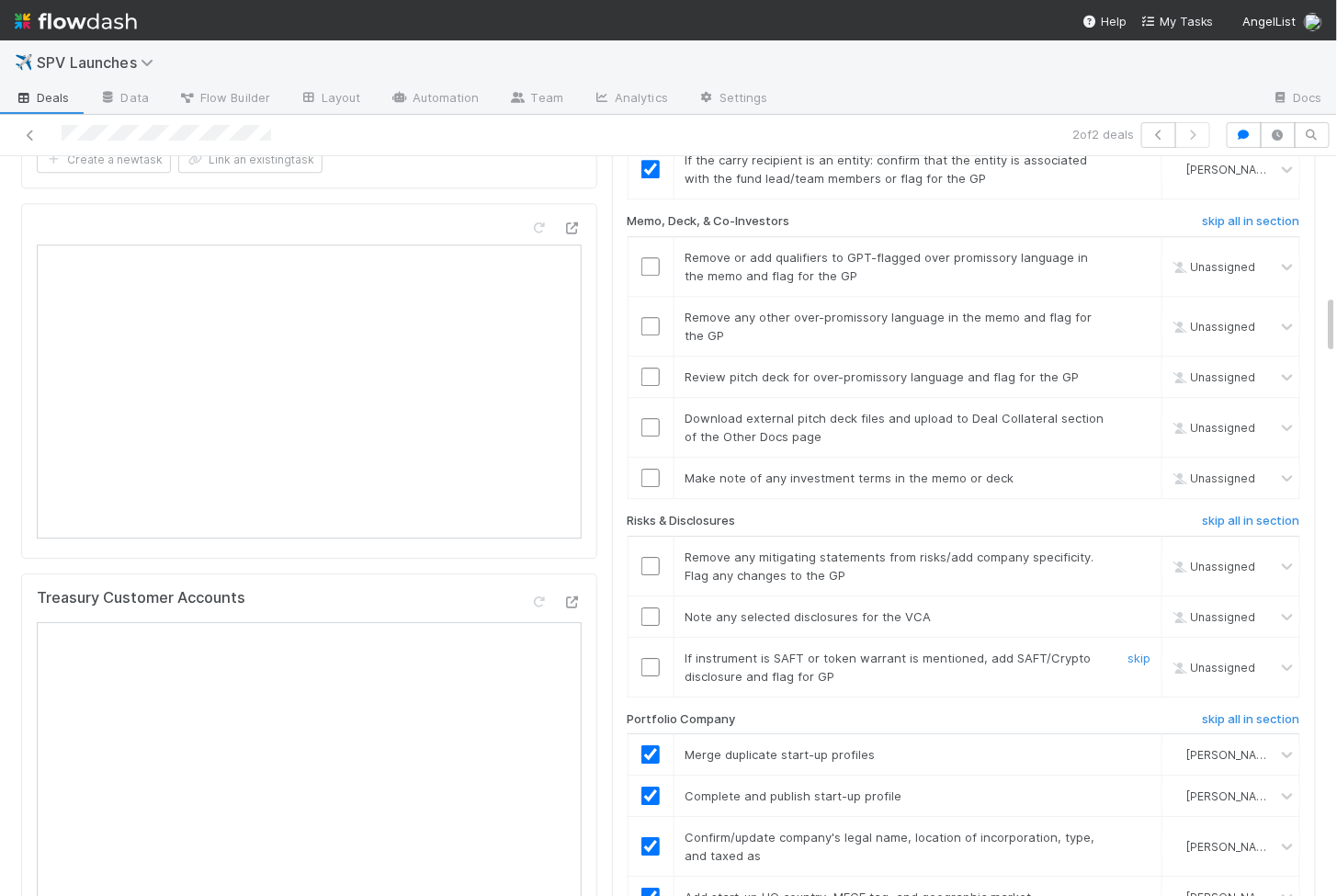
click at [646, 658] on input "checkbox" at bounding box center [650, 667] width 18 height 18
click at [648, 607] on input "checkbox" at bounding box center [650, 616] width 18 height 18
click at [648, 557] on input "checkbox" at bounding box center [650, 565] width 18 height 18
click at [648, 401] on td at bounding box center [650, 427] width 46 height 59
click at [650, 418] on input "checkbox" at bounding box center [650, 426] width 18 height 18
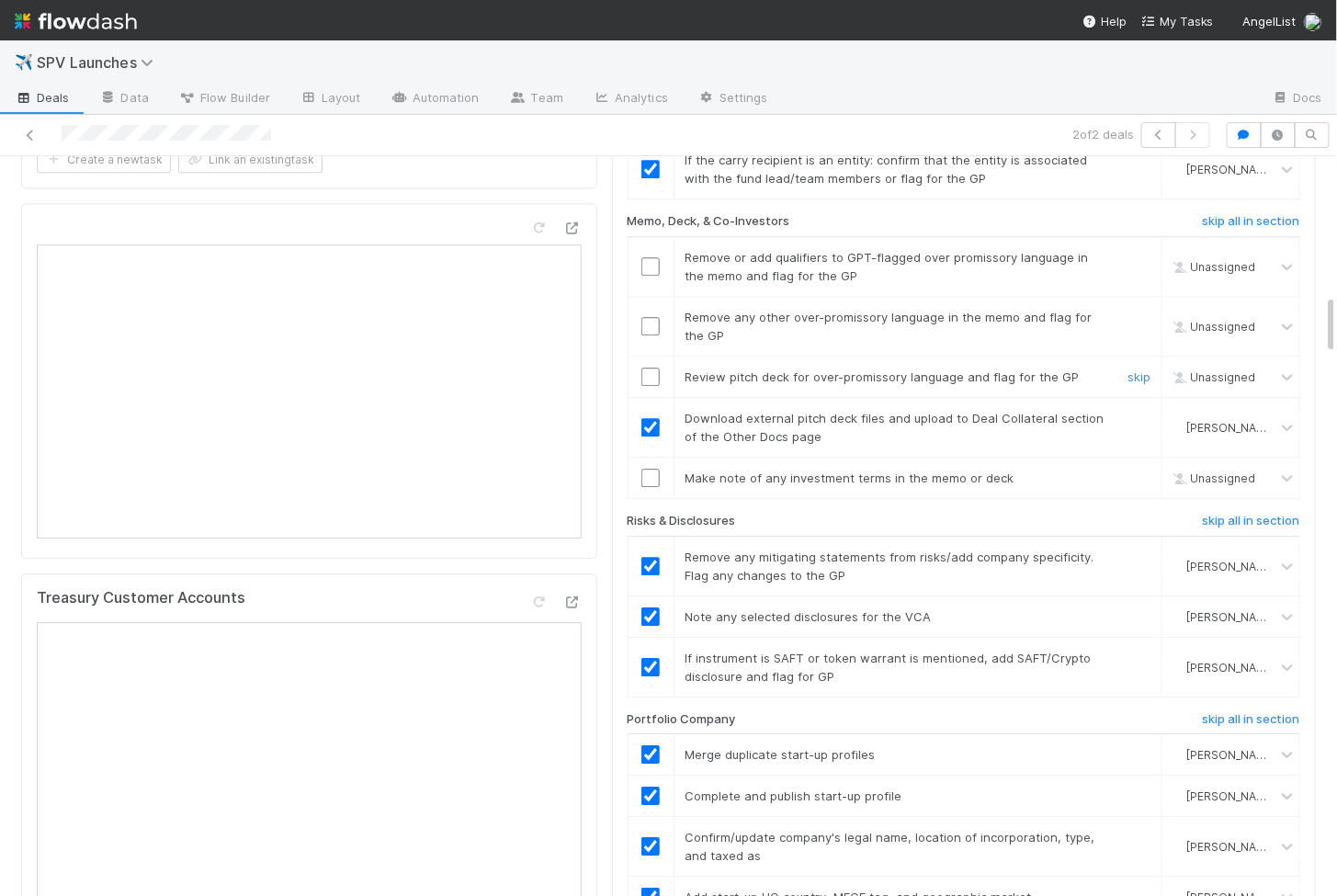
click at [647, 357] on td at bounding box center [650, 377] width 46 height 41
click at [647, 367] on input "checkbox" at bounding box center [650, 376] width 18 height 18
checkbox input "true"
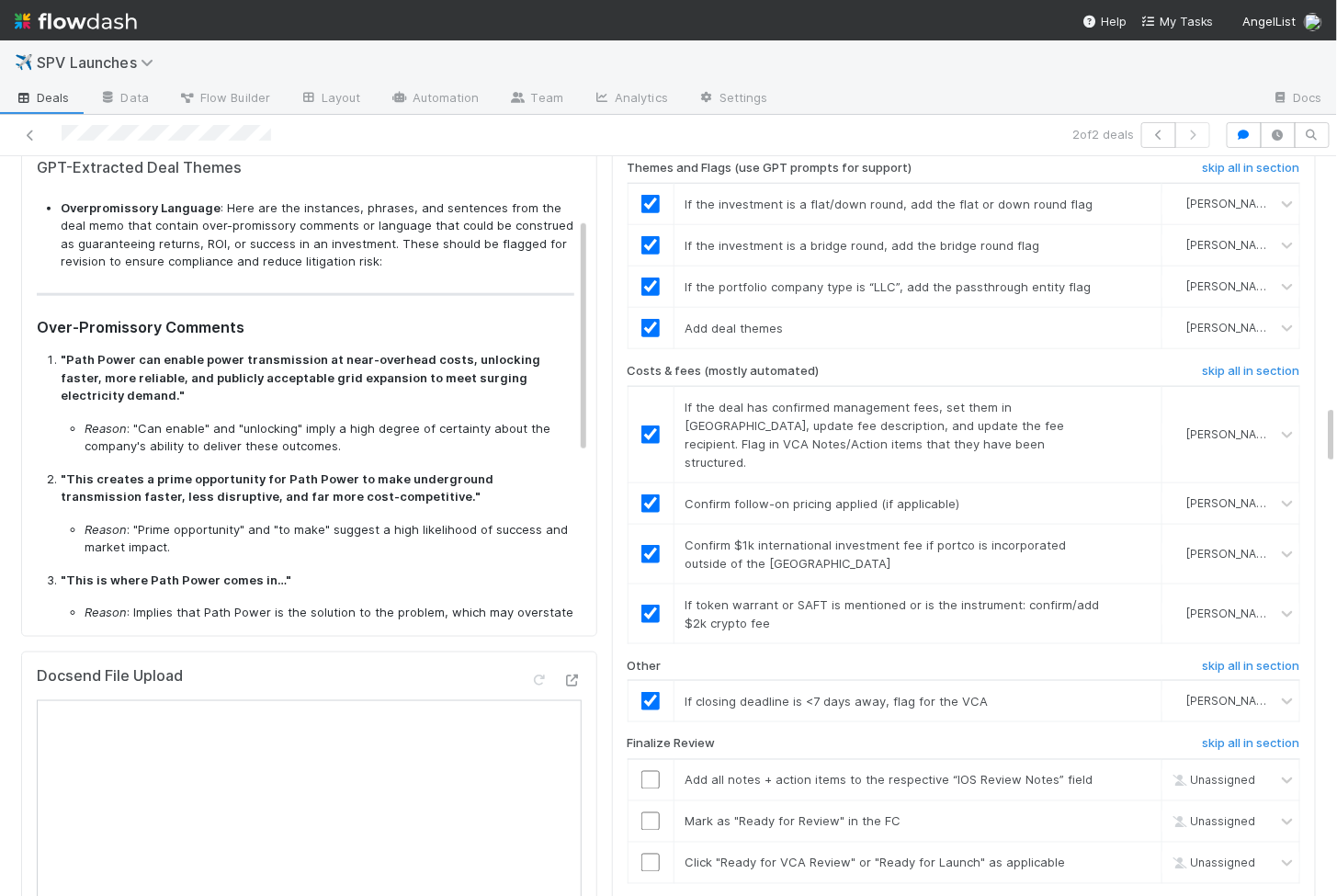
scroll to position [0, 0]
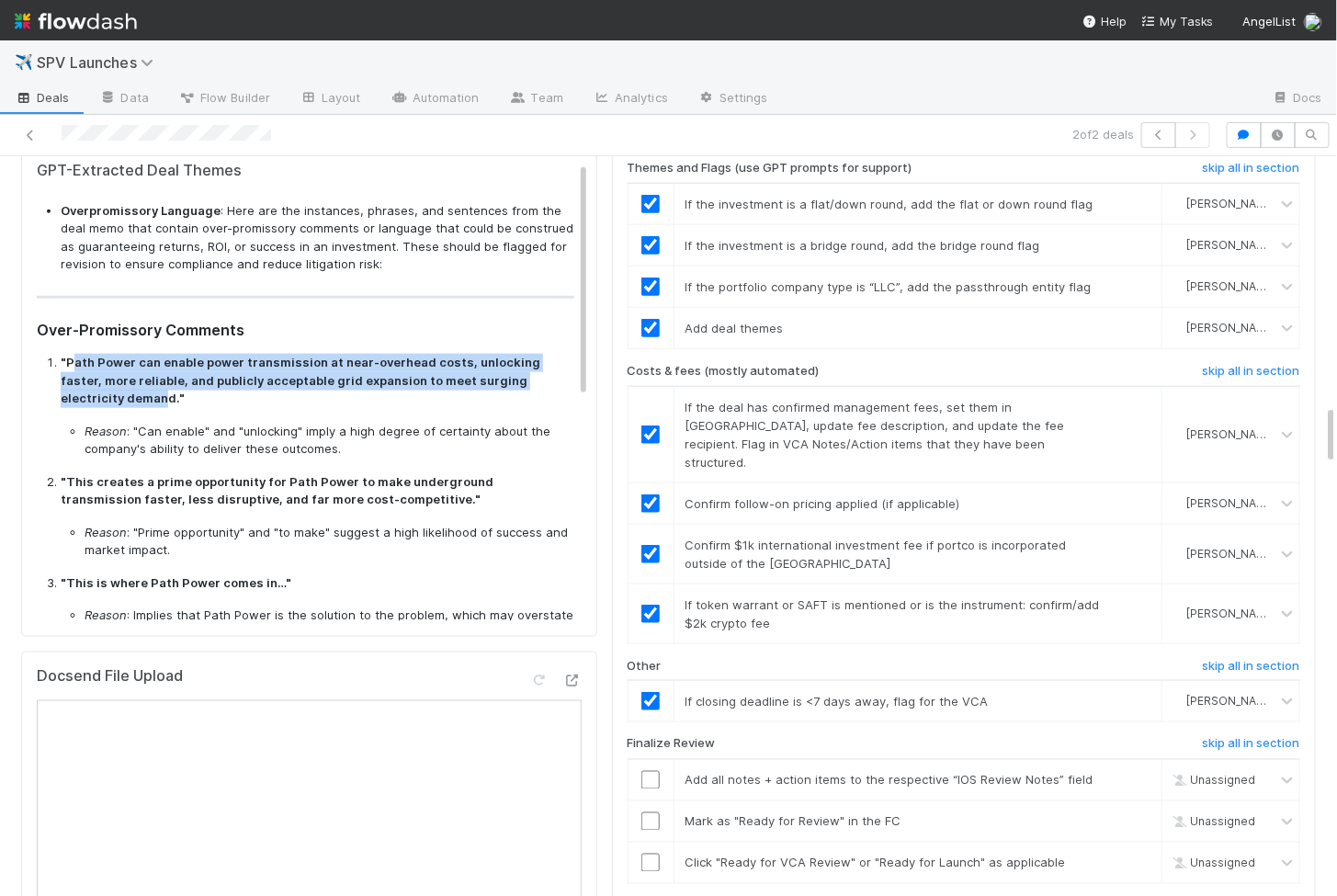
drag, startPoint x: 72, startPoint y: 342, endPoint x: 101, endPoint y: 382, distance: 49.4
click at [101, 382] on strong ""Path Power can enable power transmission at near-overhead costs, unlocking fas…" at bounding box center [300, 380] width 480 height 51
copy strong "ath Power can enable power transmission at near-overhead costs, unlocking faste…"
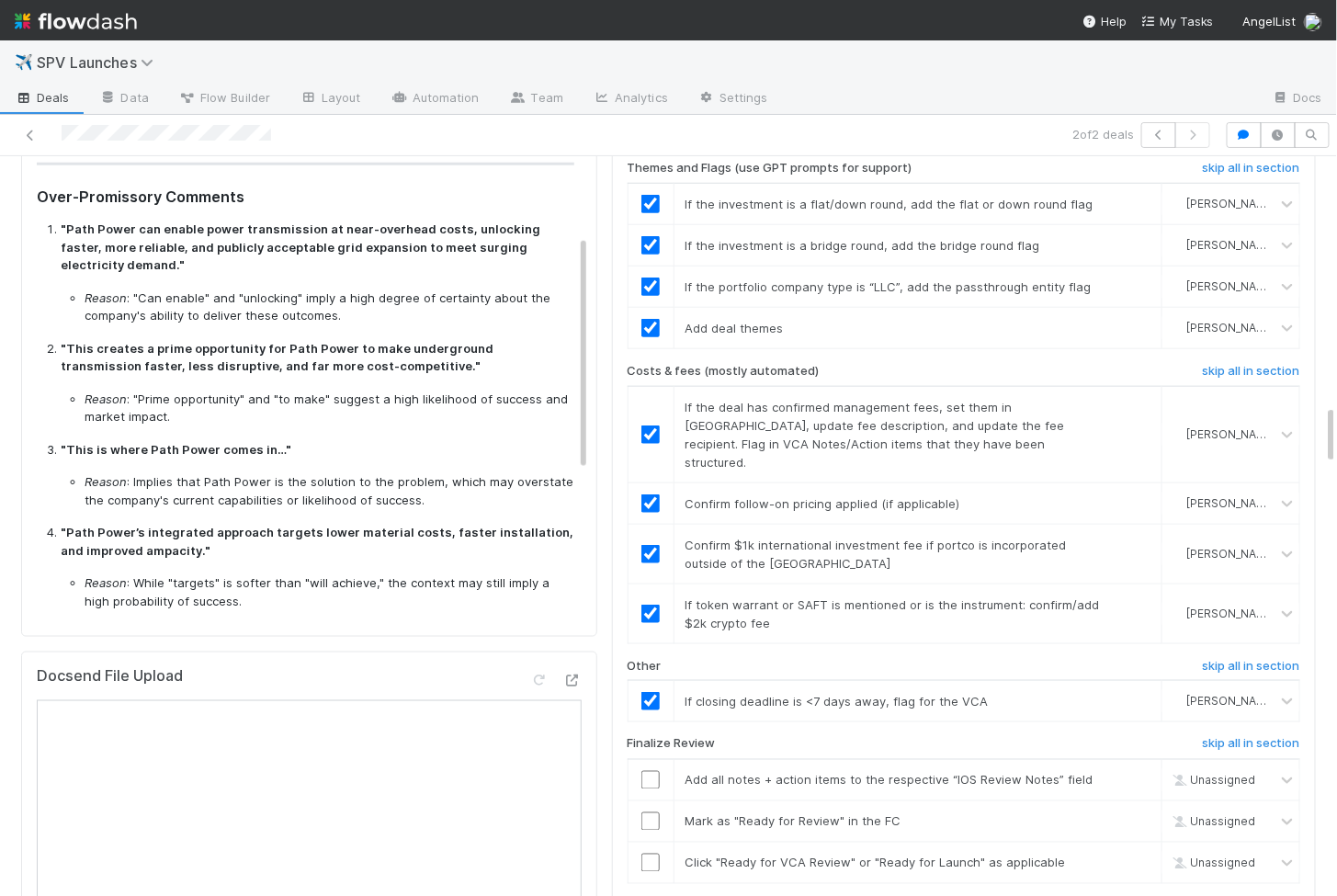
scroll to position [144, 0]
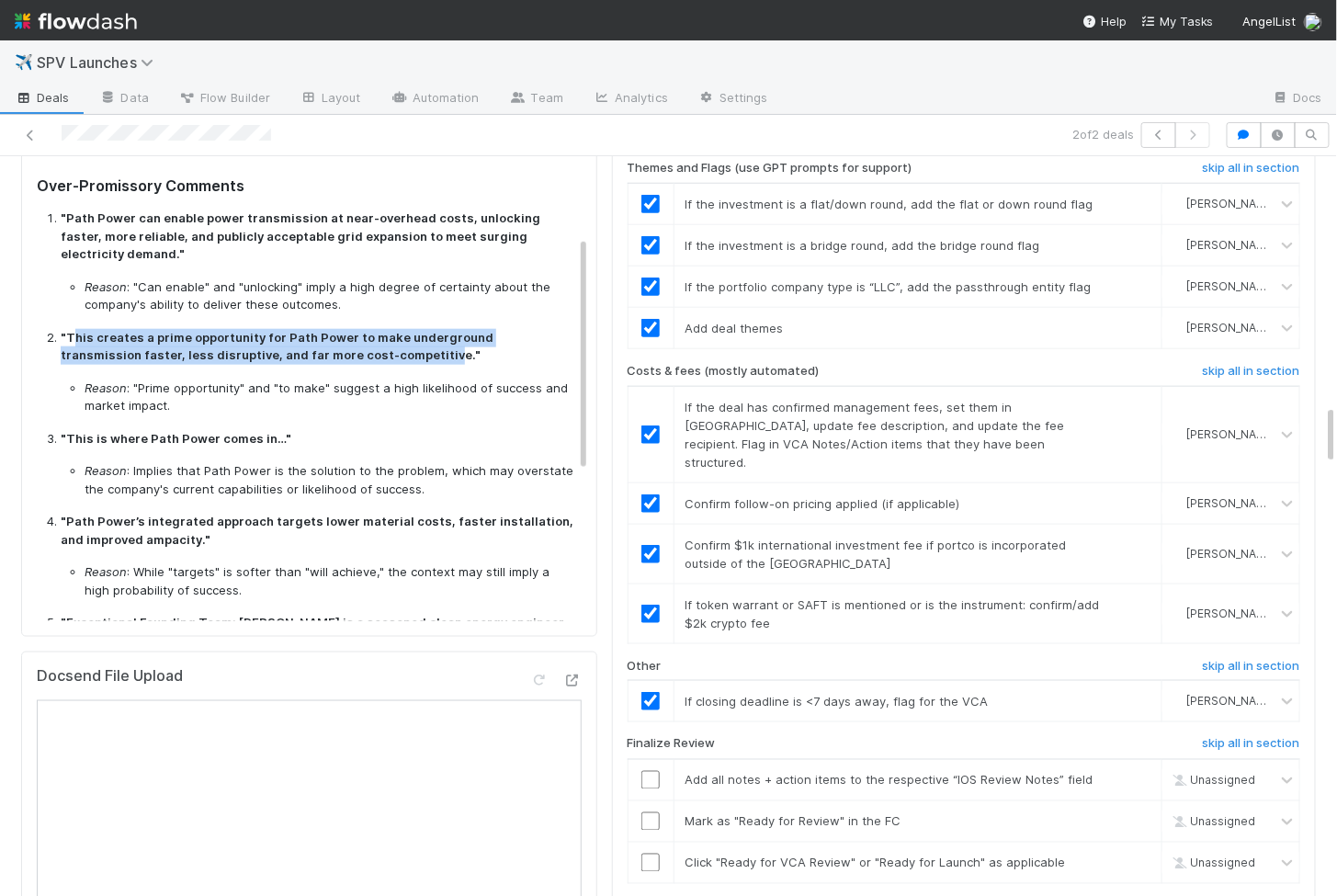
drag, startPoint x: 76, startPoint y: 316, endPoint x: 362, endPoint y: 333, distance: 286.5
click at [362, 333] on strong ""This creates a prime opportunity for Path Power to make underground transmissi…" at bounding box center [276, 346] width 433 height 33
copy strong "his creates a prime opportunity for Path Power to make underground transmission…"
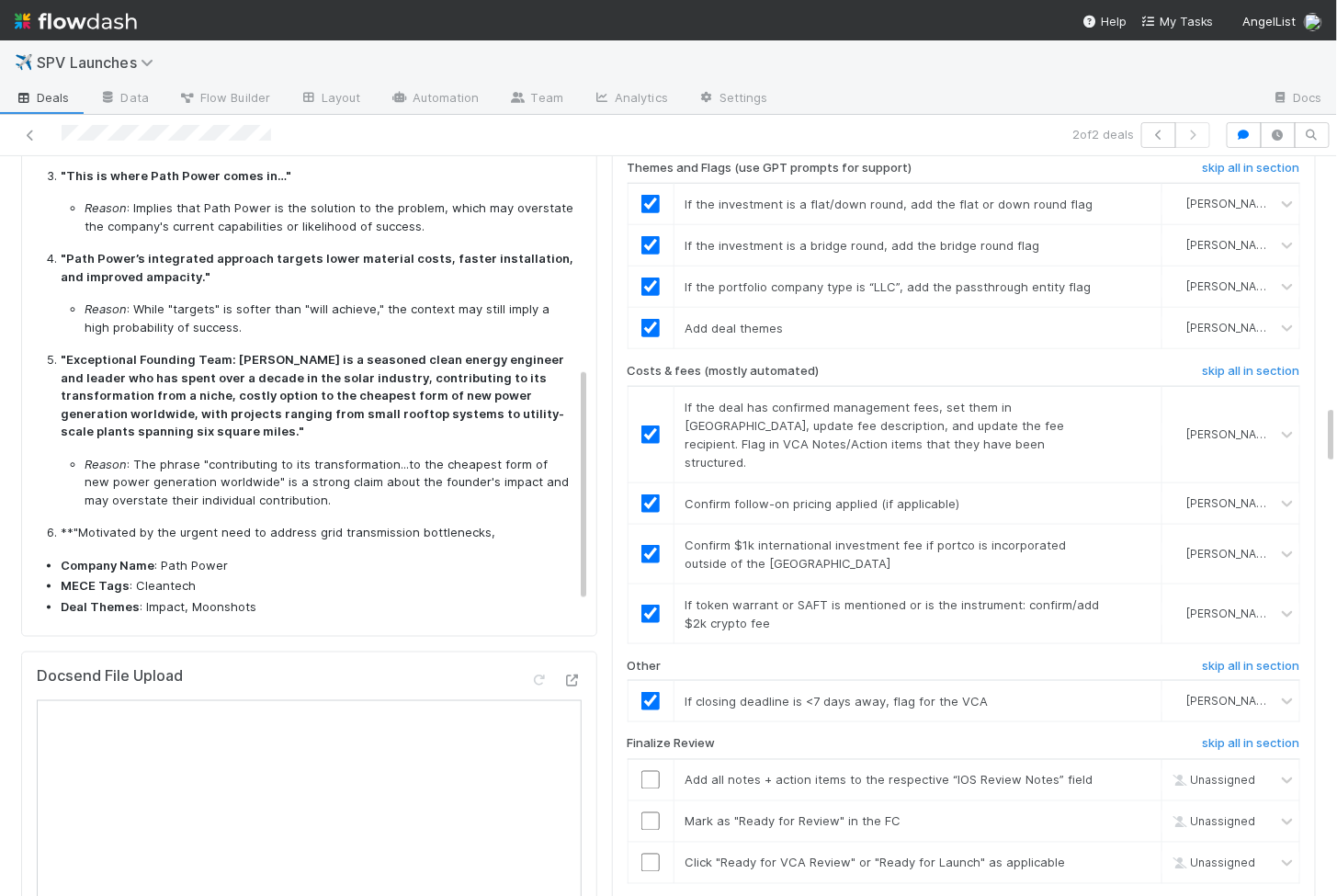
scroll to position [434, 0]
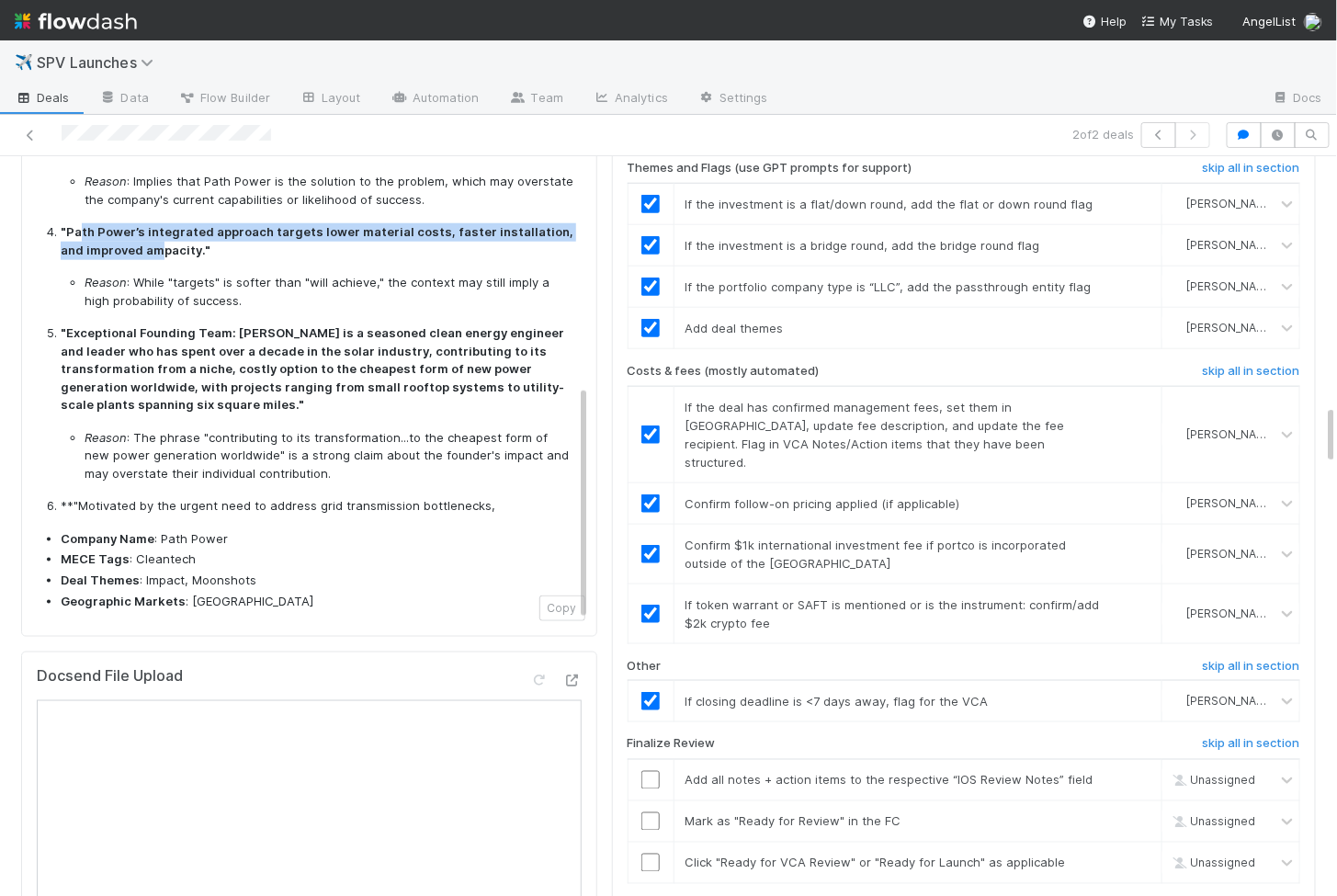
drag, startPoint x: 79, startPoint y: 211, endPoint x: 139, endPoint y: 227, distance: 62.1
click at [139, 227] on strong ""Path Power’s integrated approach targets lower material costs, faster installa…" at bounding box center [317, 240] width 513 height 33
copy strong "th Power’s integrated approach targets lower material costs, faster installatio…"
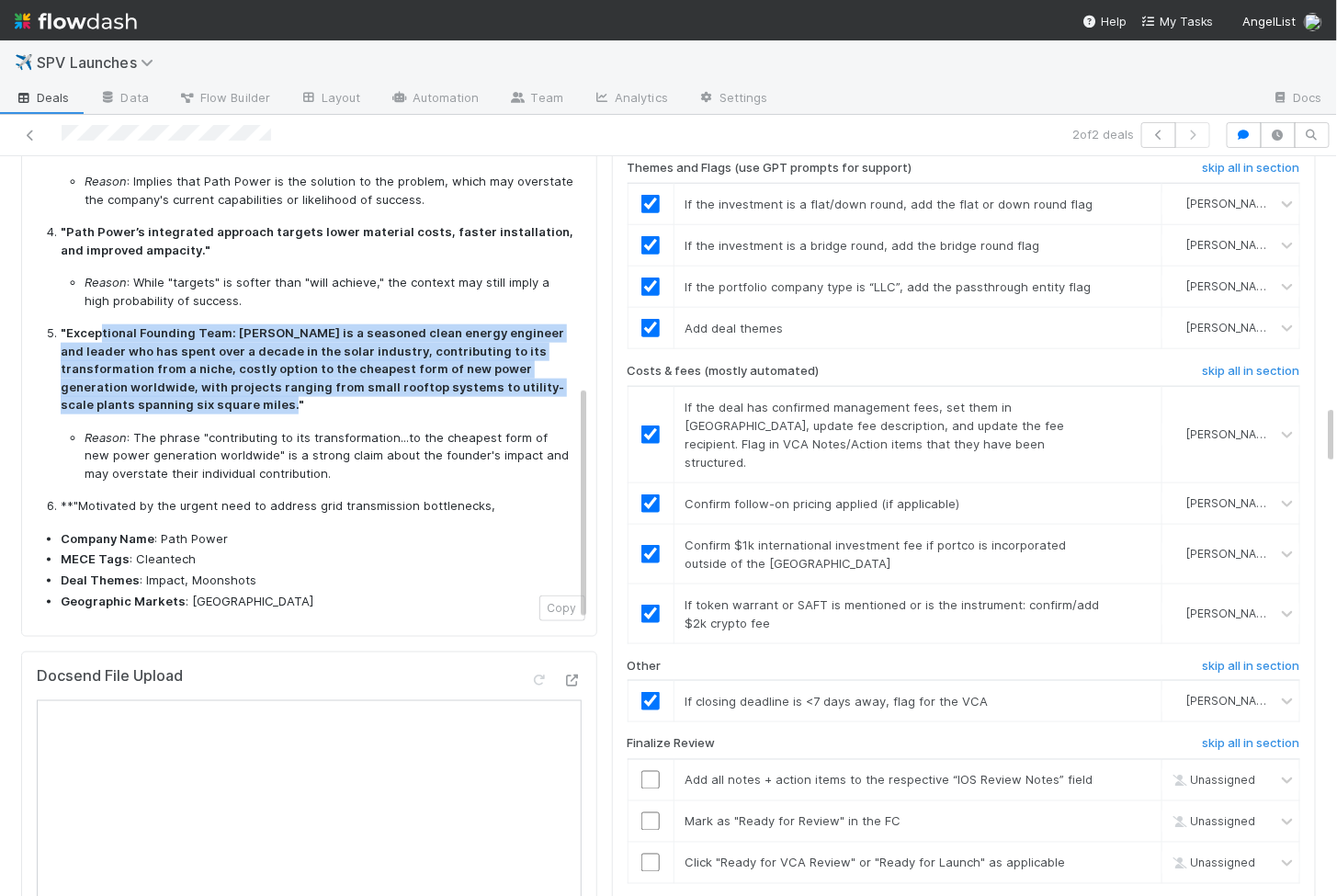
drag, startPoint x: 164, startPoint y: 368, endPoint x: 200, endPoint y: 393, distance: 43.8
click at [200, 393] on p ""Exceptional Founding Team: [PERSON_NAME] is a seasoned clean energy engineer a…" at bounding box center [317, 369] width 514 height 90
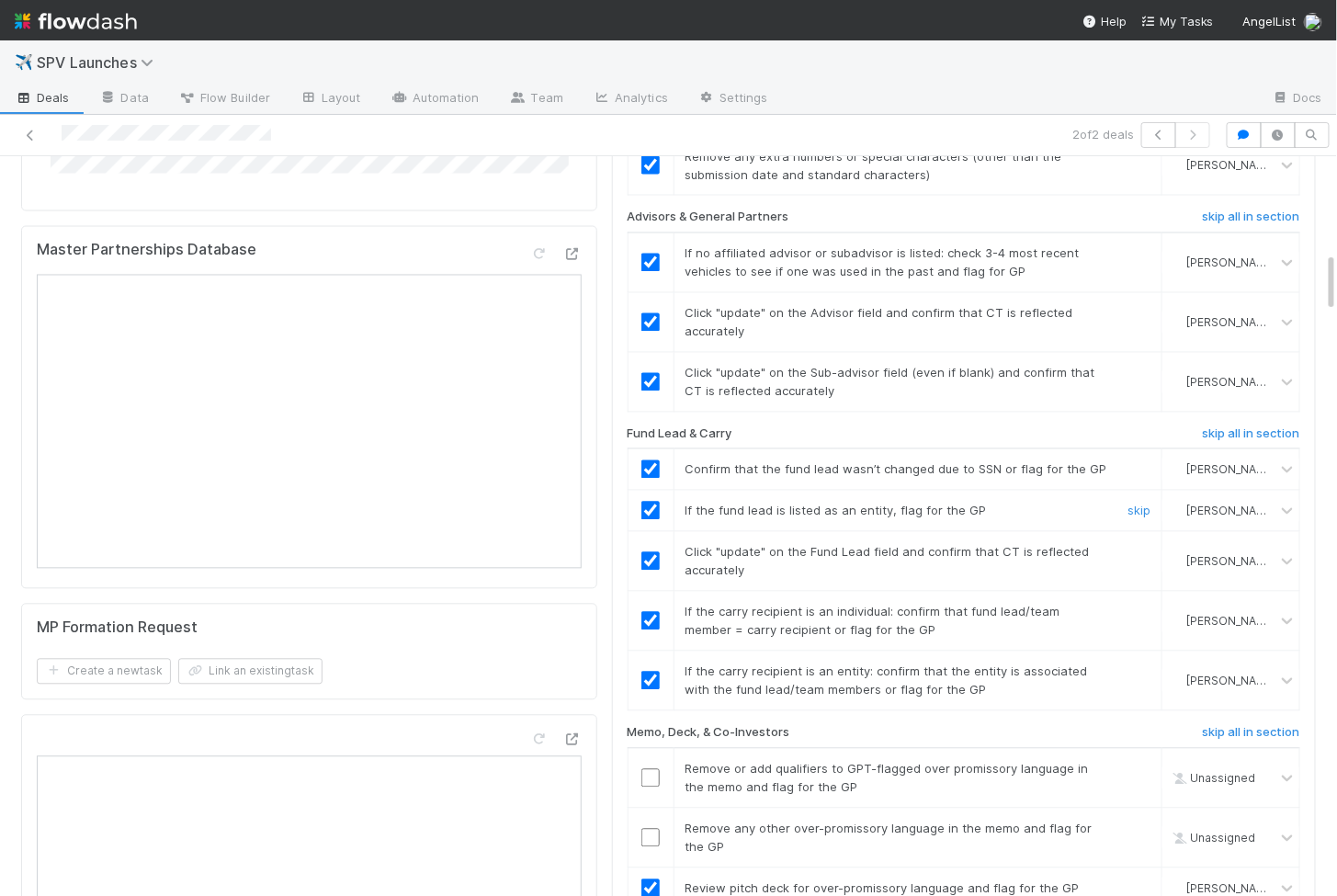
scroll to position [0, 0]
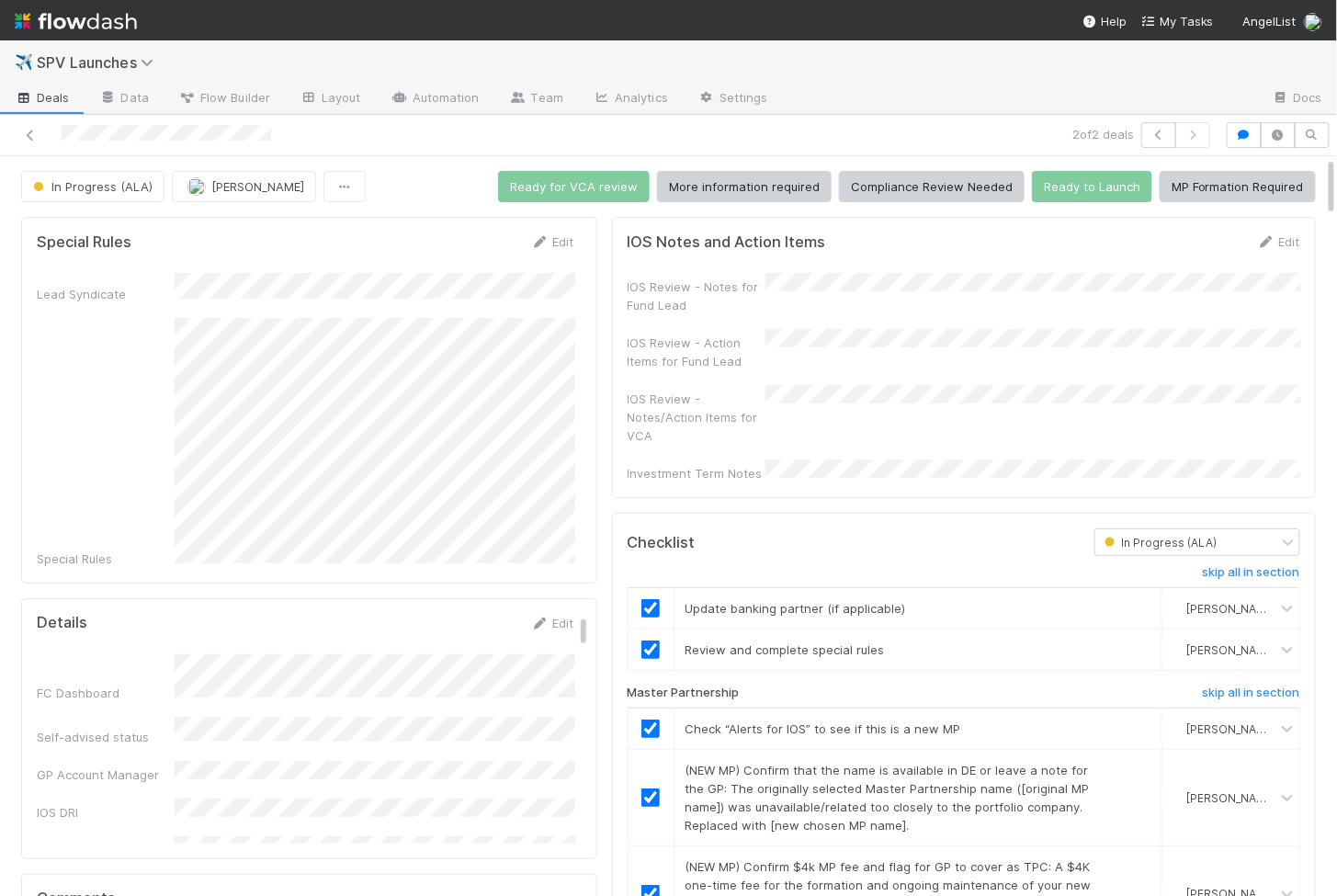
click at [1282, 241] on link "Edit" at bounding box center [1278, 241] width 43 height 14
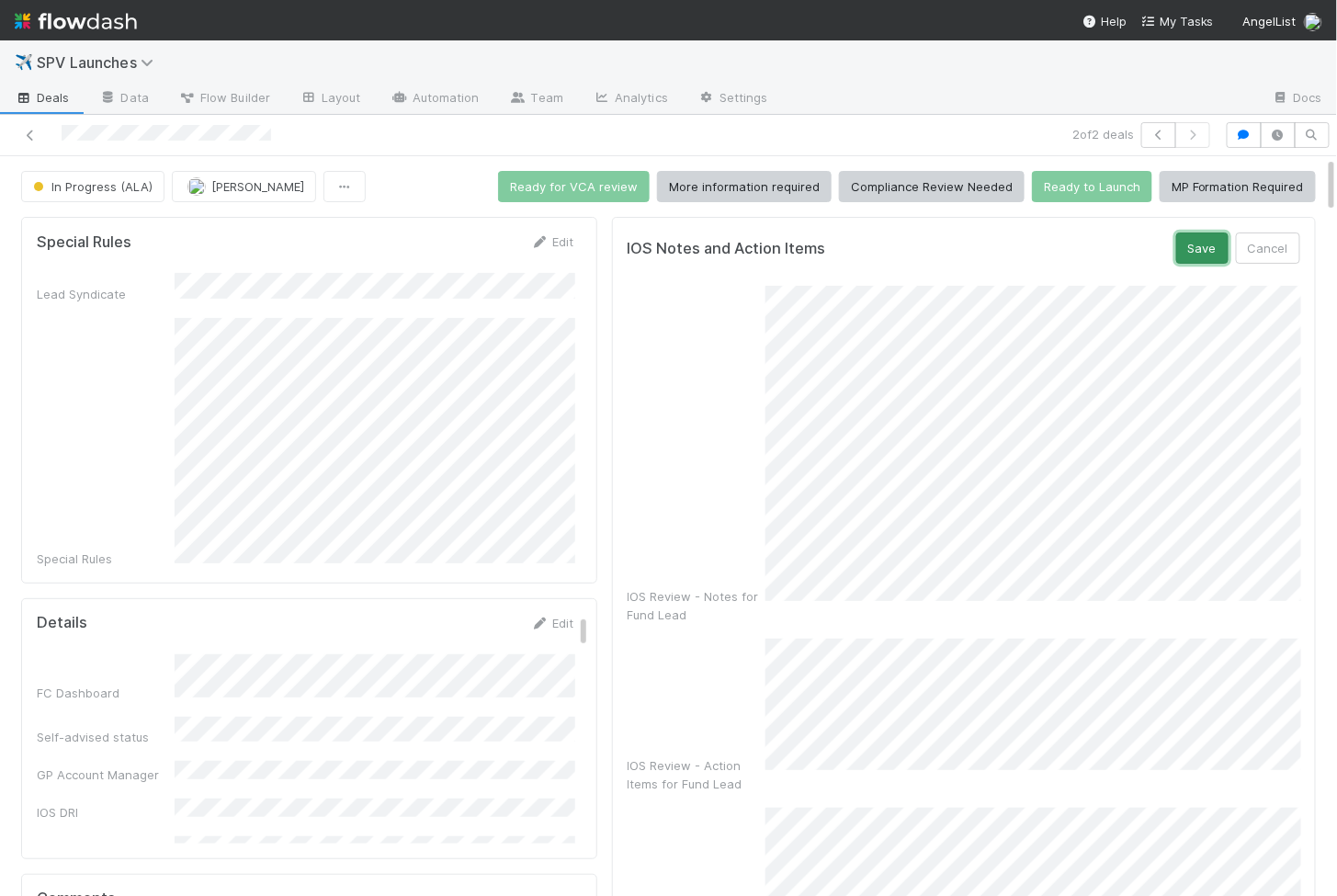
click at [1213, 240] on button "Save" at bounding box center [1202, 248] width 53 height 32
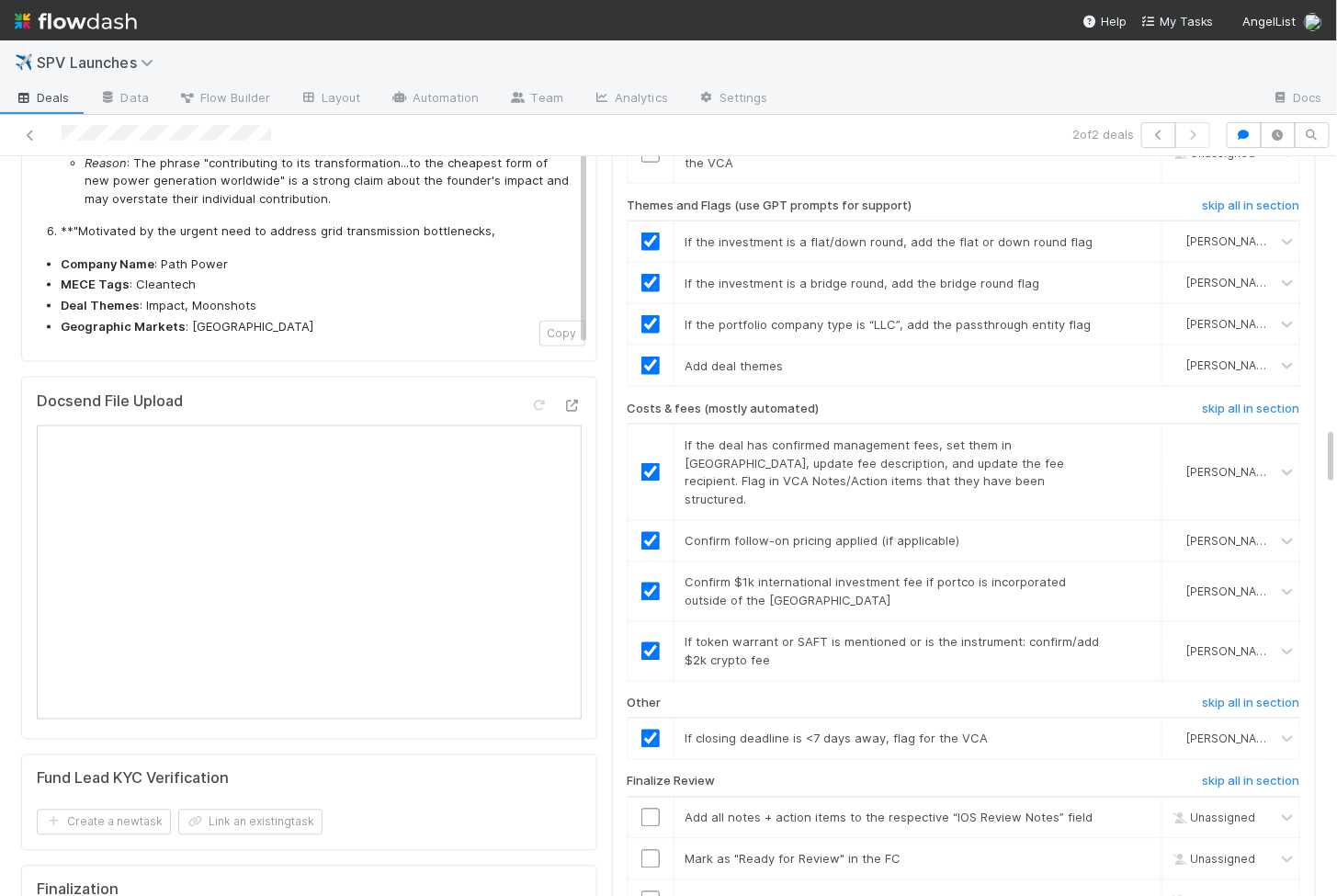
scroll to position [3494, 0]
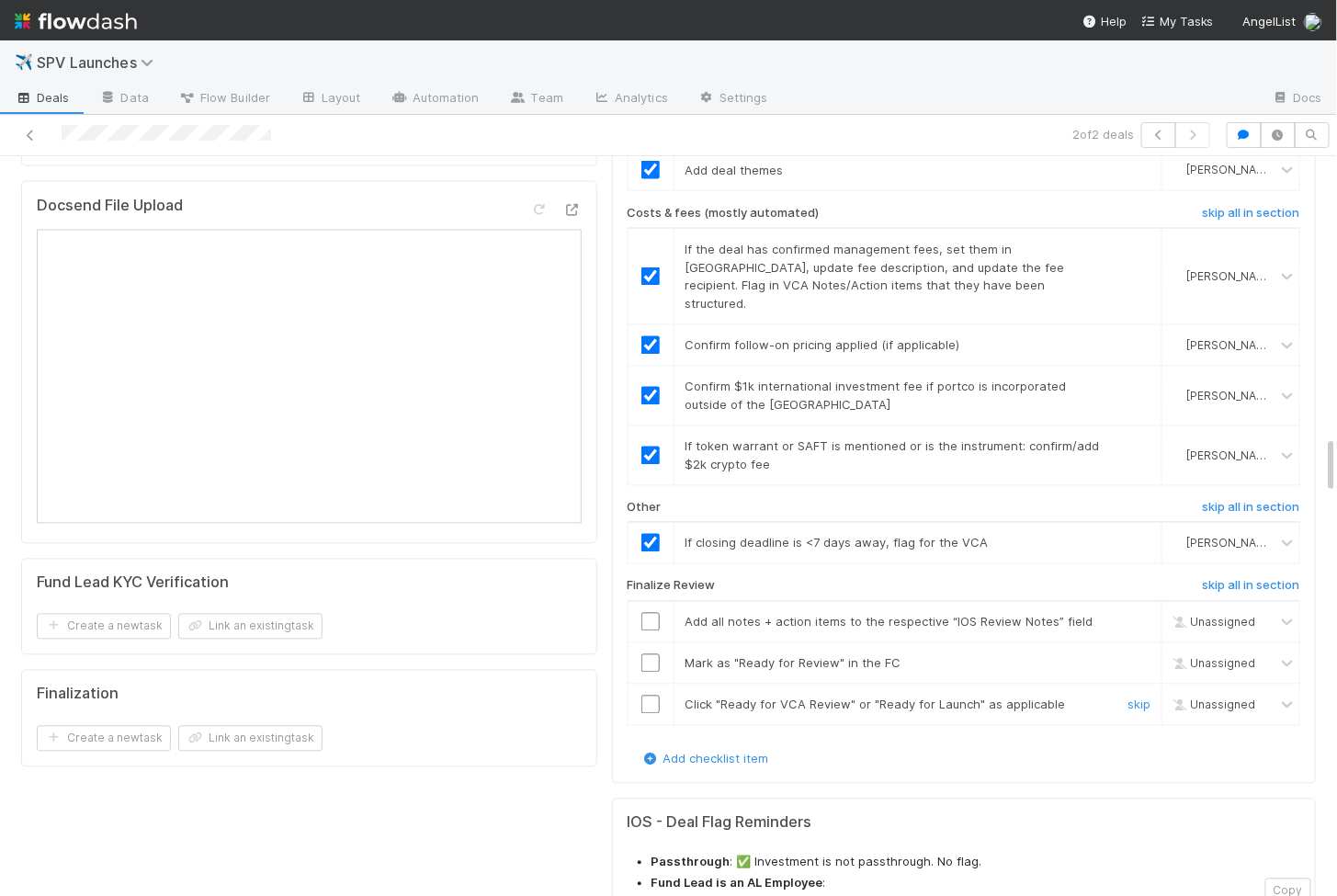
click at [649, 695] on input "checkbox" at bounding box center [650, 704] width 18 height 18
click at [647, 654] on input "checkbox" at bounding box center [650, 663] width 18 height 18
click at [647, 601] on td at bounding box center [650, 621] width 46 height 41
click at [647, 613] on input "checkbox" at bounding box center [650, 622] width 18 height 18
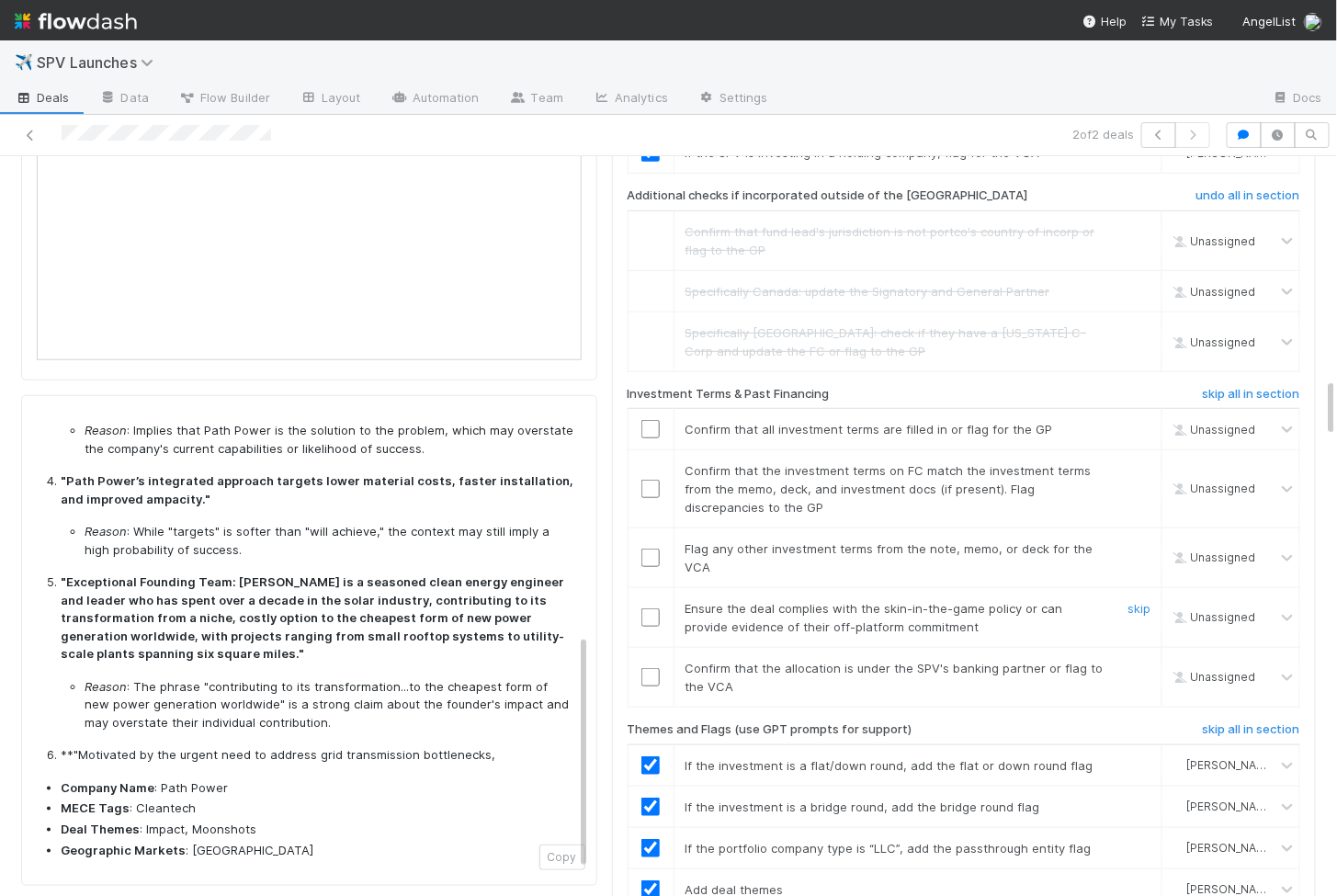
scroll to position [2765, 0]
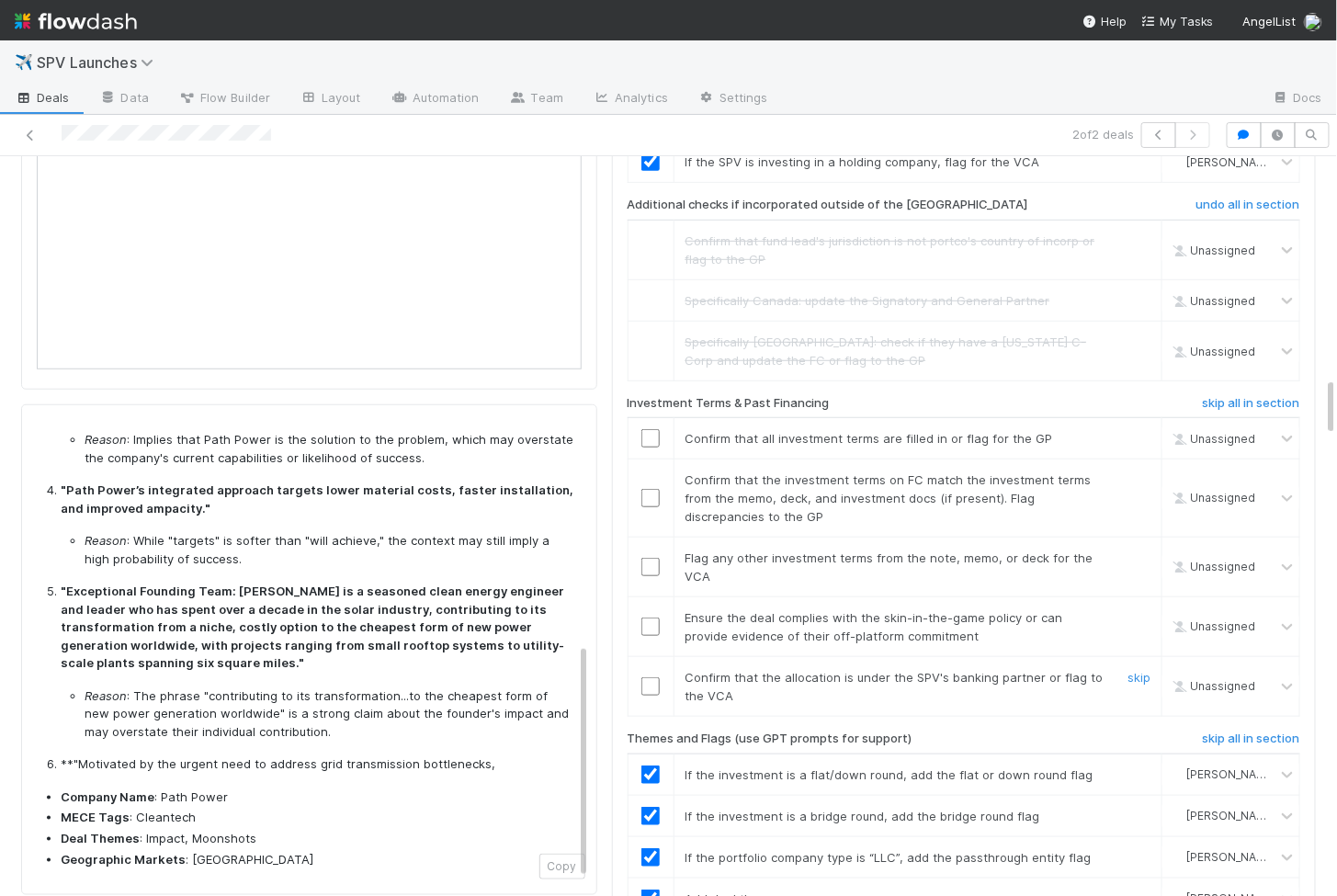
click at [652, 677] on input "checkbox" at bounding box center [650, 686] width 18 height 18
click at [652, 598] on td at bounding box center [650, 627] width 46 height 59
click at [652, 618] on input "checkbox" at bounding box center [650, 626] width 18 height 18
click at [647, 557] on input "checkbox" at bounding box center [650, 566] width 18 height 18
click at [650, 489] on input "checkbox" at bounding box center [650, 497] width 18 height 18
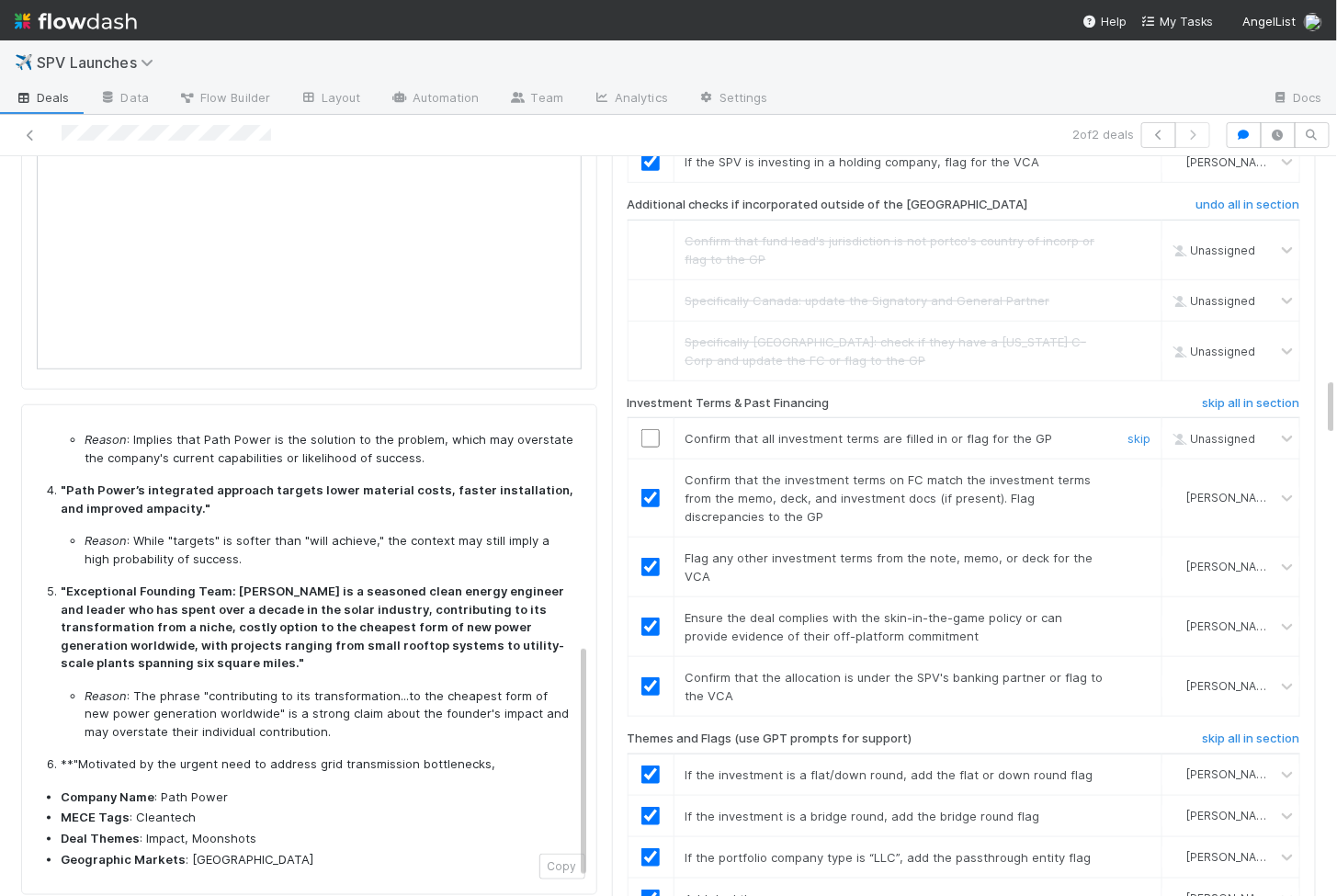
click at [651, 429] on input "checkbox" at bounding box center [650, 438] width 18 height 18
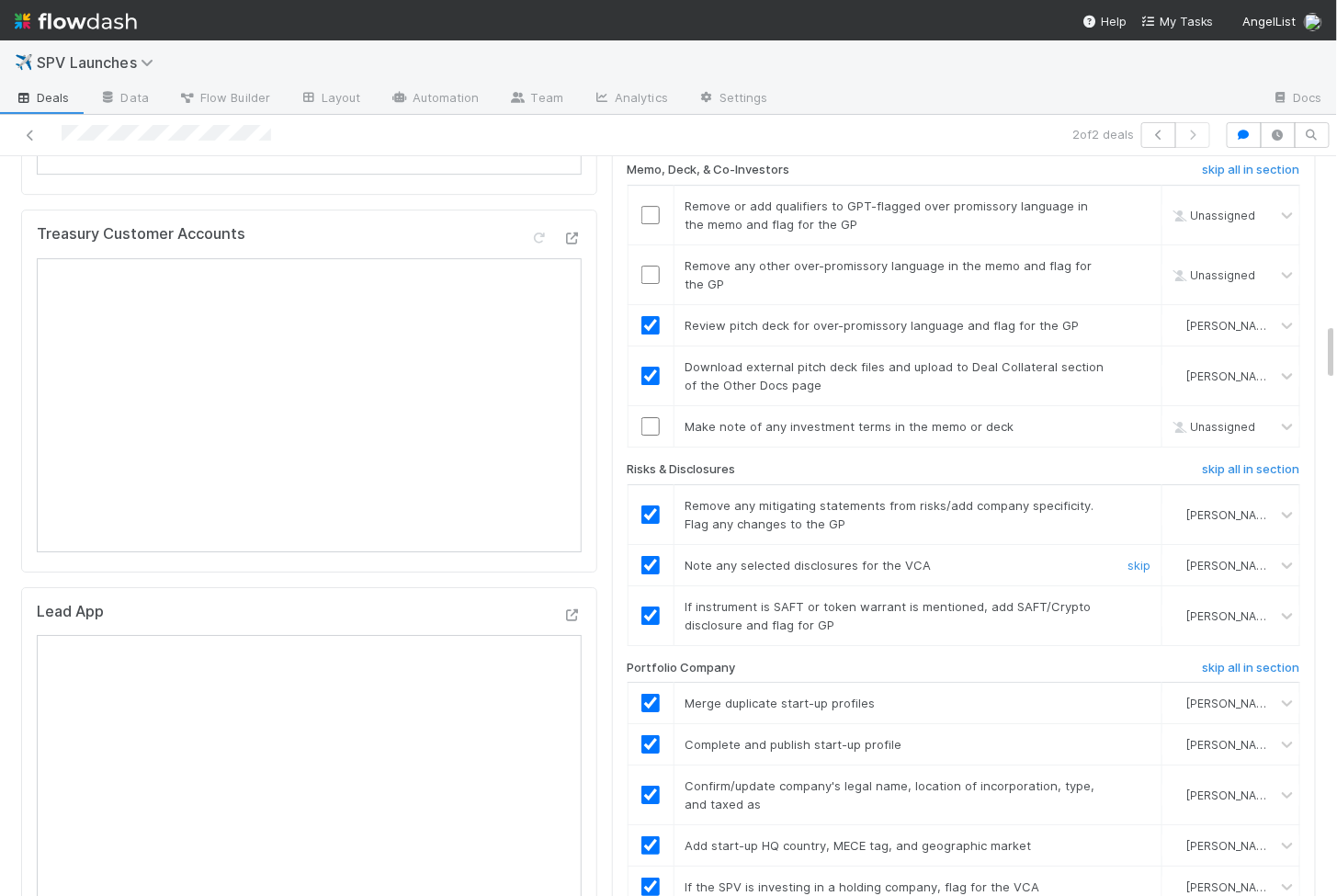
scroll to position [2023, 0]
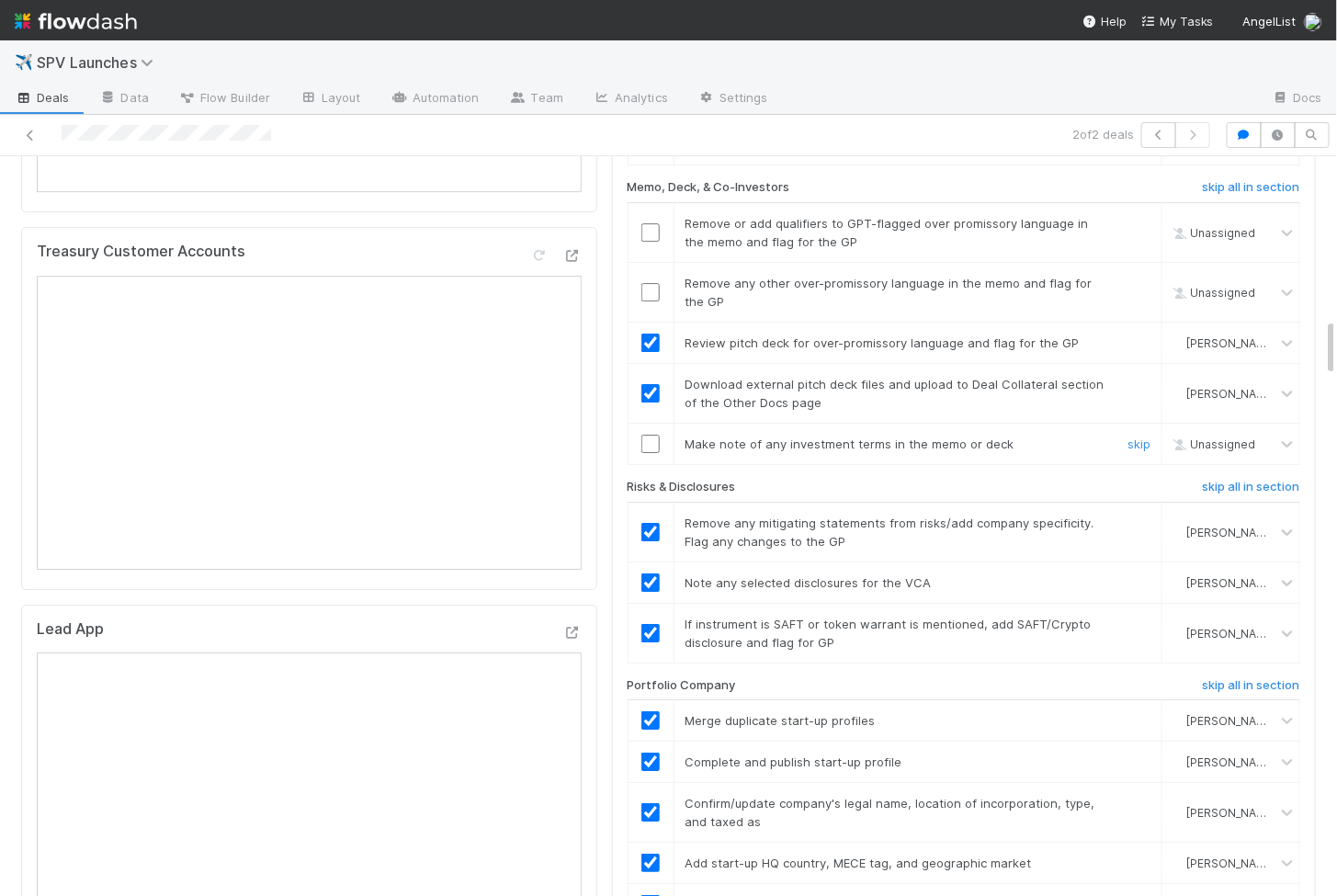
click at [660, 434] on div at bounding box center [650, 443] width 45 height 18
click at [654, 434] on input "checkbox" at bounding box center [650, 443] width 18 height 18
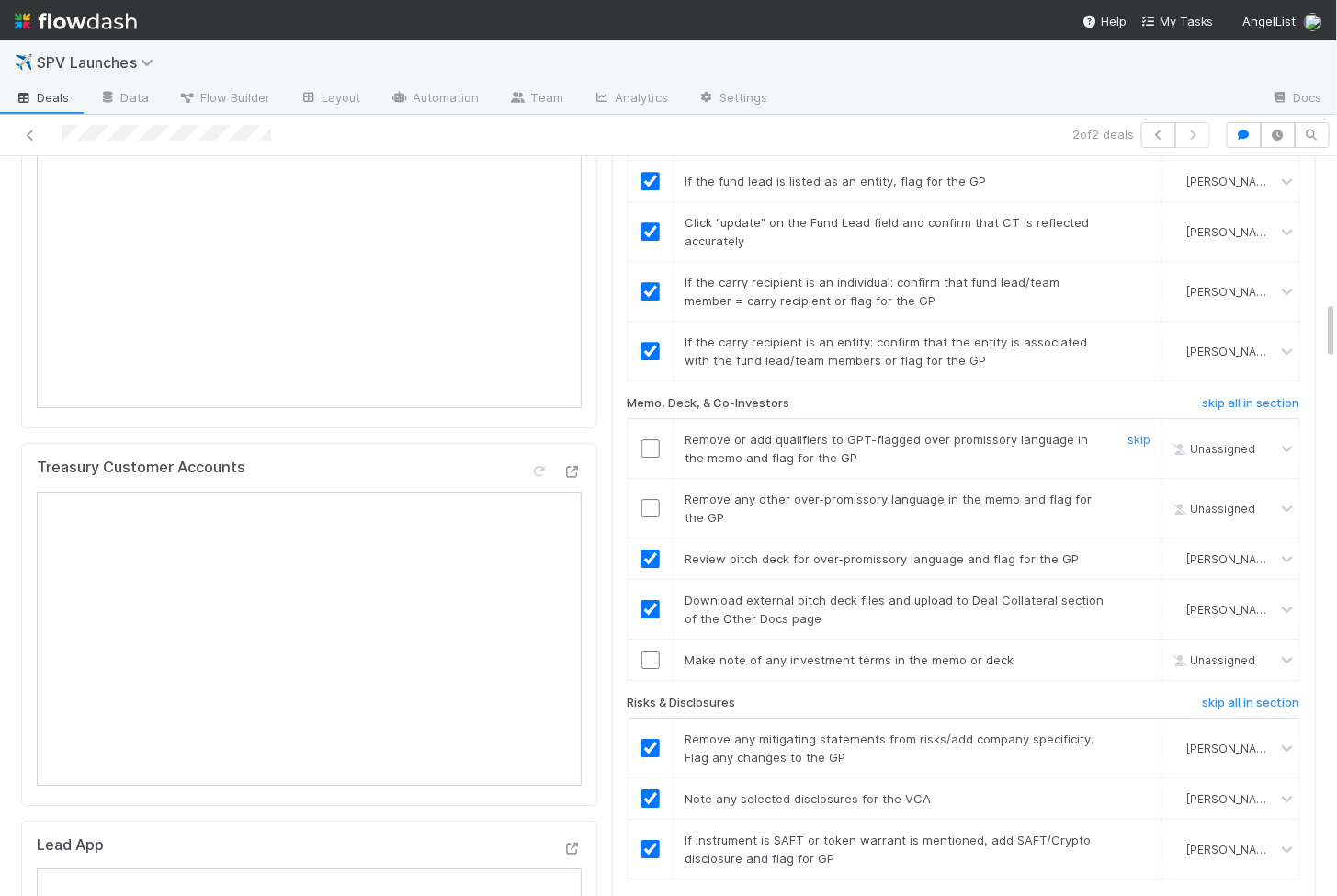
click at [646, 439] on input "checkbox" at bounding box center [650, 448] width 18 height 18
click at [646, 499] on input "checkbox" at bounding box center [650, 508] width 18 height 18
click at [652, 650] on input "checkbox" at bounding box center [650, 659] width 18 height 18
click at [647, 419] on td at bounding box center [650, 448] width 46 height 59
click at [647, 439] on input "checkbox" at bounding box center [650, 448] width 18 height 18
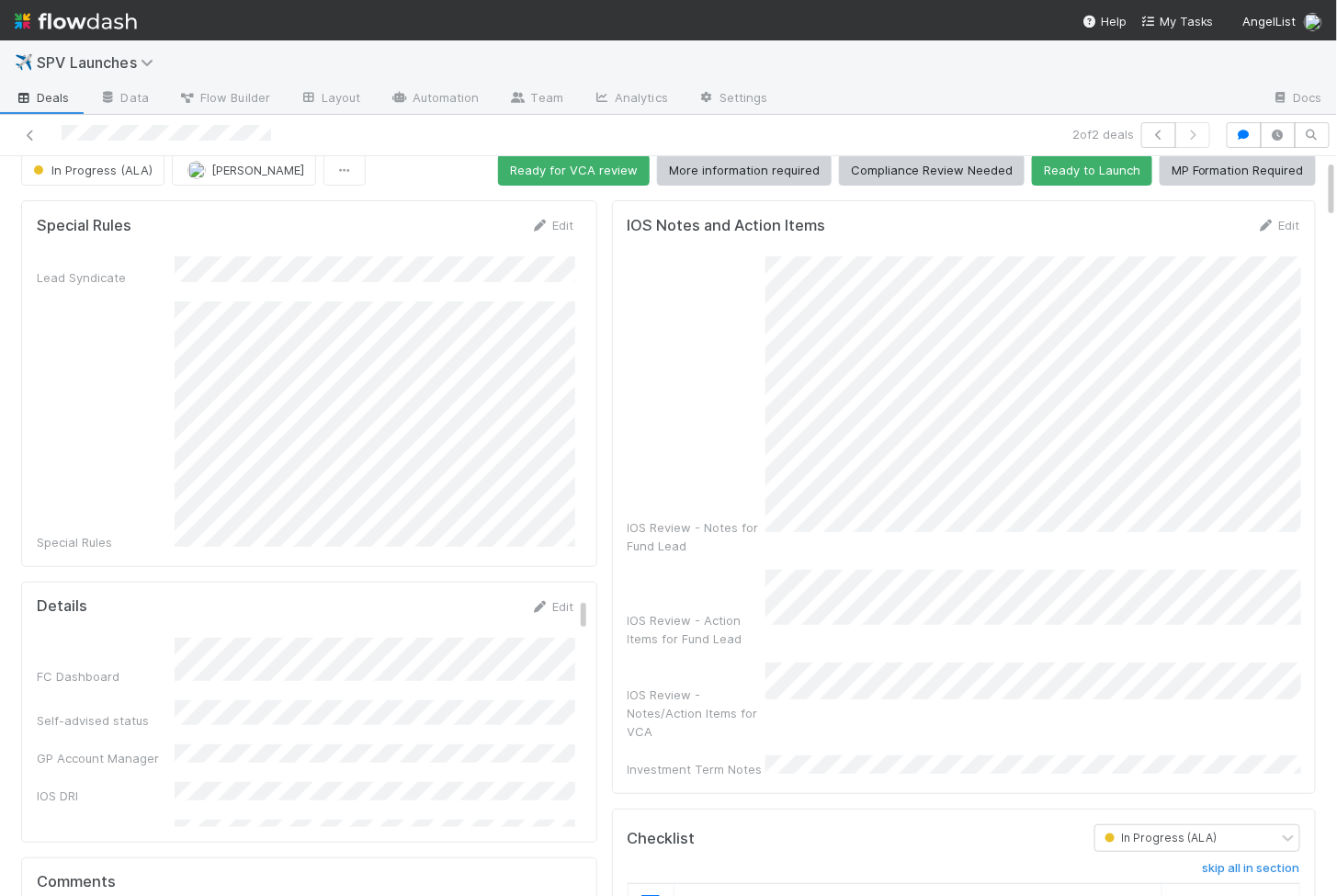
scroll to position [0, 0]
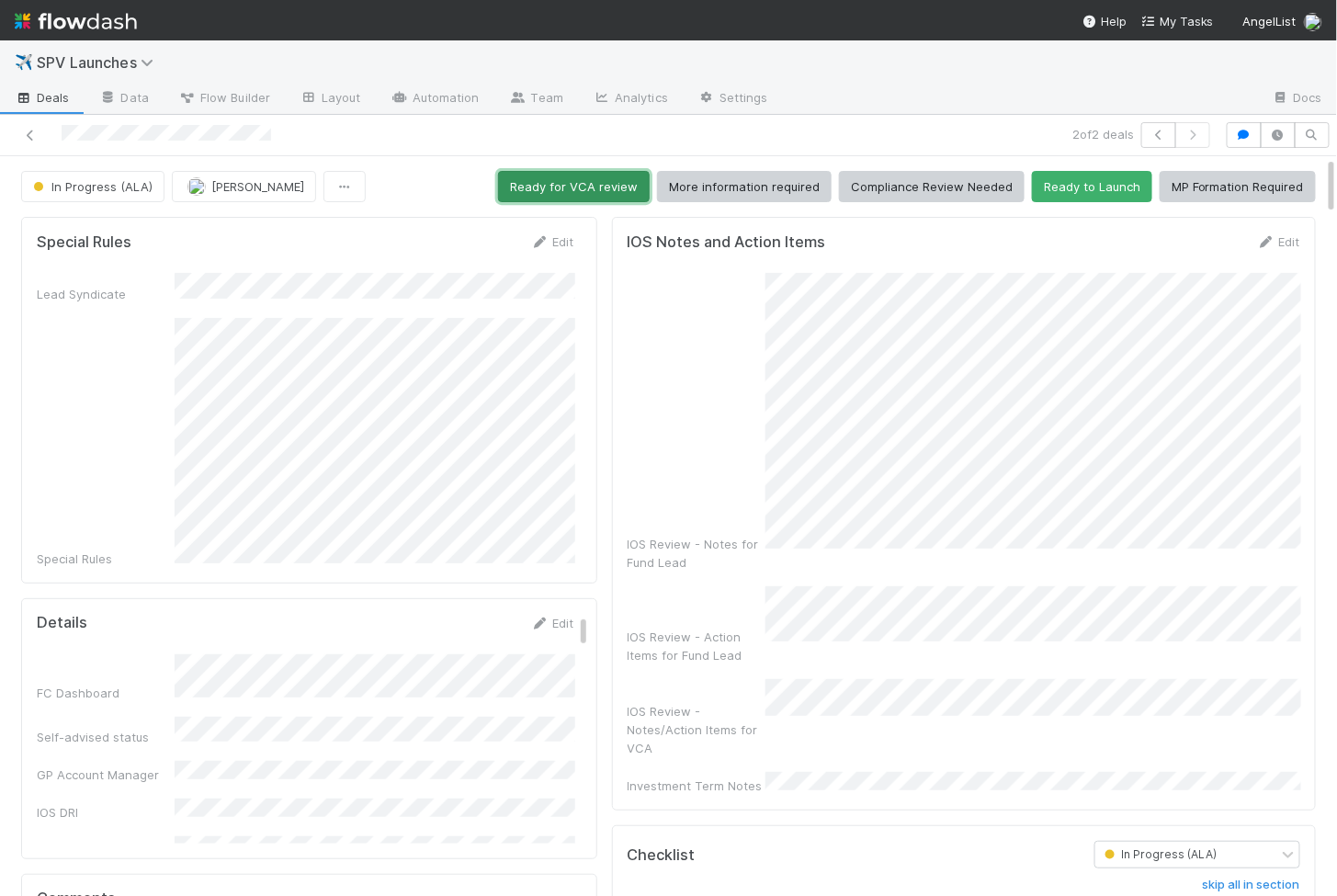
click at [581, 185] on button "Ready for VCA review" at bounding box center [574, 186] width 152 height 32
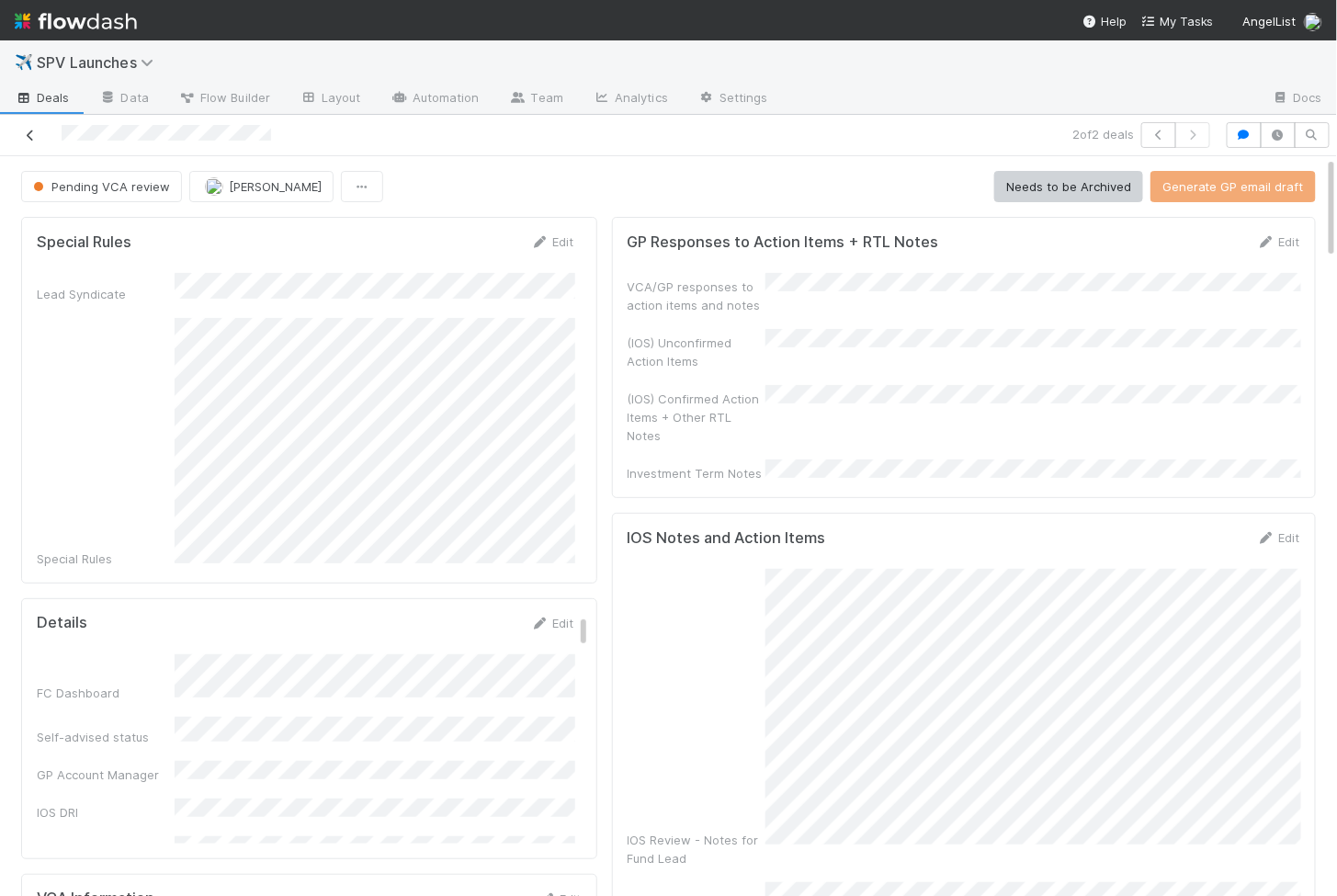
click at [33, 131] on icon at bounding box center [30, 135] width 18 height 11
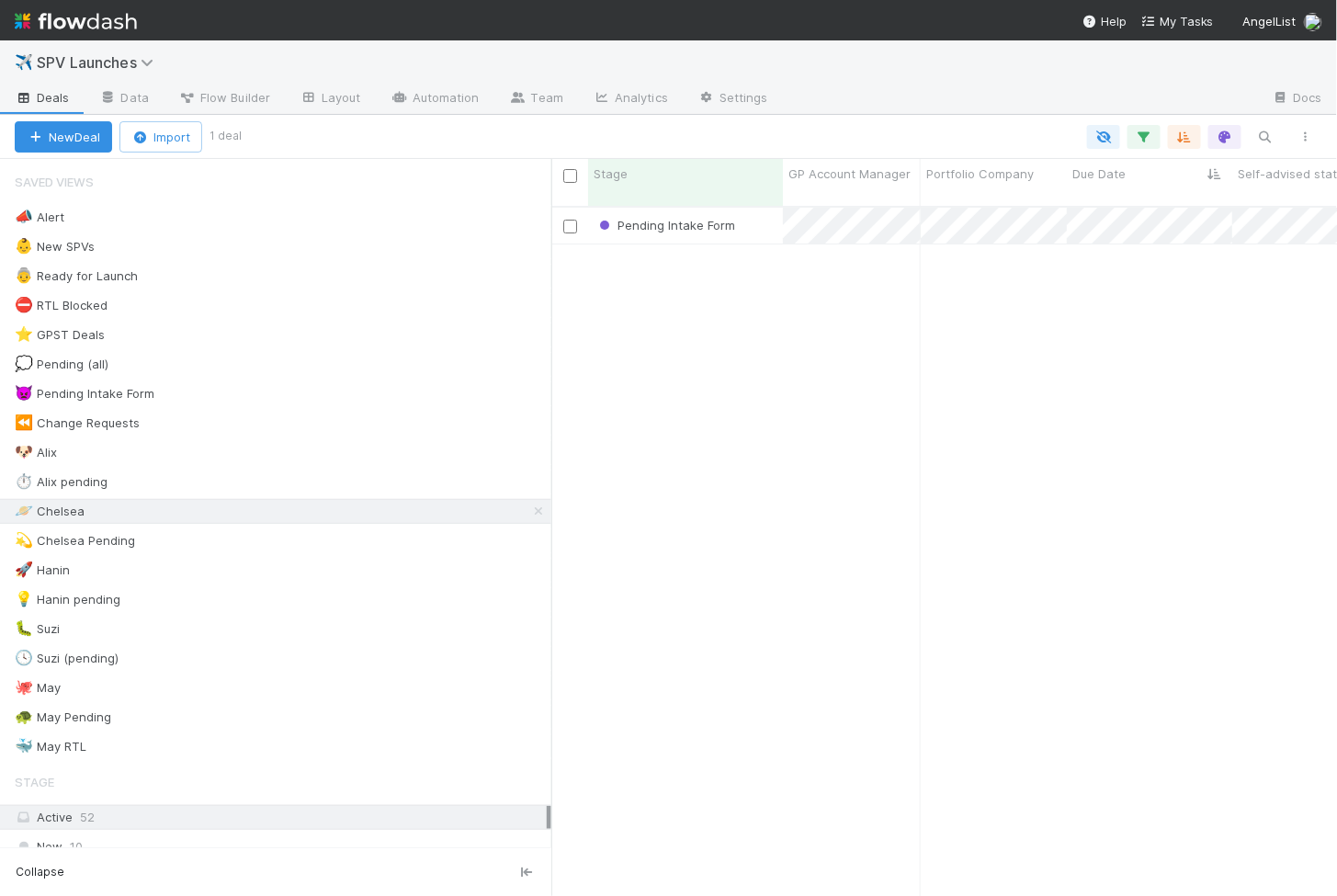
scroll to position [705, 786]
